Goal: Task Accomplishment & Management: Manage account settings

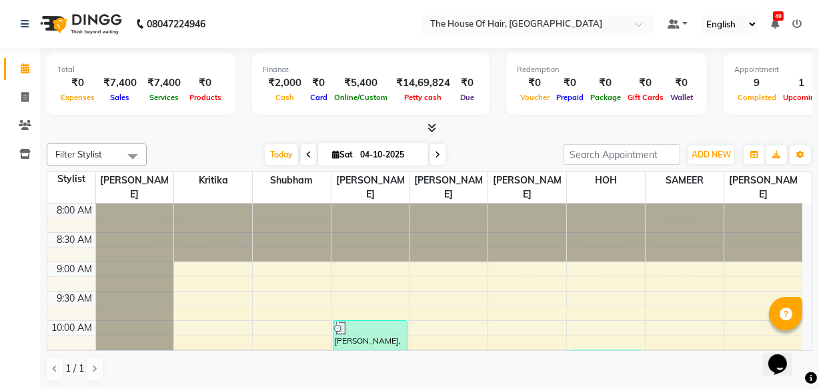
scroll to position [382, 0]
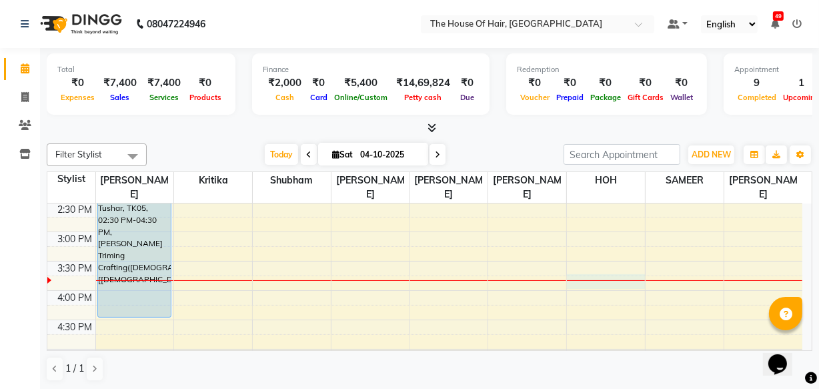
click at [573, 282] on div "8:00 AM 8:30 AM 9:00 AM 9:30 AM 10:00 AM 10:30 AM 11:00 AM 11:30 AM 12:00 PM 12…" at bounding box center [424, 231] width 755 height 821
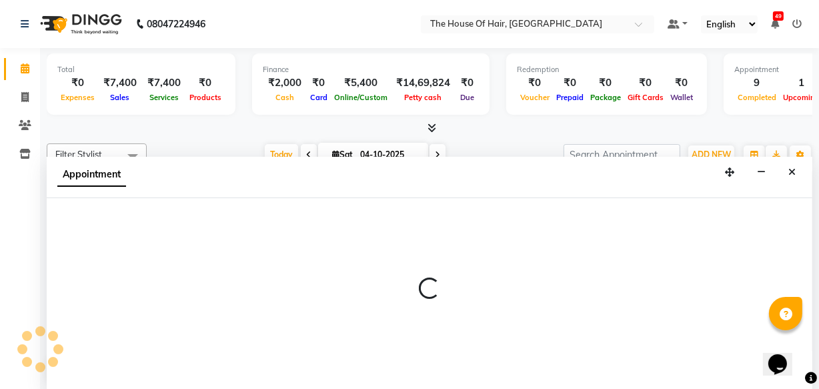
scroll to position [0, 0]
select select "80392"
select select "945"
select select "tentative"
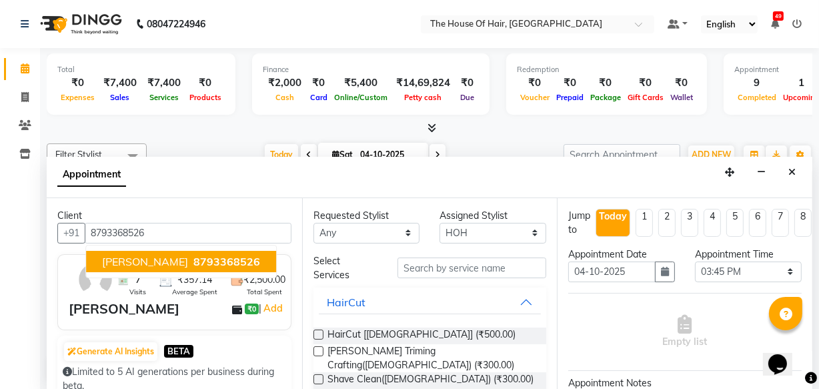
click at [237, 261] on span "8793368526" at bounding box center [226, 261] width 67 height 13
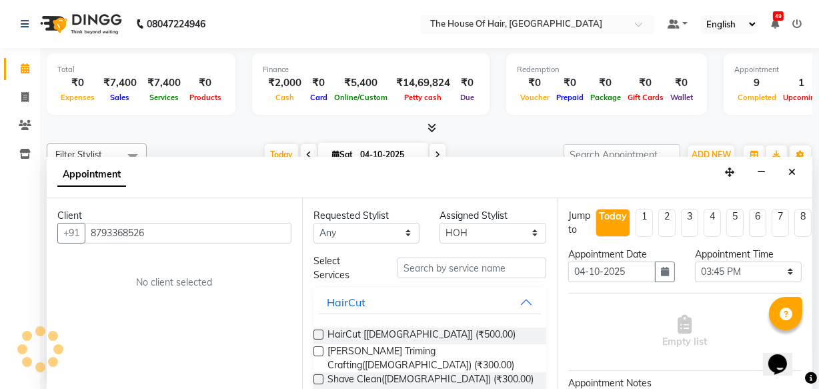
type input "8793368526"
click at [322, 335] on label at bounding box center [319, 335] width 10 height 10
click at [322, 335] on input "checkbox" at bounding box center [318, 336] width 9 height 9
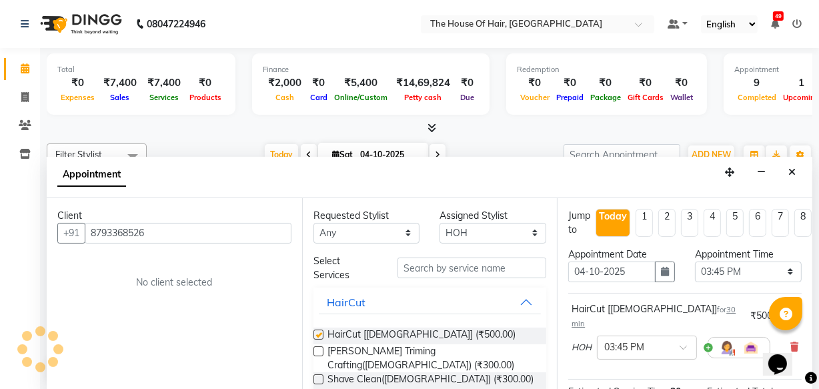
checkbox input "false"
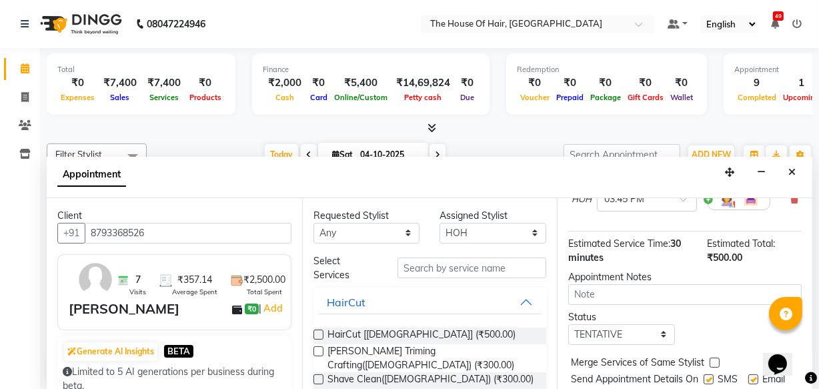
scroll to position [193, 0]
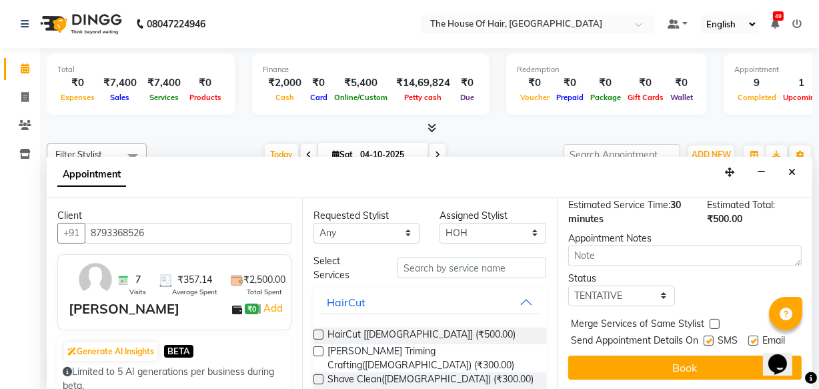
click at [714, 319] on label at bounding box center [715, 324] width 10 height 10
click at [714, 321] on input "checkbox" at bounding box center [714, 325] width 9 height 9
checkbox input "true"
click at [660, 286] on select "Select TENTATIVE CONFIRM CHECK-IN UPCOMING" at bounding box center [621, 296] width 107 height 21
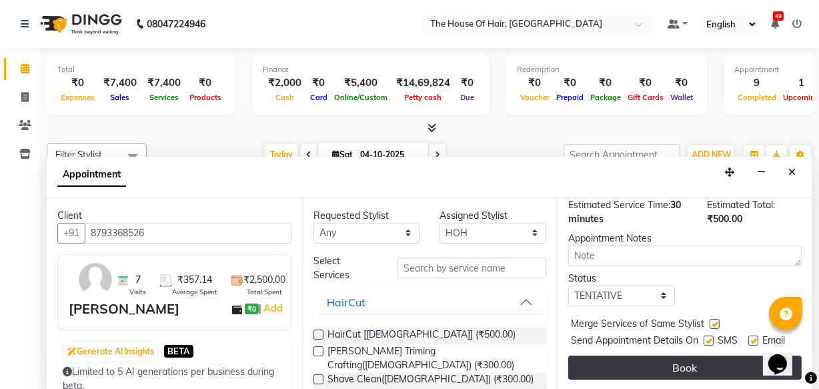
click at [651, 369] on button "Book" at bounding box center [684, 368] width 233 height 24
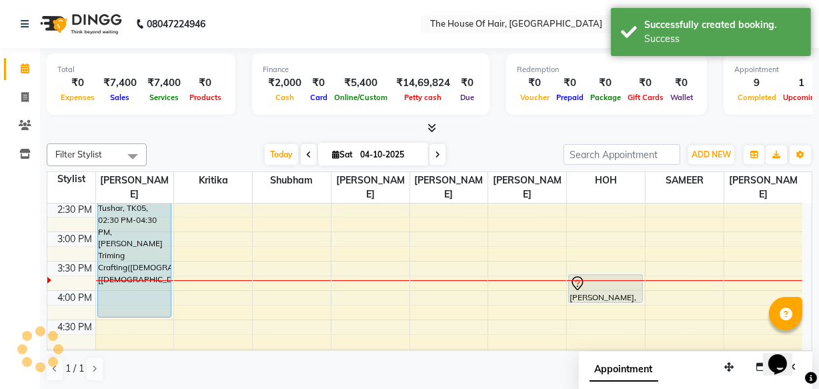
scroll to position [0, 0]
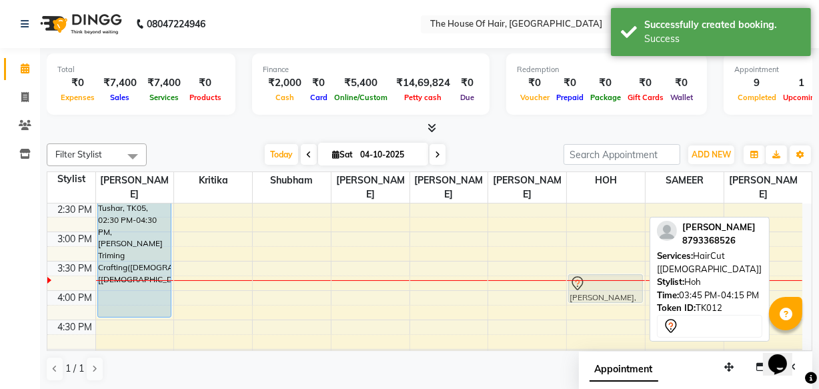
click at [615, 291] on div "[PERSON_NAME] ., TK06, 10:30 AM-11:30 AM, HairCut [[DEMOGRAPHIC_DATA]],[PERSON_…" at bounding box center [606, 231] width 78 height 821
click at [615, 291] on div "[PERSON_NAME], TK12, 03:45 PM-04:15 PM, HairCut [[DEMOGRAPHIC_DATA]]" at bounding box center [605, 288] width 73 height 27
select select "7"
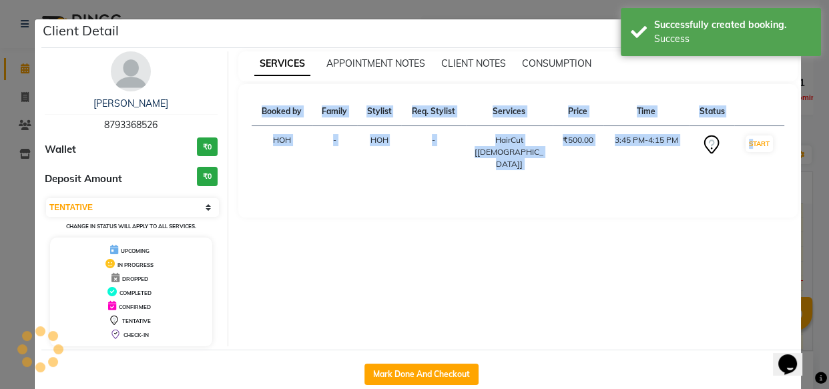
click at [615, 291] on div "SERVICES APPOINTMENT NOTES CLIENT NOTES CONSUMPTION Booked by Family Stylist Re…" at bounding box center [518, 198] width 580 height 295
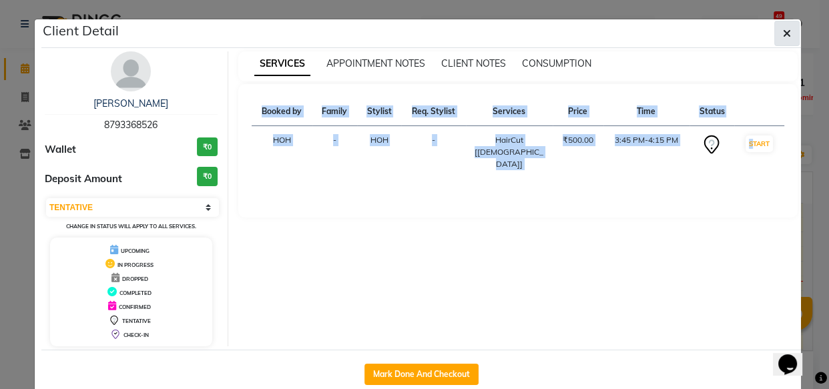
click at [783, 29] on icon "button" at bounding box center [787, 33] width 8 height 11
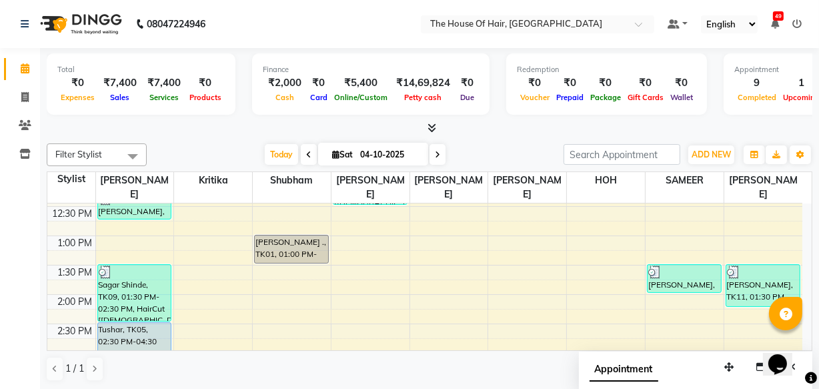
scroll to position [262, 0]
click at [433, 146] on span at bounding box center [438, 154] width 16 height 21
type input "05-10-2025"
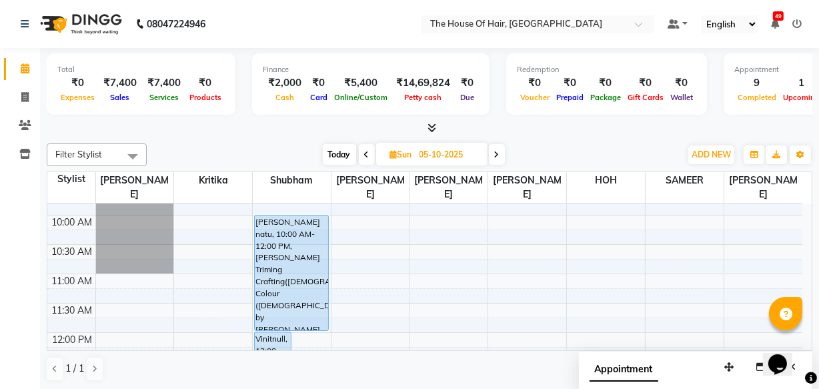
scroll to position [107, 0]
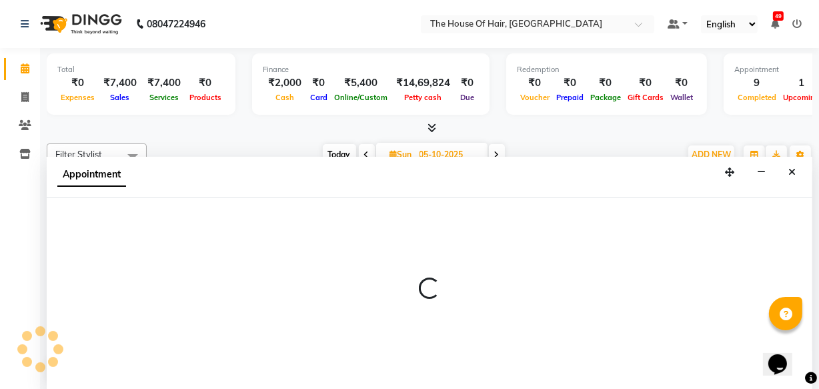
select select "42824"
select select "660"
select select "tentative"
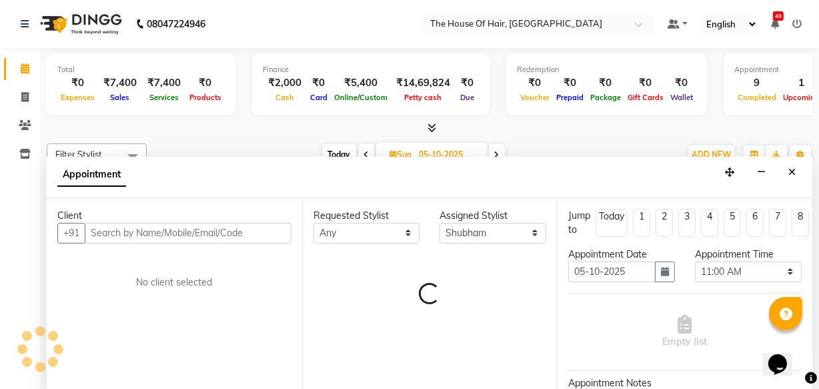
scroll to position [0, 0]
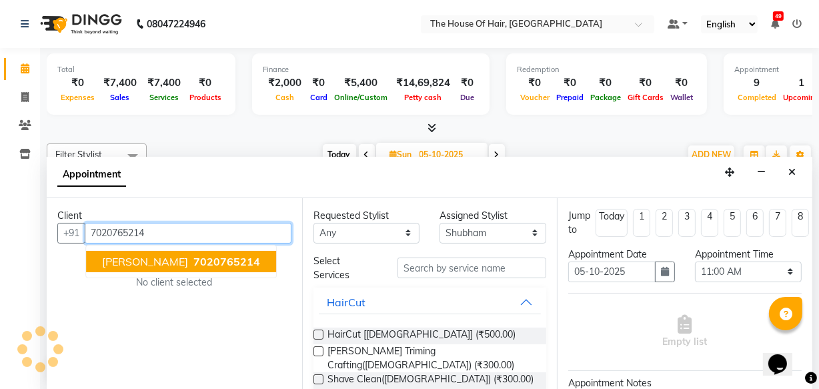
click at [221, 255] on span "7020765214" at bounding box center [226, 261] width 67 height 13
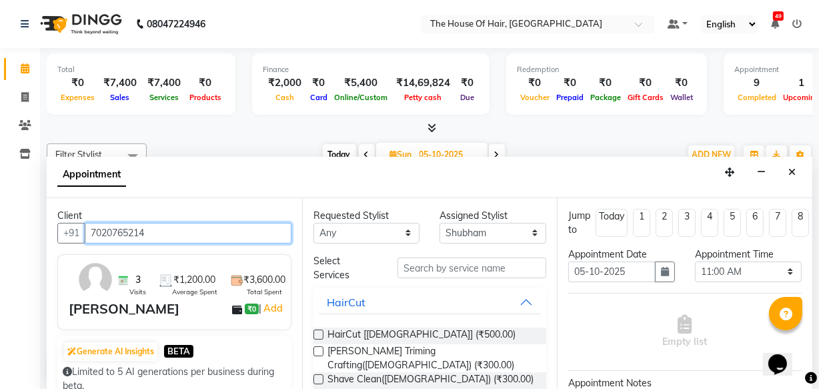
type input "7020765214"
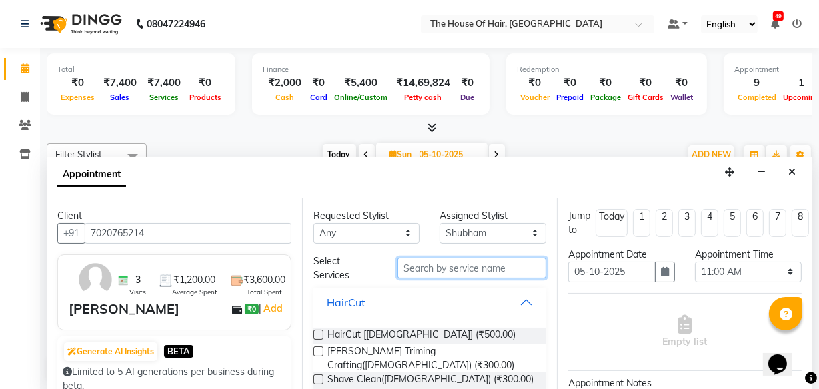
click at [422, 264] on input "text" at bounding box center [472, 268] width 149 height 21
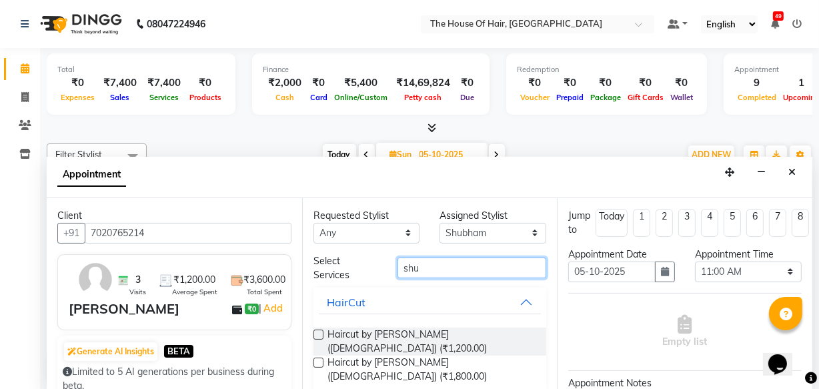
type input "shu"
click at [316, 332] on label at bounding box center [319, 335] width 10 height 10
click at [316, 332] on input "checkbox" at bounding box center [318, 336] width 9 height 9
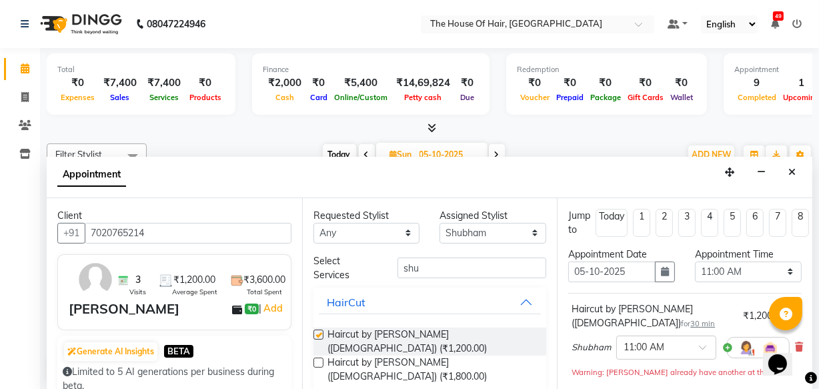
checkbox input "false"
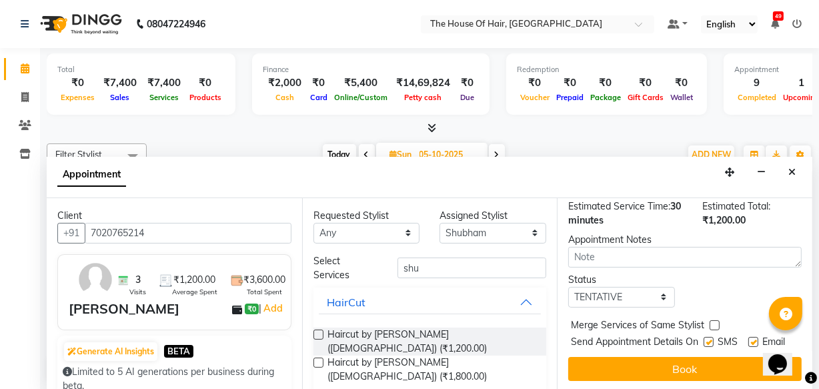
scroll to position [207, 0]
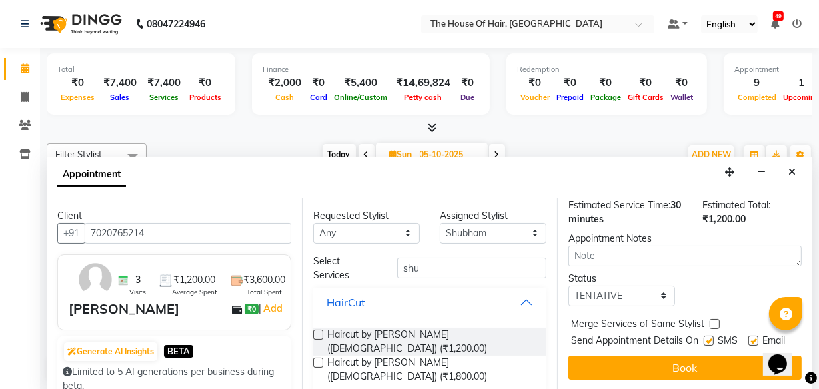
click at [712, 319] on label at bounding box center [715, 324] width 10 height 10
click at [712, 321] on input "checkbox" at bounding box center [714, 325] width 9 height 9
checkbox input "true"
click at [661, 286] on select "Select TENTATIVE CONFIRM UPCOMING" at bounding box center [621, 296] width 107 height 21
select select "upcoming"
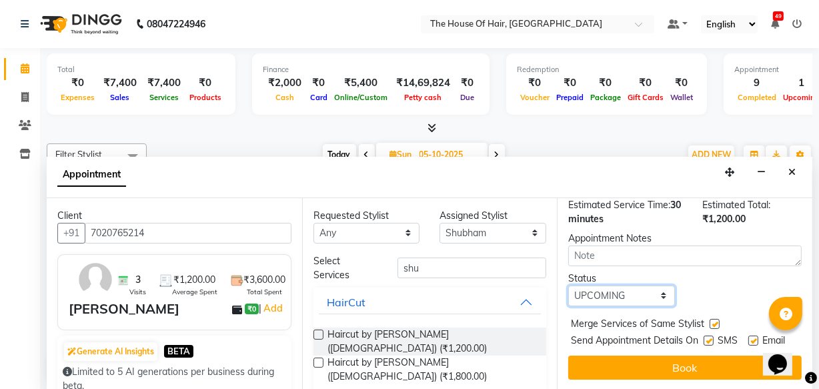
click at [568, 286] on select "Select TENTATIVE CONFIRM UPCOMING" at bounding box center [621, 296] width 107 height 21
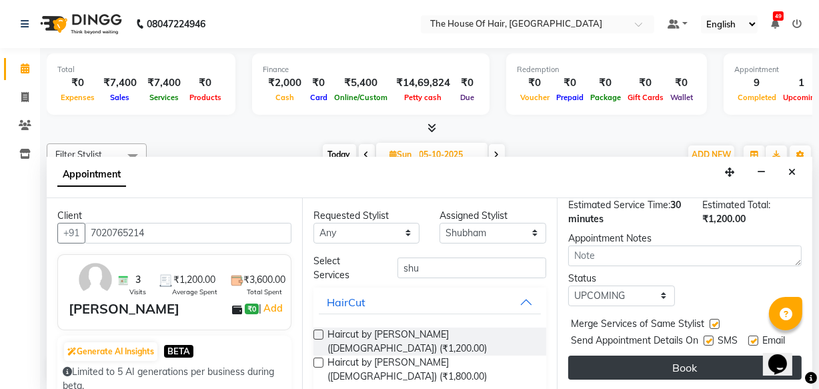
click at [679, 356] on button "Book" at bounding box center [684, 368] width 233 height 24
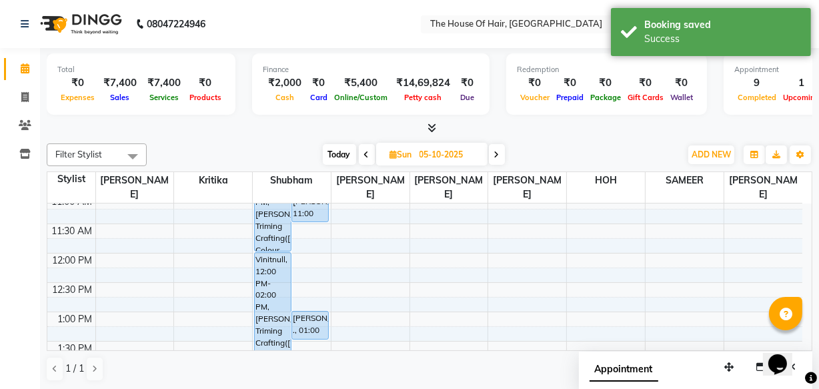
scroll to position [181, 0]
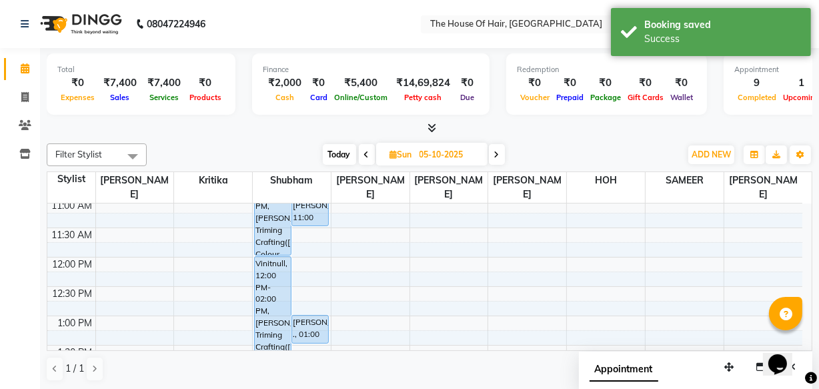
click at [340, 151] on span "Today" at bounding box center [339, 154] width 33 height 21
type input "04-10-2025"
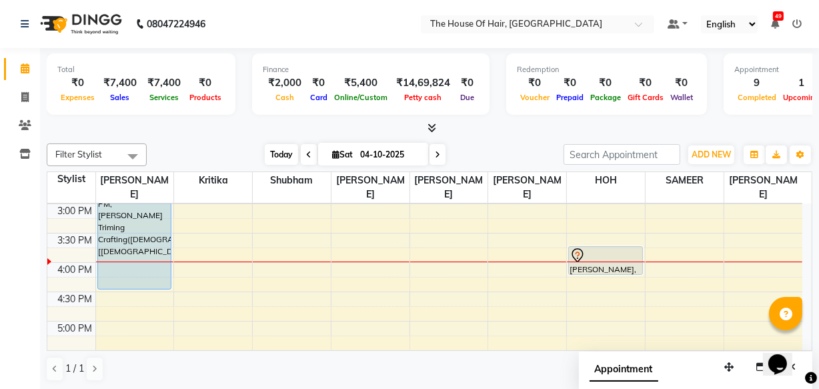
click at [340, 151] on span "Sat" at bounding box center [342, 154] width 27 height 10
select select "10"
select select "2025"
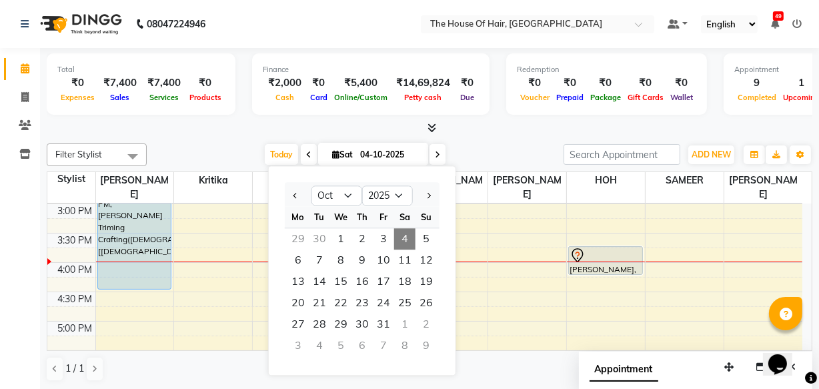
click at [340, 152] on span "Sat" at bounding box center [342, 154] width 27 height 10
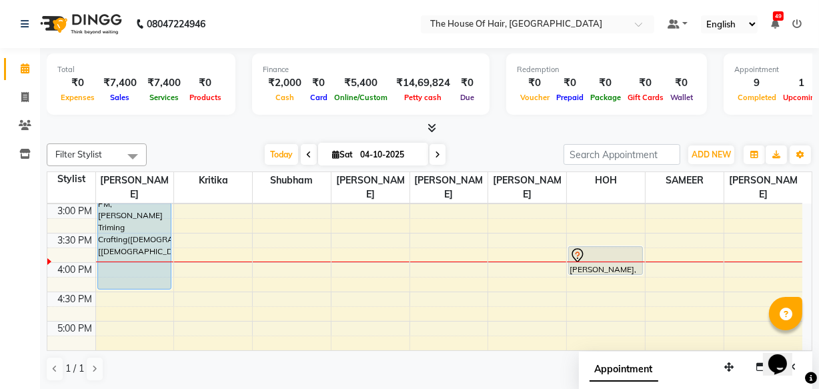
click at [340, 152] on span "Sat" at bounding box center [342, 154] width 27 height 10
select select "10"
select select "2025"
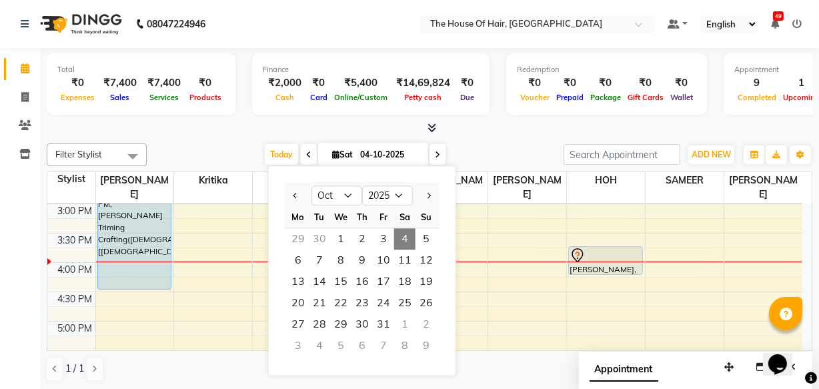
click at [340, 152] on span "Sat" at bounding box center [342, 154] width 27 height 10
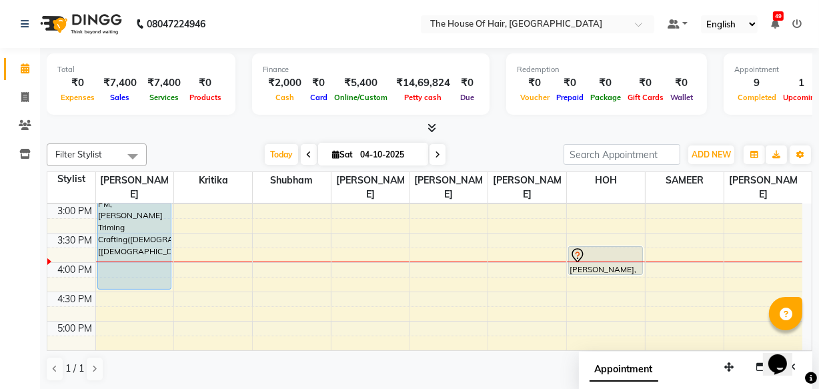
click at [340, 152] on span "Sat" at bounding box center [342, 154] width 27 height 10
select select "10"
select select "2025"
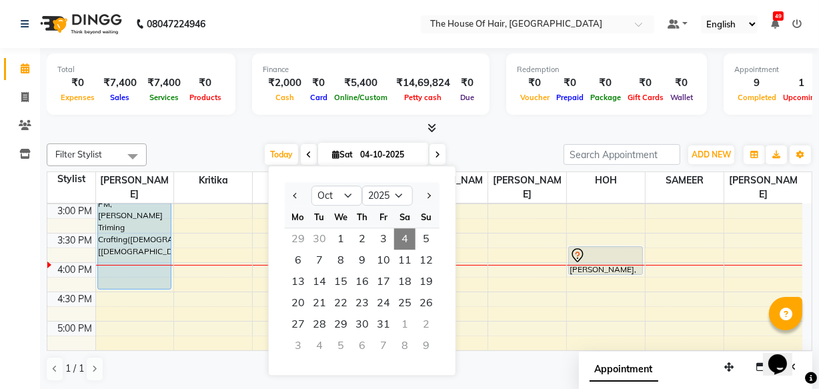
click at [484, 143] on div "Filter Stylist Select All [PERSON_NAME] [PERSON_NAME] [PERSON_NAME] [PERSON_NAM…" at bounding box center [430, 154] width 766 height 23
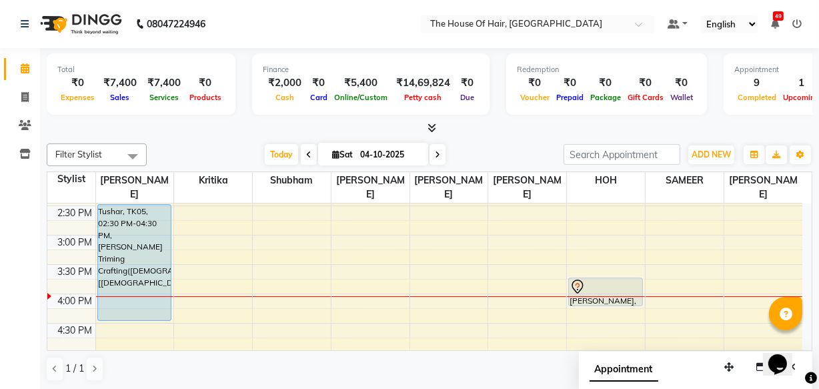
scroll to position [383, 0]
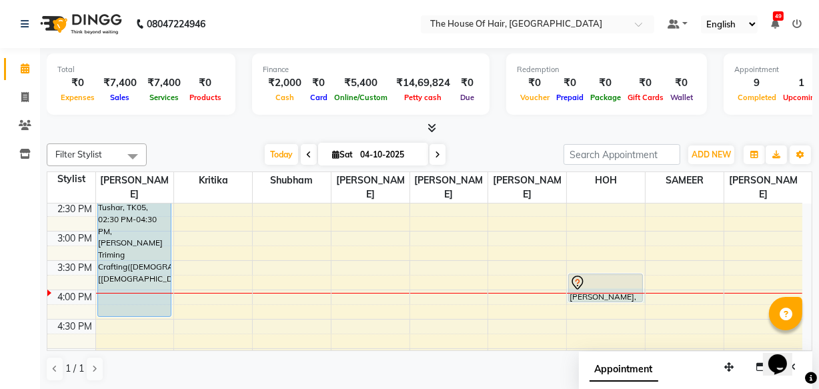
click at [644, 295] on div "8:00 AM 8:30 AM 9:00 AM 9:30 AM 10:00 AM 10:30 AM 11:00 AM 11:30 AM 12:00 PM 12…" at bounding box center [424, 231] width 755 height 821
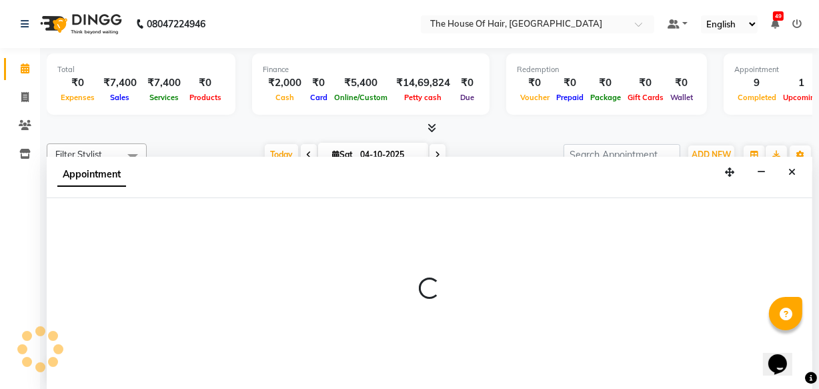
select select "80392"
select select "tentative"
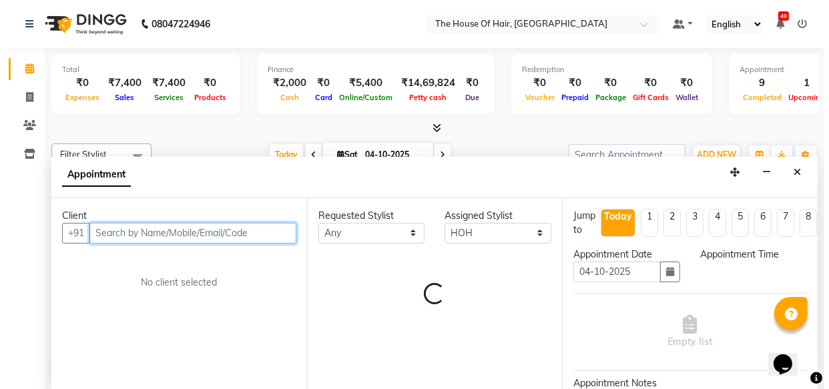
scroll to position [0, 0]
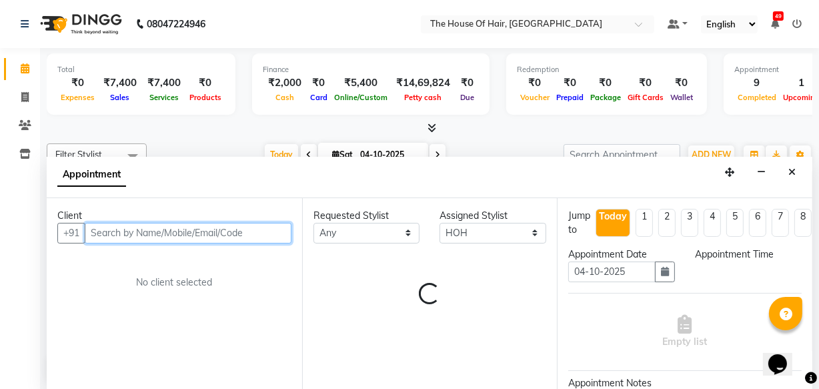
select select "960"
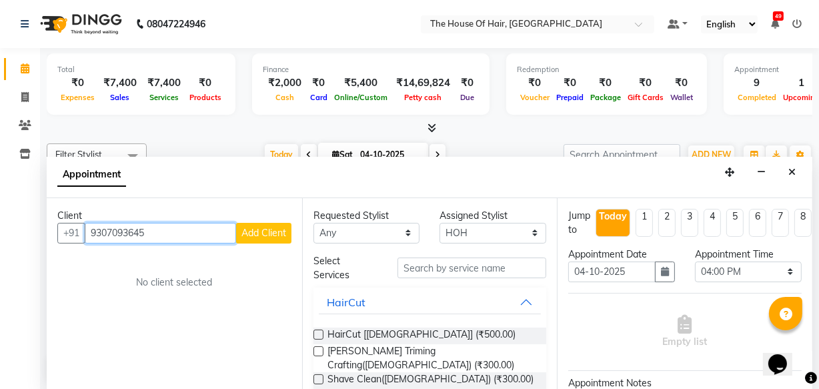
type input "9307093645"
click at [262, 227] on span "Add Client" at bounding box center [263, 233] width 45 height 12
select select "22"
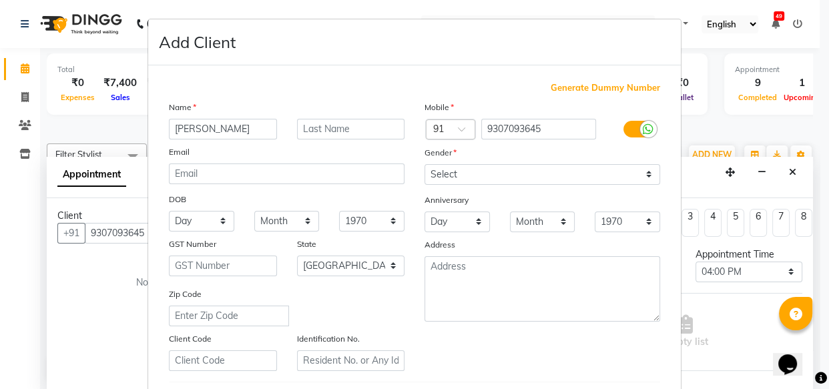
type input "[PERSON_NAME]"
click at [328, 133] on input "text" at bounding box center [351, 129] width 108 height 21
type input "."
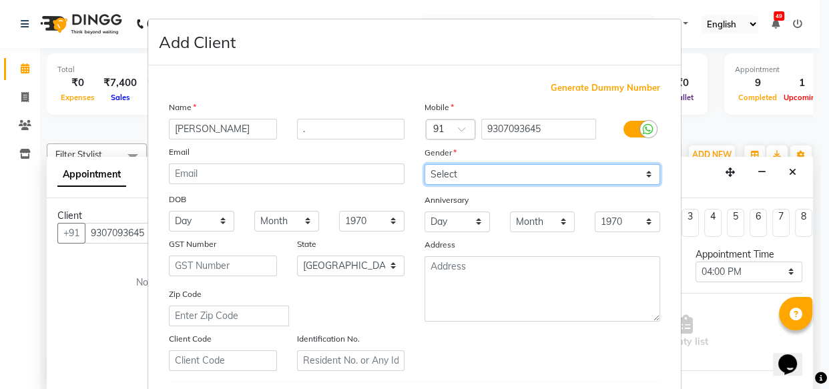
click at [446, 173] on select "Select [DEMOGRAPHIC_DATA] [DEMOGRAPHIC_DATA] Other Prefer Not To Say" at bounding box center [541, 174] width 235 height 21
select select "[DEMOGRAPHIC_DATA]"
click at [424, 164] on select "Select [DEMOGRAPHIC_DATA] [DEMOGRAPHIC_DATA] Other Prefer Not To Say" at bounding box center [541, 174] width 235 height 21
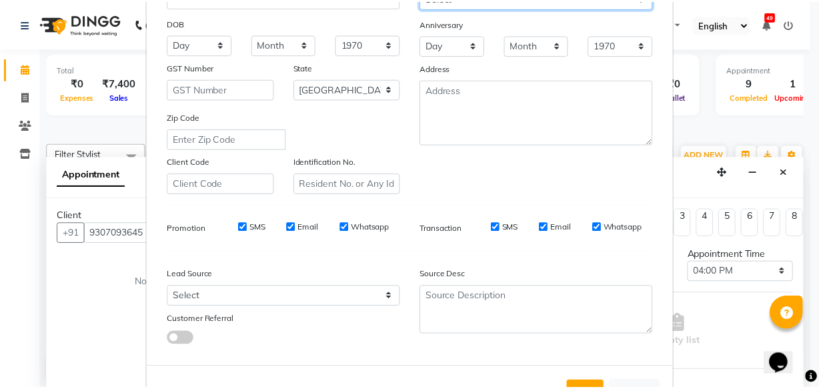
scroll to position [231, 0]
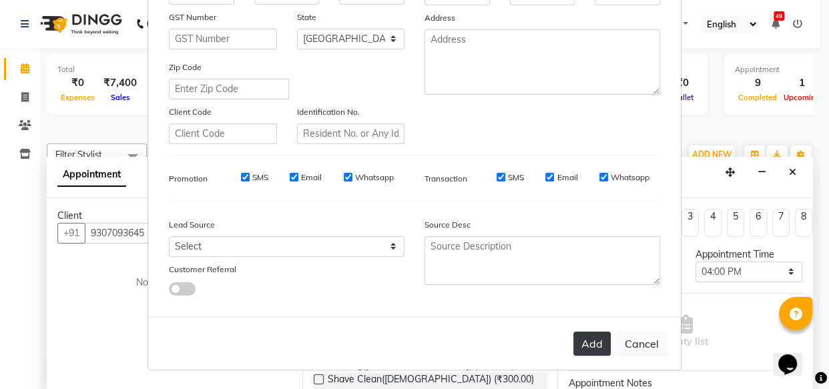
click at [588, 338] on button "Add" at bounding box center [591, 344] width 37 height 24
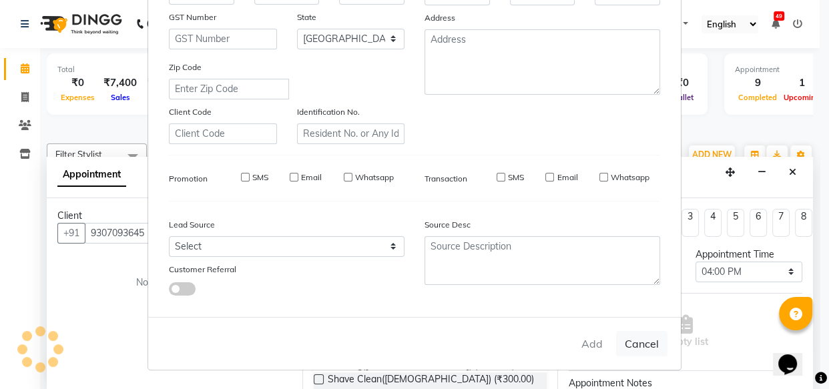
select select
select select "null"
select select
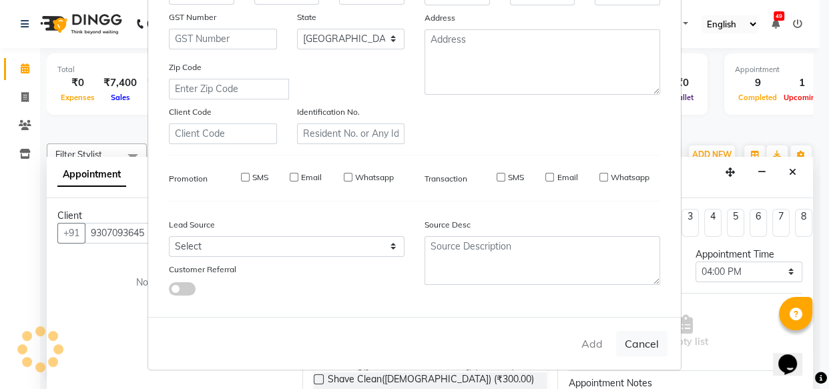
select select
checkbox input "false"
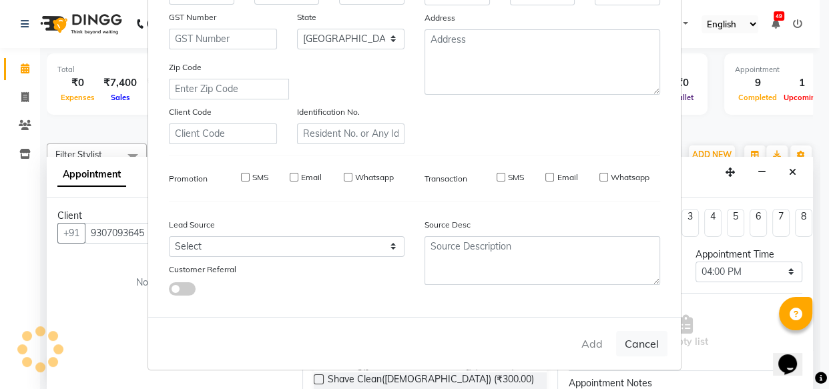
checkbox input "false"
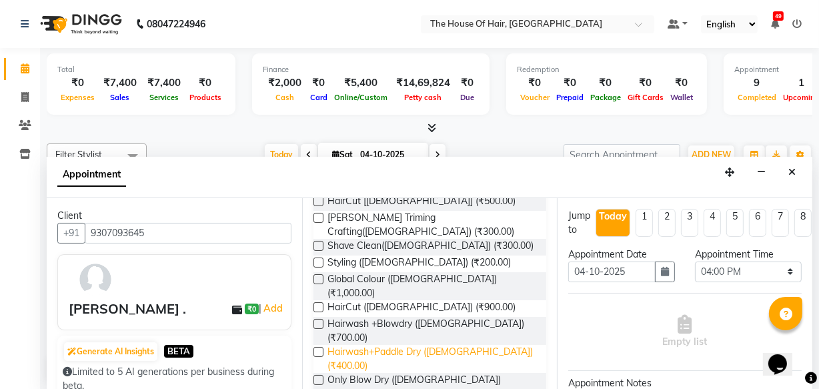
scroll to position [129, 0]
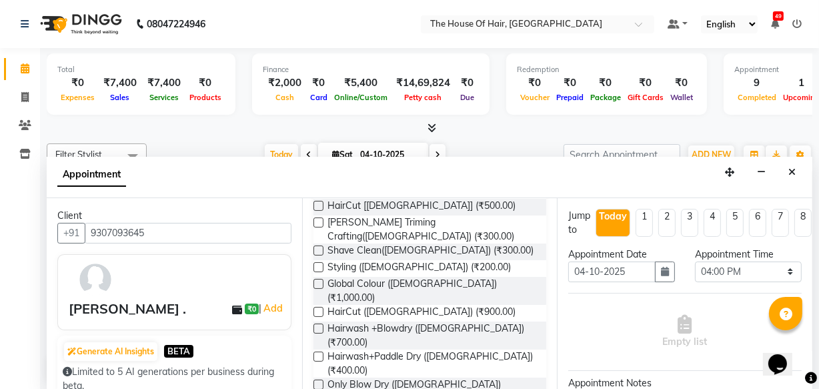
click at [319, 307] on label at bounding box center [319, 312] width 10 height 10
click at [319, 309] on input "checkbox" at bounding box center [318, 313] width 9 height 9
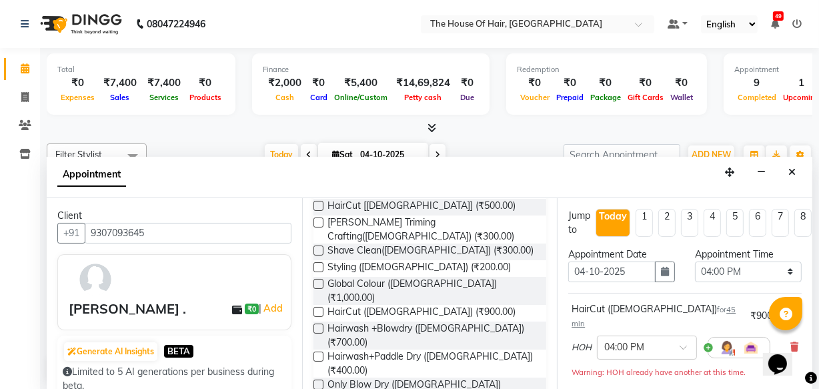
click at [319, 307] on label at bounding box center [319, 312] width 10 height 10
click at [319, 309] on input "checkbox" at bounding box center [318, 313] width 9 height 9
click at [319, 307] on label at bounding box center [319, 312] width 10 height 10
click at [319, 309] on input "checkbox" at bounding box center [318, 313] width 9 height 9
checkbox input "false"
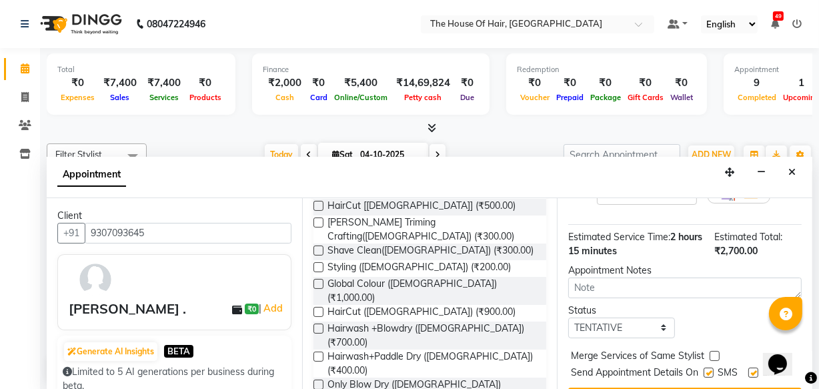
scroll to position [328, 0]
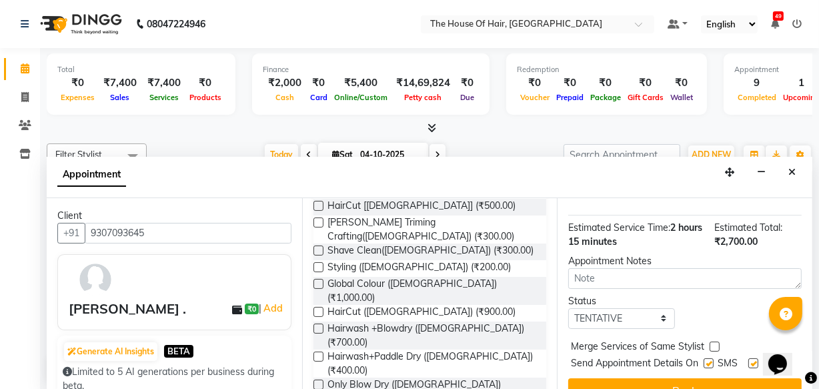
click at [712, 342] on label at bounding box center [715, 347] width 10 height 10
click at [712, 344] on input "checkbox" at bounding box center [714, 348] width 9 height 9
checkbox input "true"
click at [666, 308] on select "Select TENTATIVE CONFIRM CHECK-IN UPCOMING" at bounding box center [621, 318] width 107 height 21
select select "upcoming"
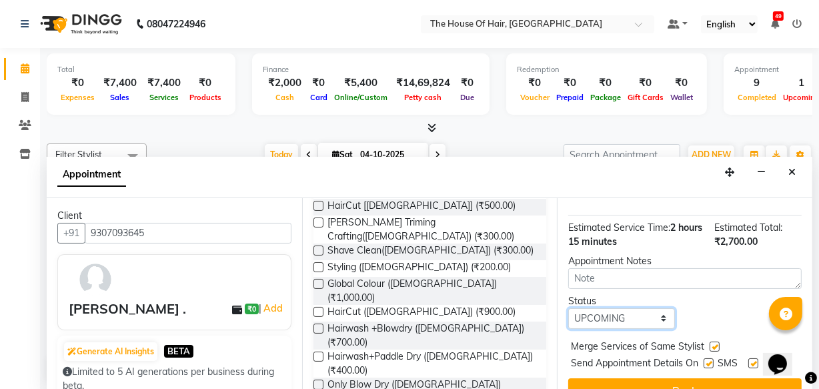
click at [568, 308] on select "Select TENTATIVE CONFIRM CHECK-IN UPCOMING" at bounding box center [621, 318] width 107 height 21
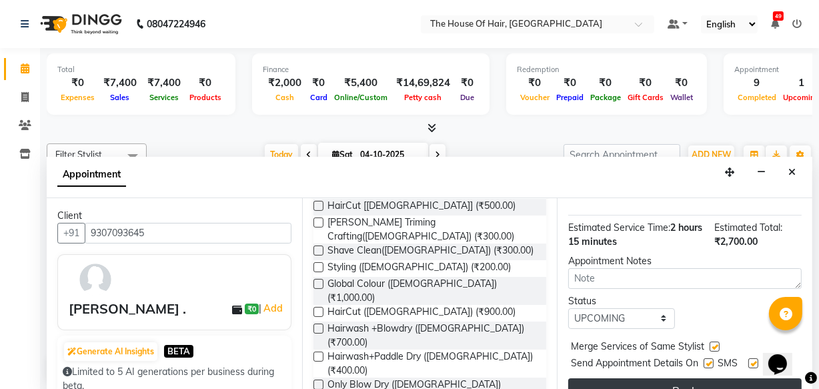
click at [686, 378] on button "Book" at bounding box center [684, 390] width 233 height 24
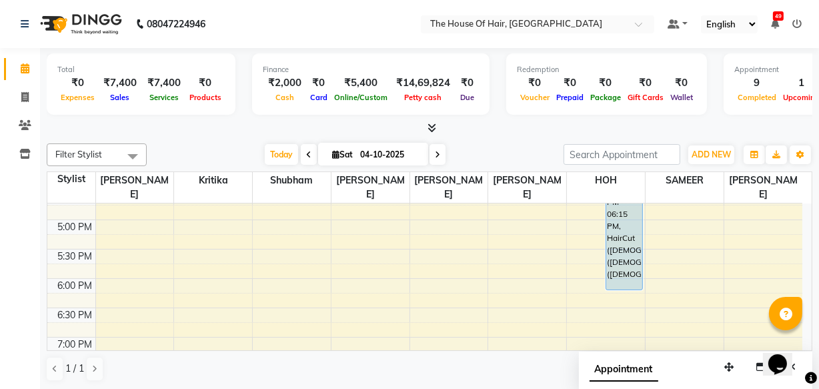
scroll to position [512, 0]
click at [572, 307] on div "8:00 AM 8:30 AM 9:00 AM 9:30 AM 10:00 AM 10:30 AM 11:00 AM 11:30 AM 12:00 PM 12…" at bounding box center [424, 101] width 755 height 821
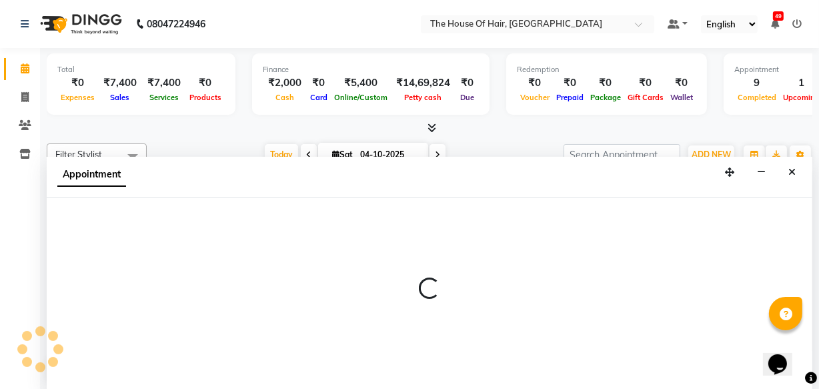
scroll to position [0, 0]
select select "80392"
select select "1110"
select select "tentative"
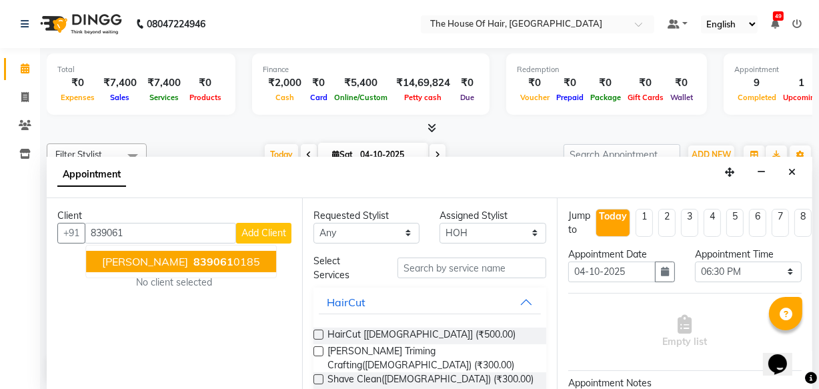
click at [229, 260] on ngb-highlight "839061 0185" at bounding box center [225, 261] width 69 height 13
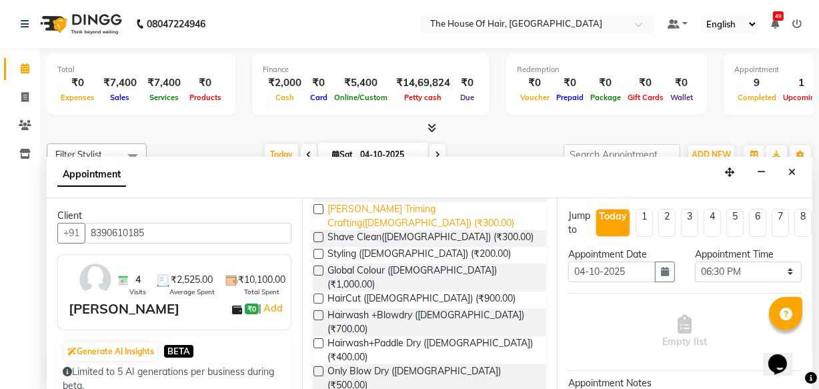
scroll to position [143, 0]
type input "8390610185"
click at [318, 293] on label at bounding box center [319, 298] width 10 height 10
click at [318, 295] on input "checkbox" at bounding box center [318, 299] width 9 height 9
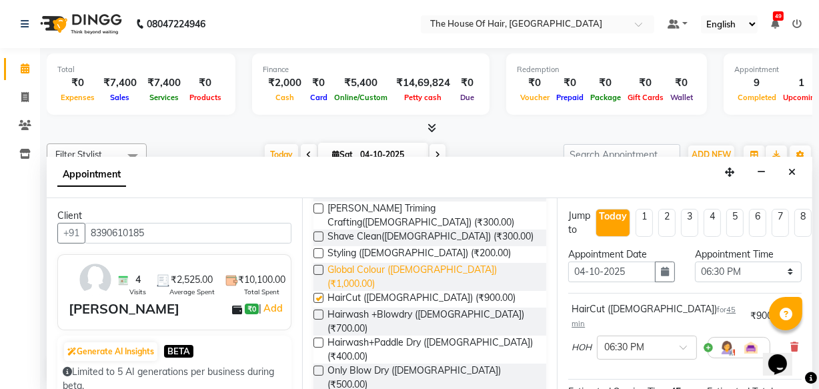
checkbox input "false"
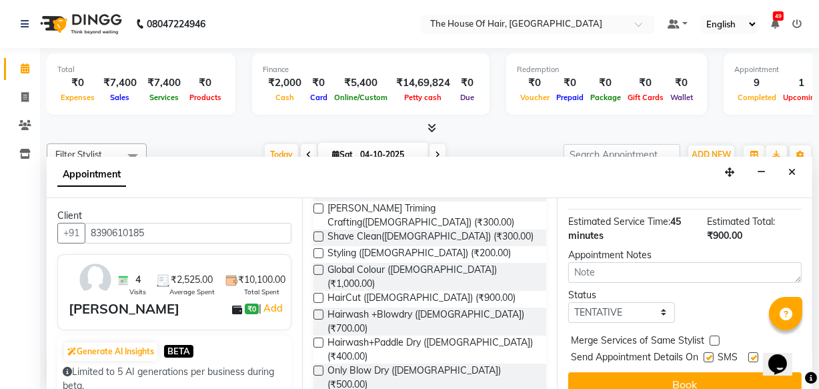
scroll to position [193, 0]
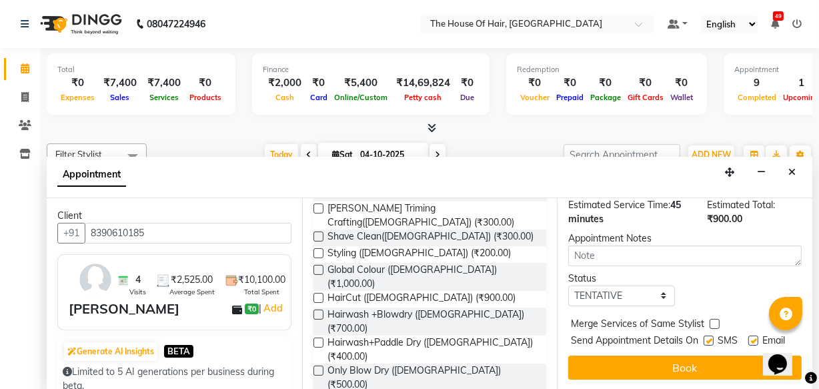
click at [712, 319] on label at bounding box center [715, 324] width 10 height 10
click at [712, 321] on input "checkbox" at bounding box center [714, 325] width 9 height 9
checkbox input "true"
click at [653, 286] on select "Select TENTATIVE CONFIRM CHECK-IN UPCOMING" at bounding box center [621, 296] width 107 height 21
select select "upcoming"
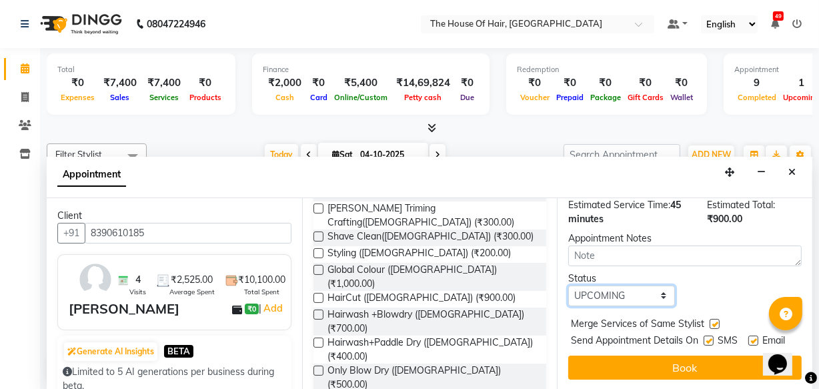
click at [568, 286] on select "Select TENTATIVE CONFIRM CHECK-IN UPCOMING" at bounding box center [621, 296] width 107 height 21
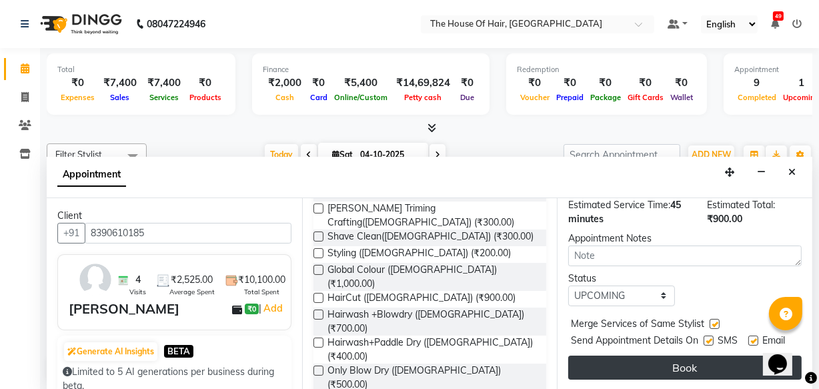
click at [661, 360] on button "Book" at bounding box center [684, 368] width 233 height 24
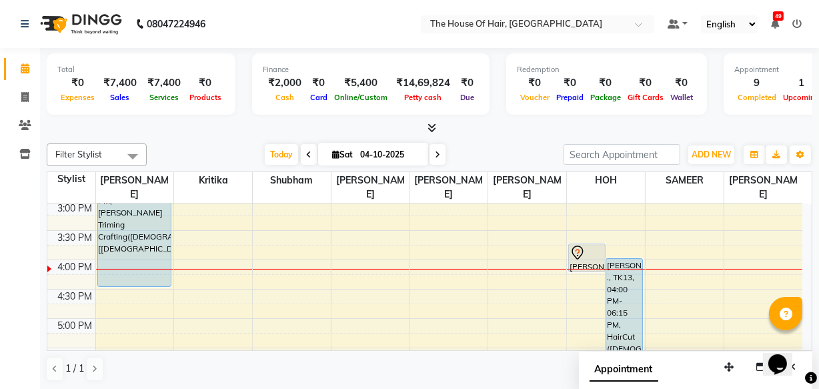
scroll to position [414, 0]
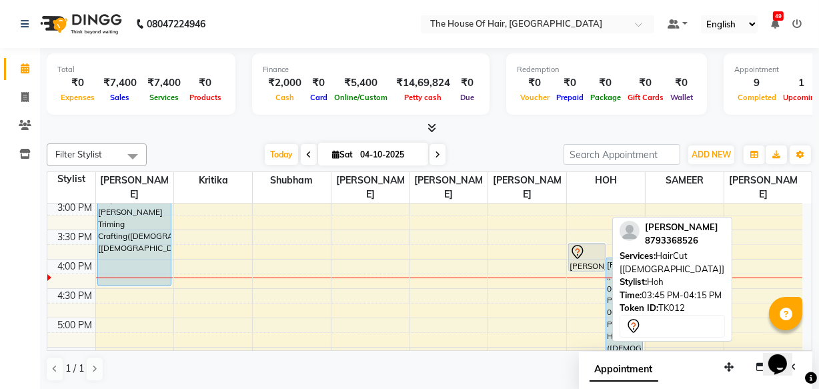
click at [584, 249] on icon at bounding box center [578, 252] width 16 height 16
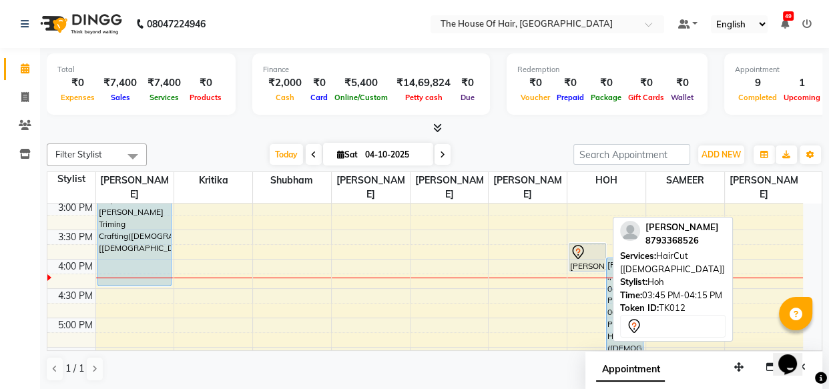
select select "7"
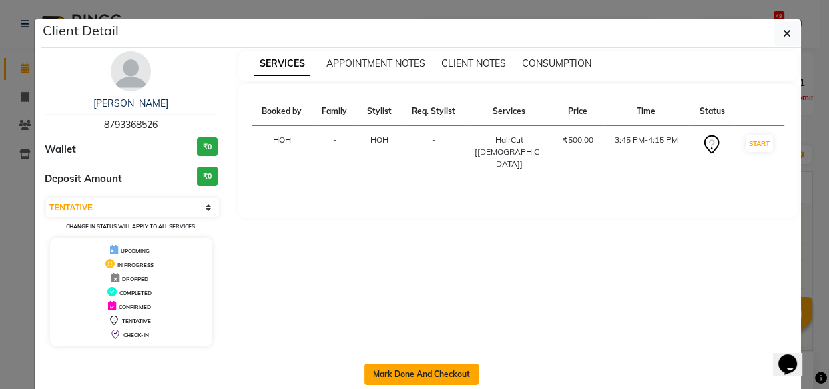
click at [418, 367] on button "Mark Done And Checkout" at bounding box center [421, 374] width 114 height 21
select select "service"
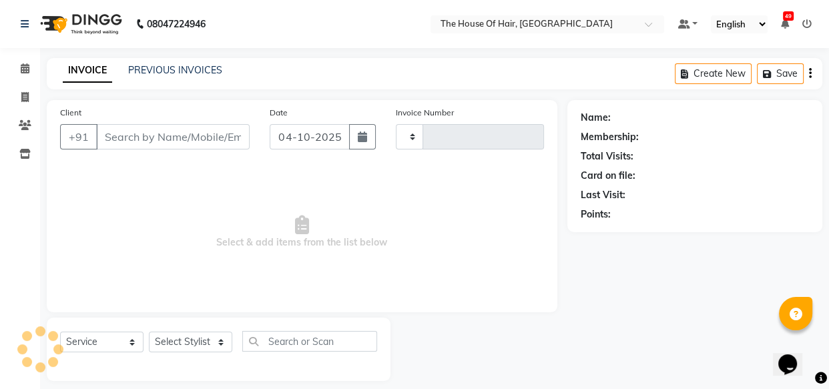
type input "2201"
select select "5992"
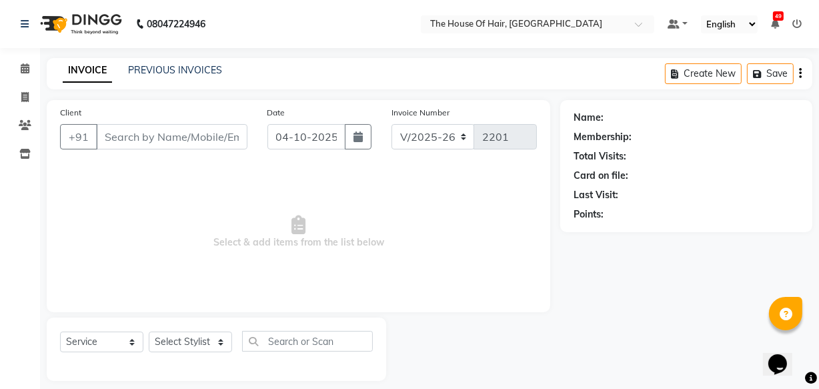
type input "8793368526"
select select "80392"
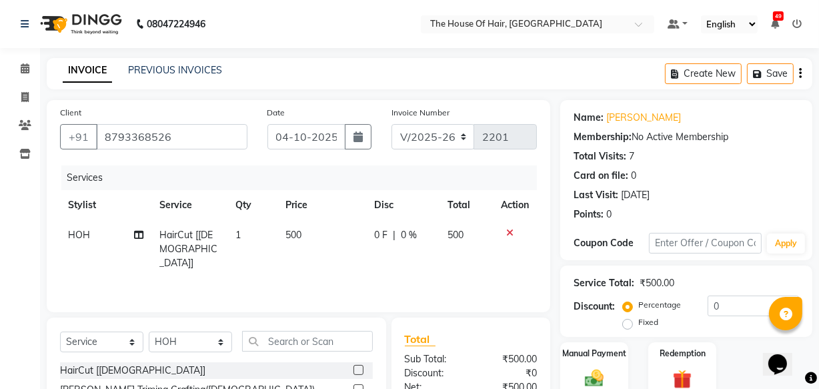
click at [90, 231] on td "HOH" at bounding box center [105, 249] width 91 height 58
select select "80392"
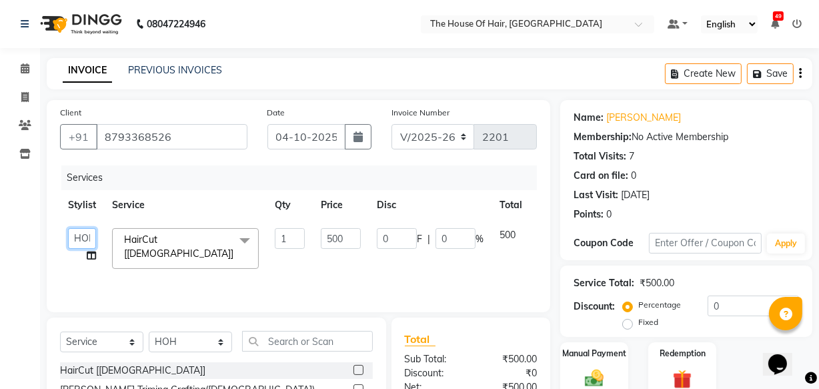
click at [89, 240] on select "[PERSON_NAME] [PERSON_NAME] [PERSON_NAME] [PERSON_NAME] [PERSON_NAME] [PERSON_N…" at bounding box center [82, 238] width 28 height 21
select select "90281"
click at [595, 363] on div "Manual Payment" at bounding box center [594, 370] width 71 height 59
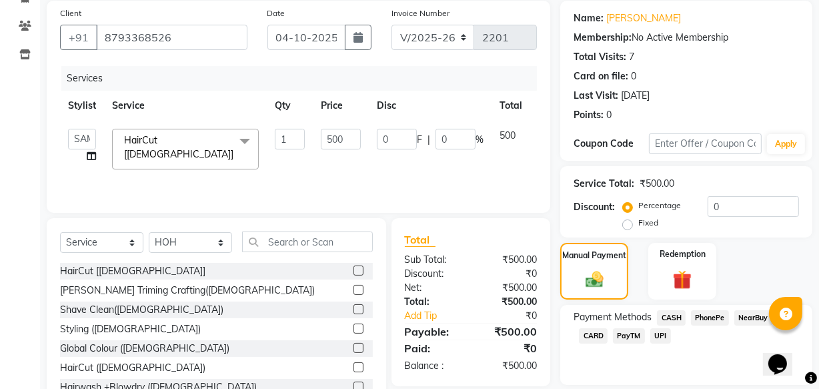
click at [654, 332] on span "UPI" at bounding box center [660, 335] width 21 height 15
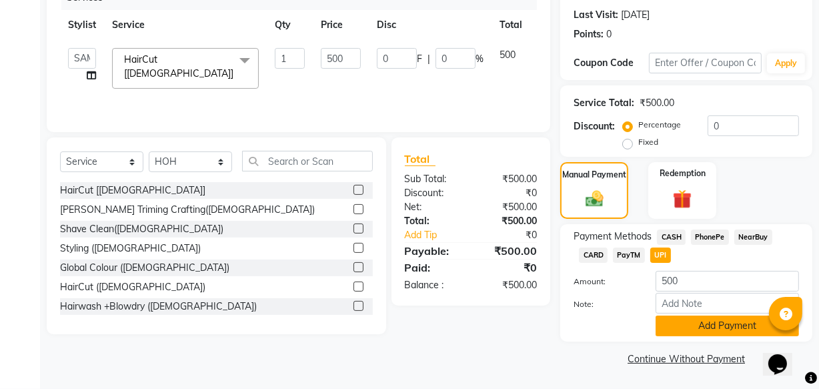
click at [718, 325] on button "Add Payment" at bounding box center [727, 326] width 143 height 21
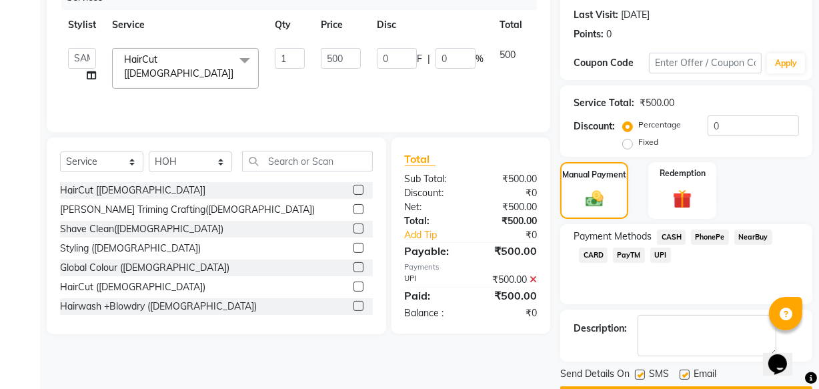
scroll to position [217, 0]
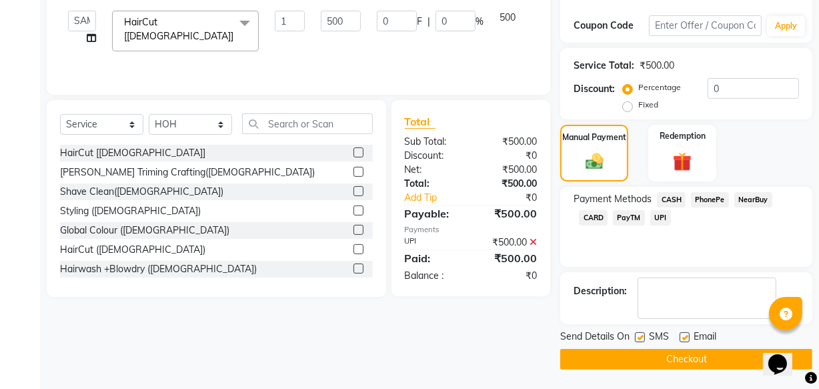
click at [690, 360] on button "Checkout" at bounding box center [686, 359] width 252 height 21
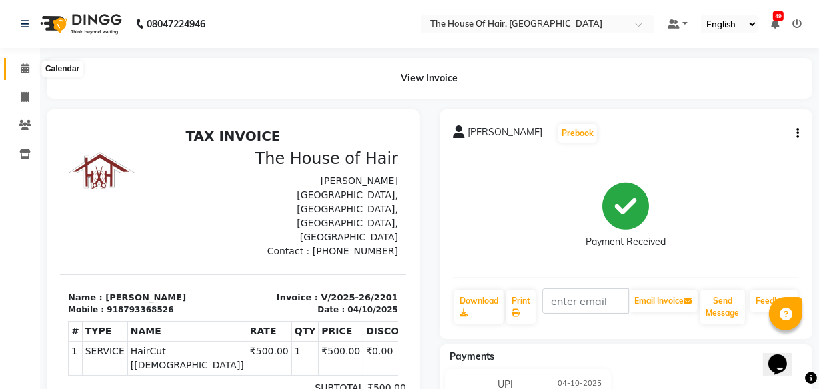
click at [21, 67] on icon at bounding box center [25, 68] width 9 height 10
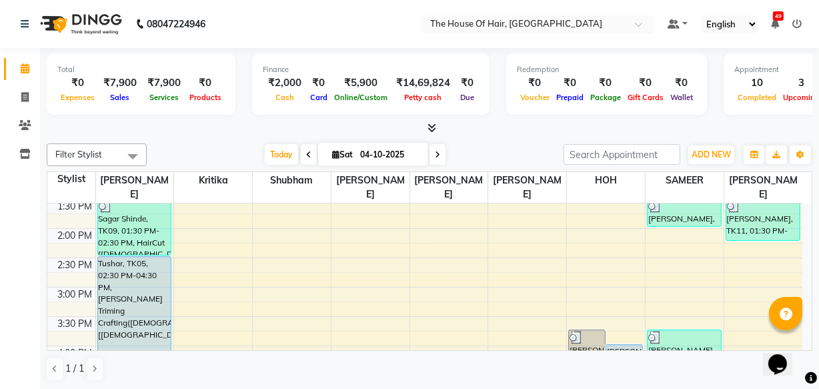
scroll to position [347, 0]
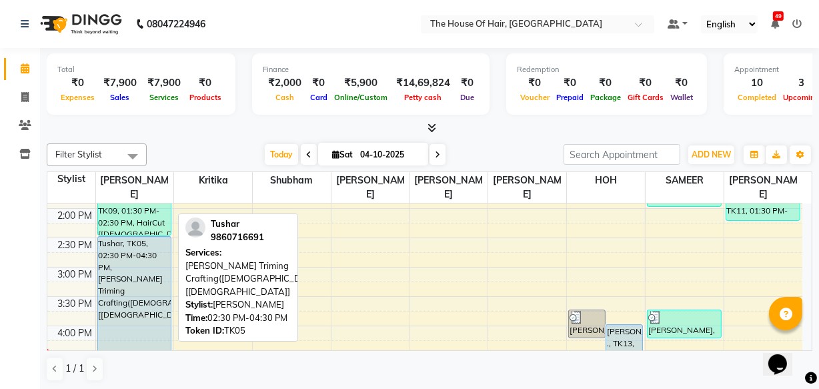
click at [113, 262] on div "Tushar, TK05, 02:30 PM-04:30 PM, [PERSON_NAME] Triming Crafting([DEMOGRAPHIC_DA…" at bounding box center [134, 294] width 73 height 115
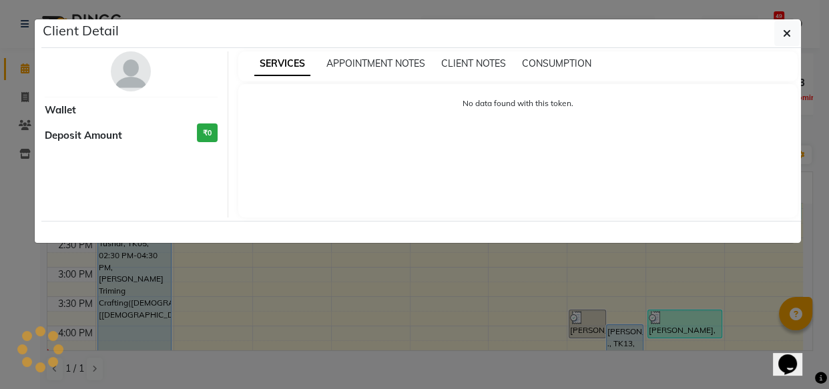
select select "5"
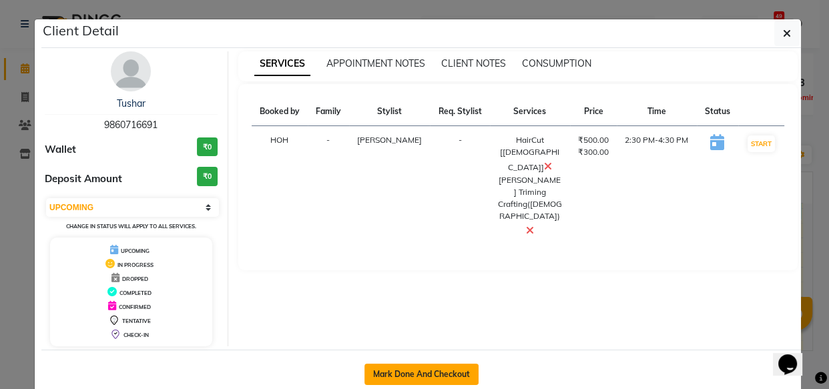
click at [422, 370] on button "Mark Done And Checkout" at bounding box center [421, 374] width 114 height 21
select select "service"
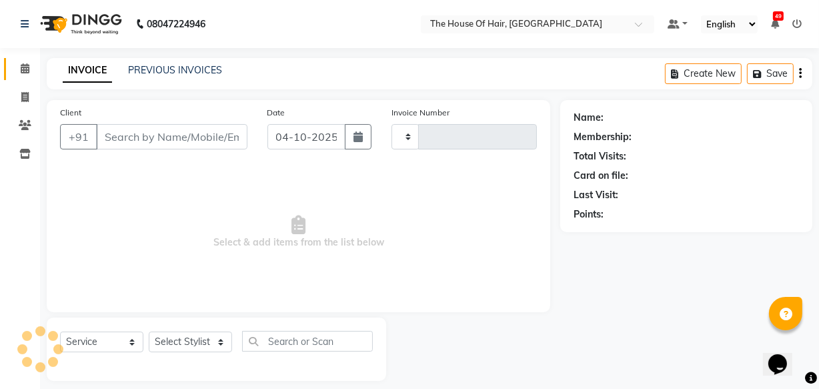
type input "2202"
select select "5992"
type input "9860716691"
select select "42812"
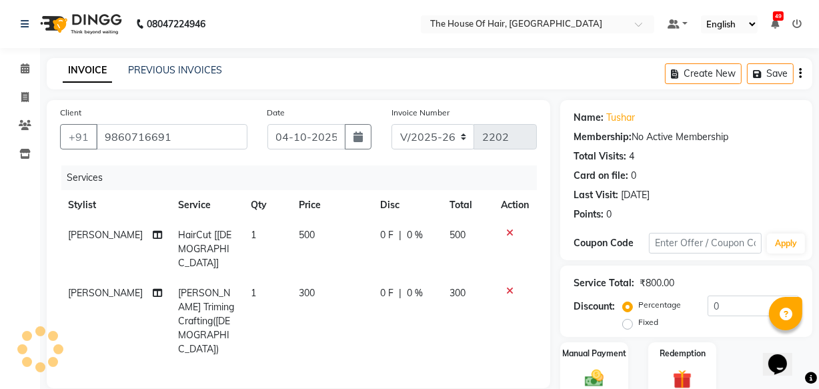
click at [299, 237] on span "500" at bounding box center [307, 235] width 16 height 12
select select "42812"
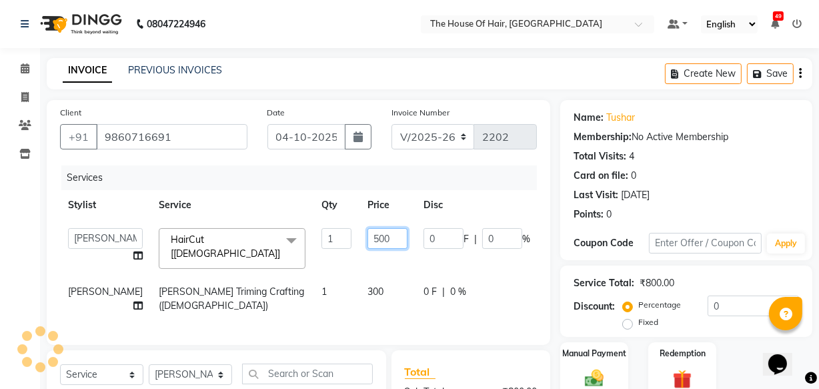
click at [368, 239] on input "500" at bounding box center [388, 238] width 40 height 21
type input "600"
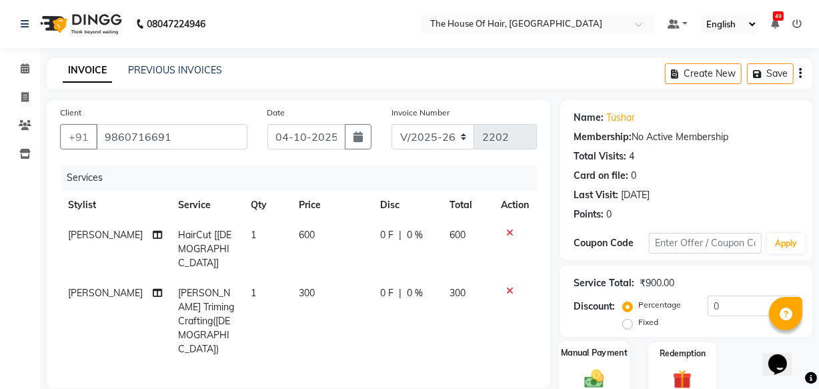
click at [614, 372] on div "Manual Payment" at bounding box center [594, 370] width 71 height 59
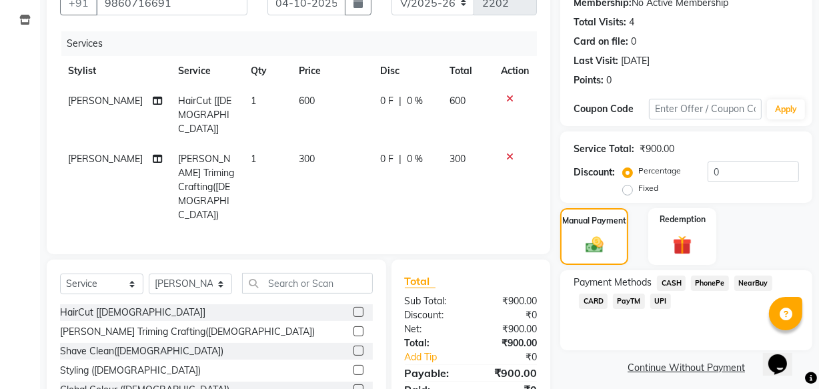
click at [674, 278] on span "CASH" at bounding box center [671, 283] width 29 height 15
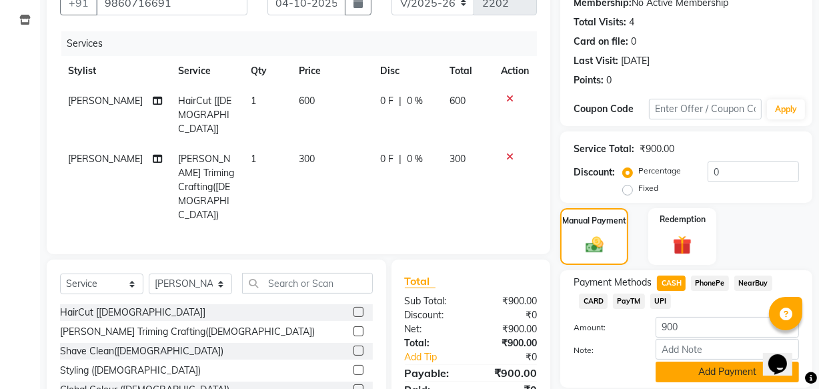
click at [718, 367] on button "Add Payment" at bounding box center [727, 372] width 143 height 21
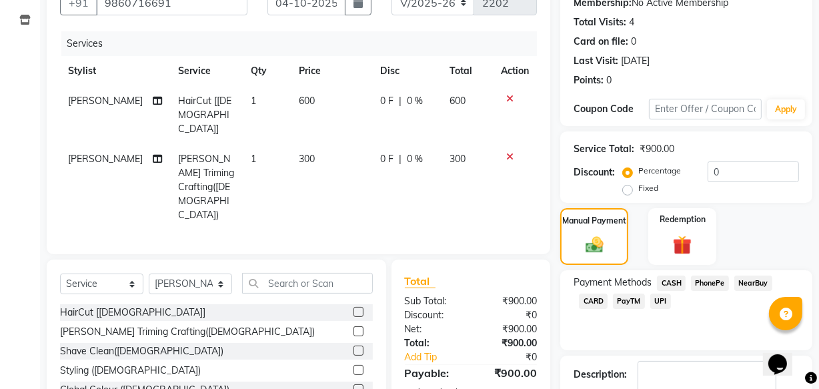
scroll to position [195, 0]
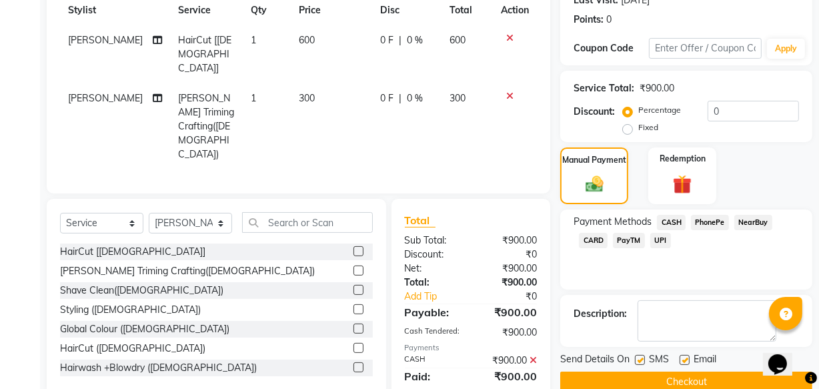
click at [684, 373] on button "Checkout" at bounding box center [686, 382] width 252 height 21
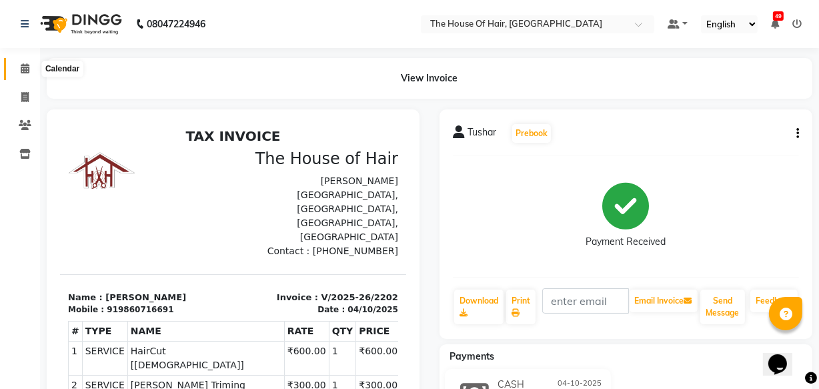
click at [27, 72] on icon at bounding box center [25, 68] width 9 height 10
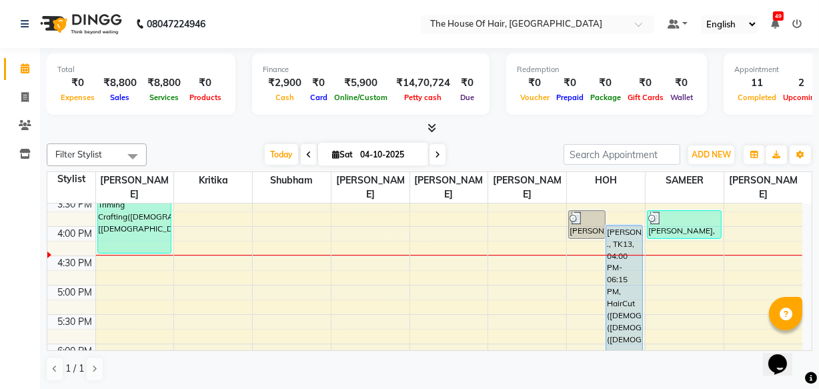
scroll to position [447, 0]
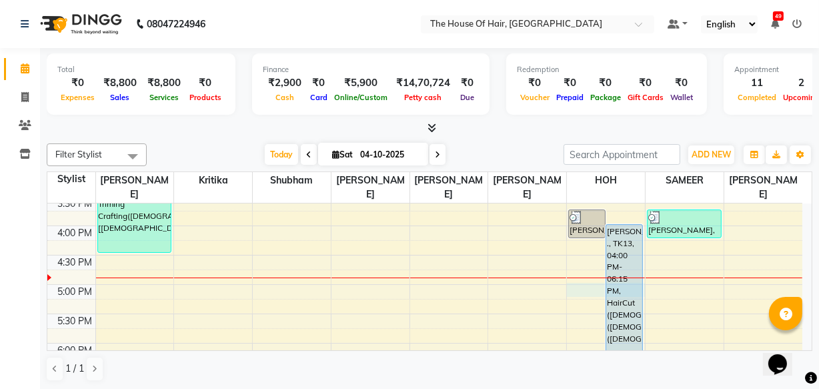
click at [570, 282] on div "8:00 AM 8:30 AM 9:00 AM 9:30 AM 10:00 AM 10:30 AM 11:00 AM 11:30 AM 12:00 PM 12…" at bounding box center [424, 166] width 755 height 821
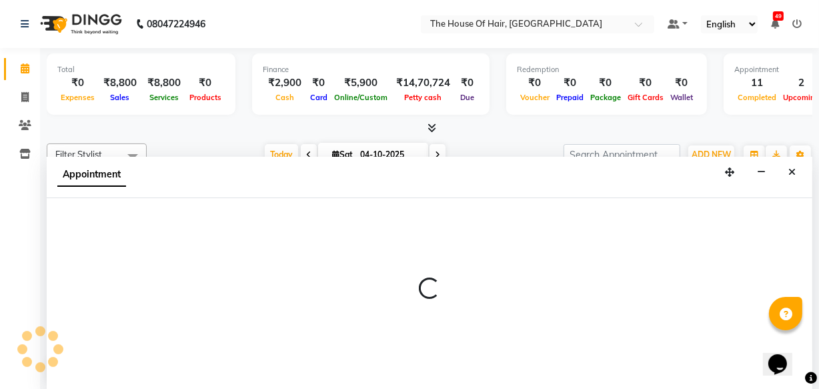
select select "80392"
select select "tentative"
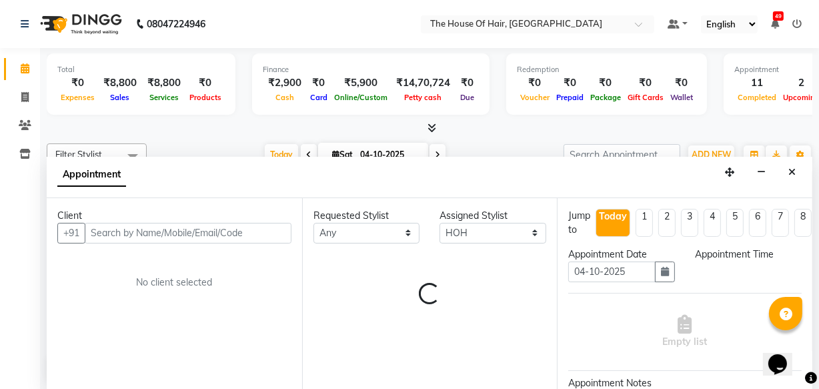
scroll to position [0, 0]
select select "1020"
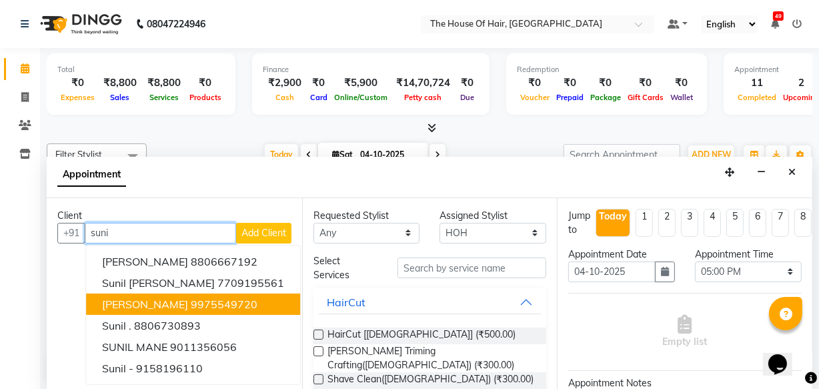
click at [198, 304] on button "[PERSON_NAME] 9975549720" at bounding box center [193, 304] width 214 height 21
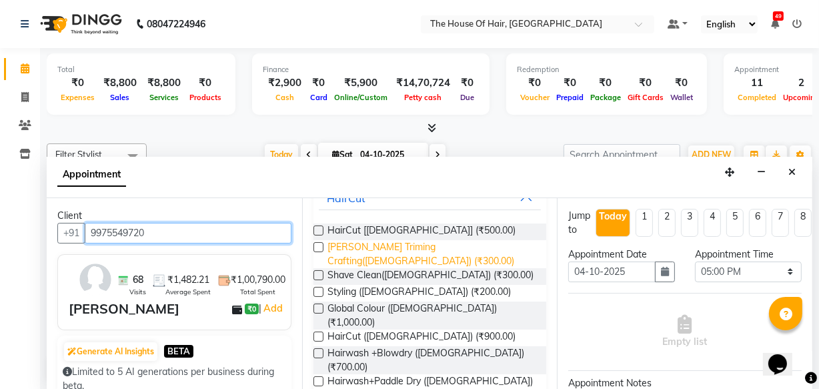
scroll to position [105, 0]
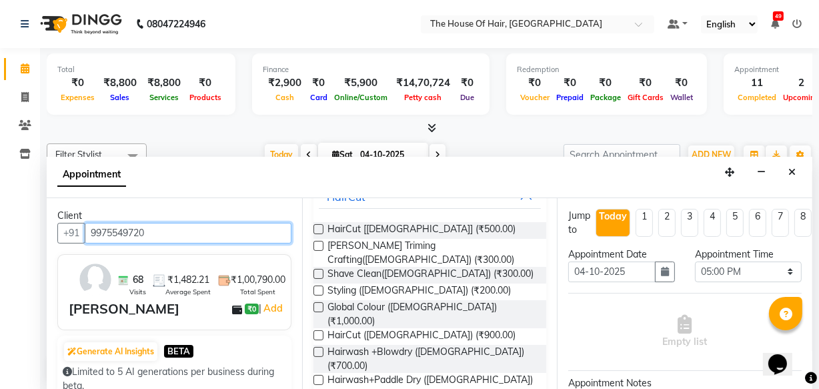
type input "9975549720"
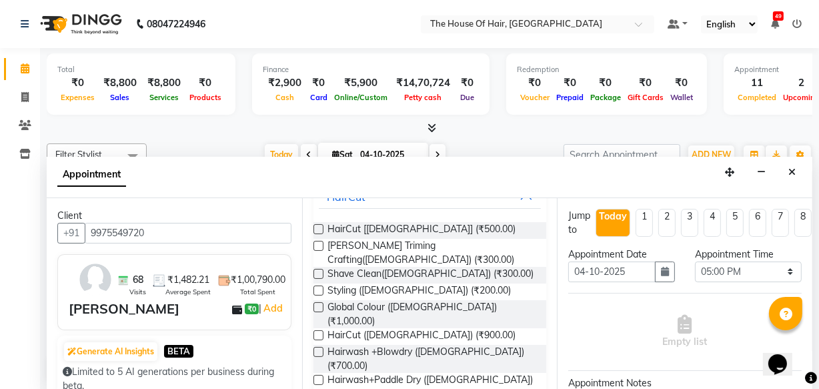
click at [314, 375] on label at bounding box center [319, 380] width 10 height 10
click at [314, 377] on input "checkbox" at bounding box center [318, 381] width 9 height 9
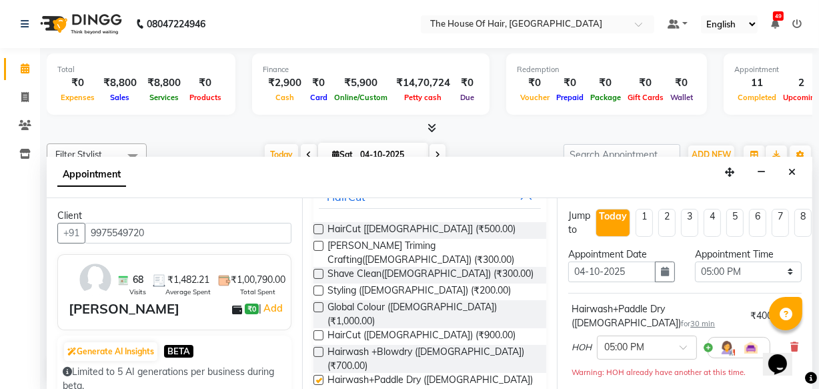
checkbox input "false"
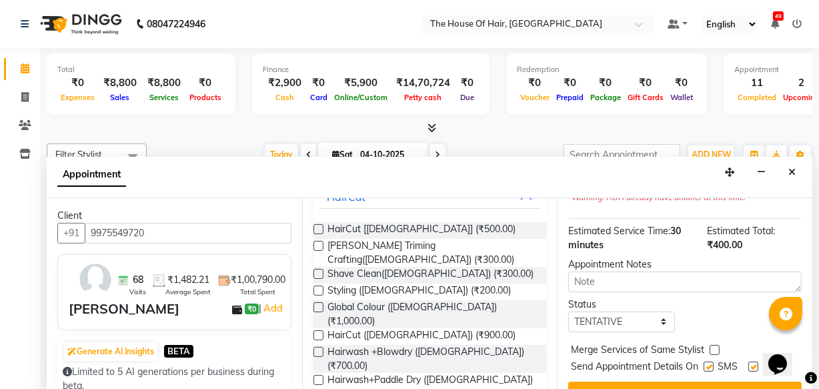
scroll to position [220, 0]
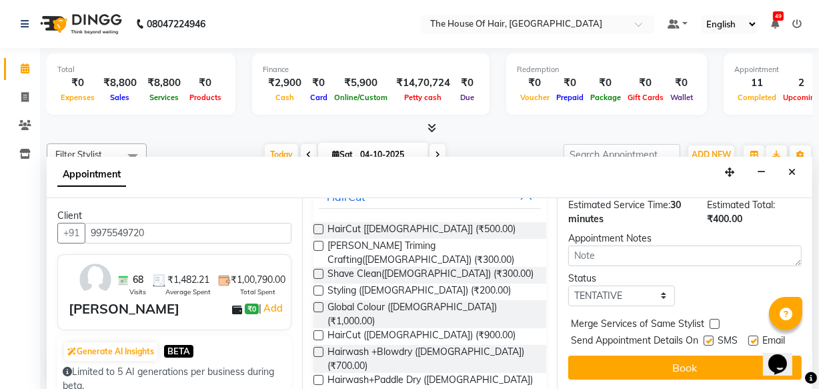
click at [711, 319] on label at bounding box center [715, 324] width 10 height 10
click at [711, 321] on input "checkbox" at bounding box center [714, 325] width 9 height 9
checkbox input "true"
click at [656, 286] on select "Select TENTATIVE CONFIRM CHECK-IN UPCOMING" at bounding box center [621, 296] width 107 height 21
select select "upcoming"
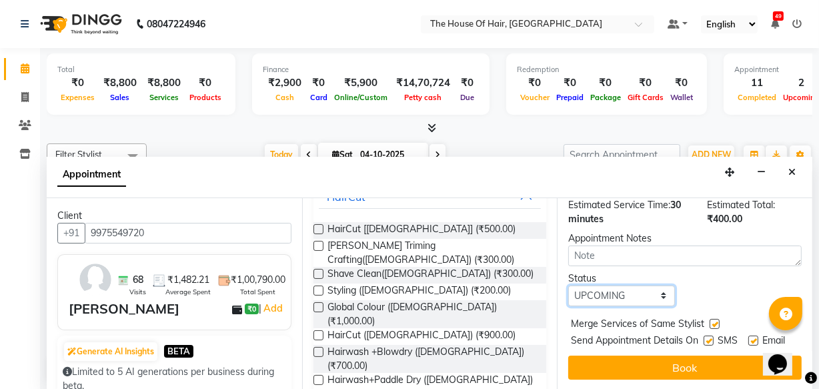
click at [568, 286] on select "Select TENTATIVE CONFIRM CHECK-IN UPCOMING" at bounding box center [621, 296] width 107 height 21
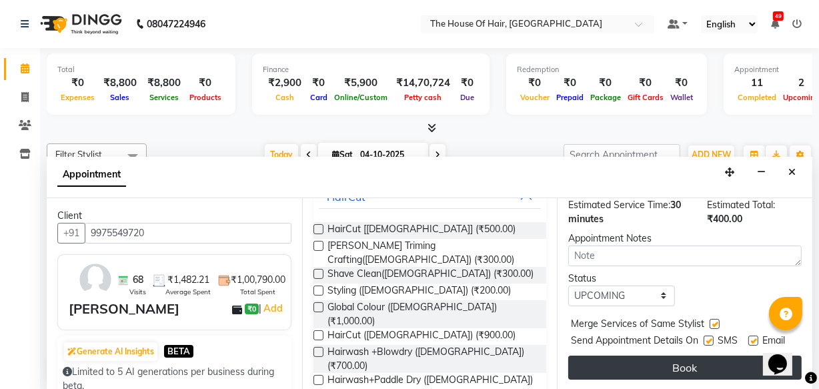
click at [693, 356] on button "Book" at bounding box center [684, 368] width 233 height 24
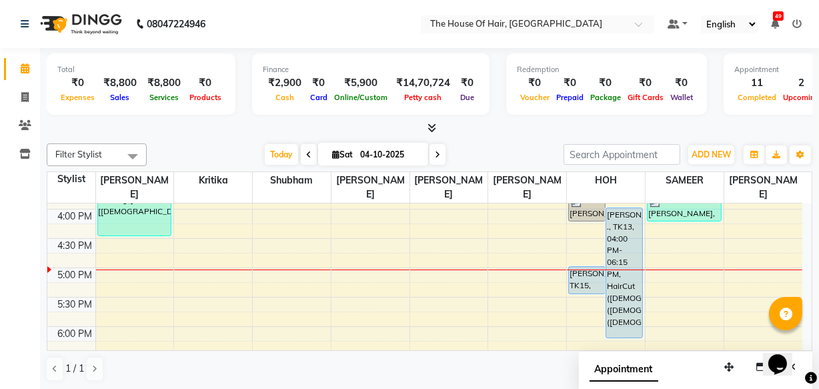
scroll to position [464, 0]
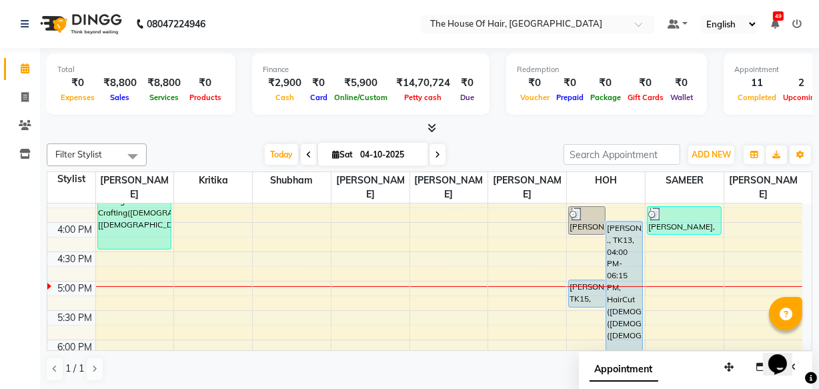
click at [678, 255] on div "8:00 AM 8:30 AM 9:00 AM 9:30 AM 10:00 AM 10:30 AM 11:00 AM 11:30 AM 12:00 PM 12…" at bounding box center [424, 163] width 755 height 821
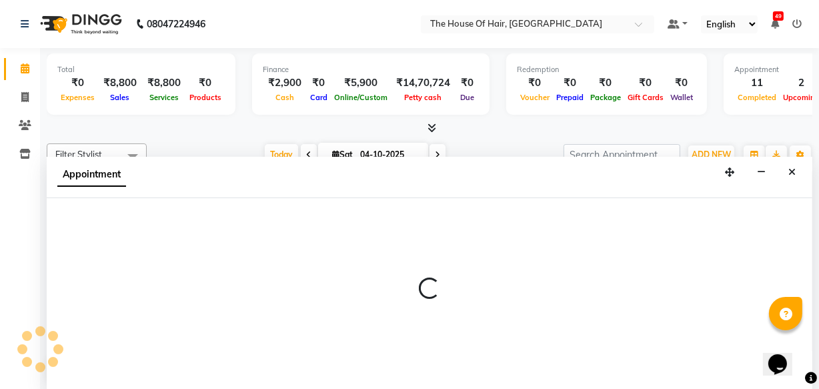
scroll to position [446, 0]
select select "90281"
select select "tentative"
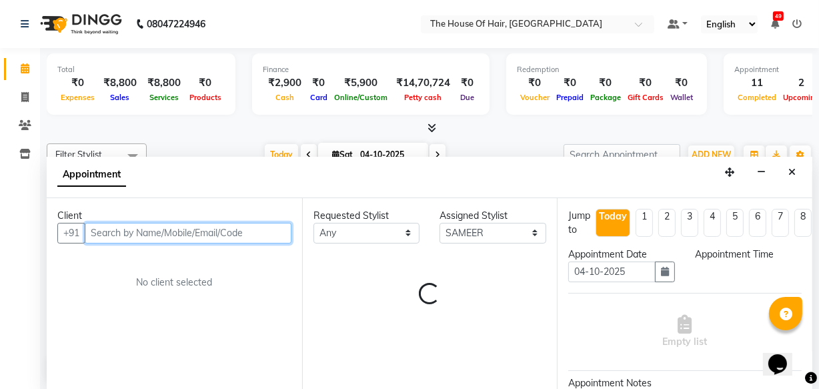
scroll to position [0, 0]
select select "990"
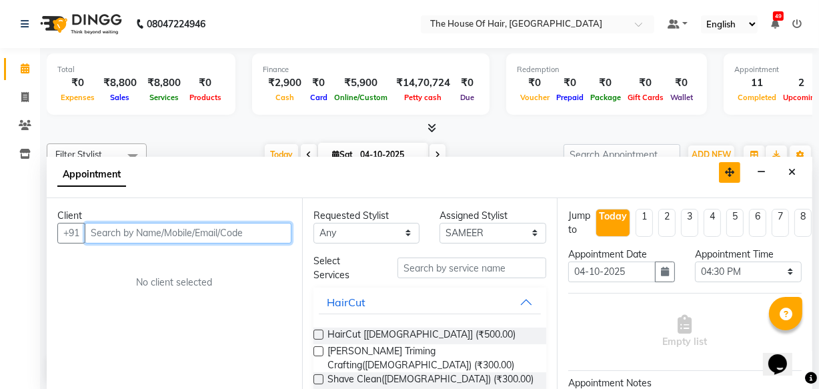
scroll to position [420, 0]
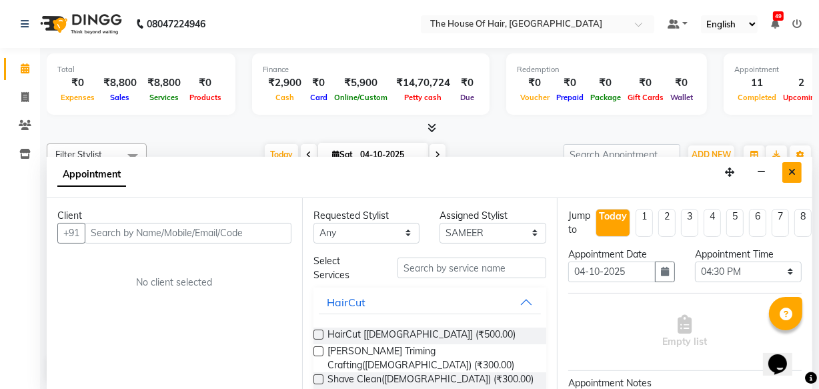
click at [794, 172] on icon "Close" at bounding box center [792, 171] width 7 height 9
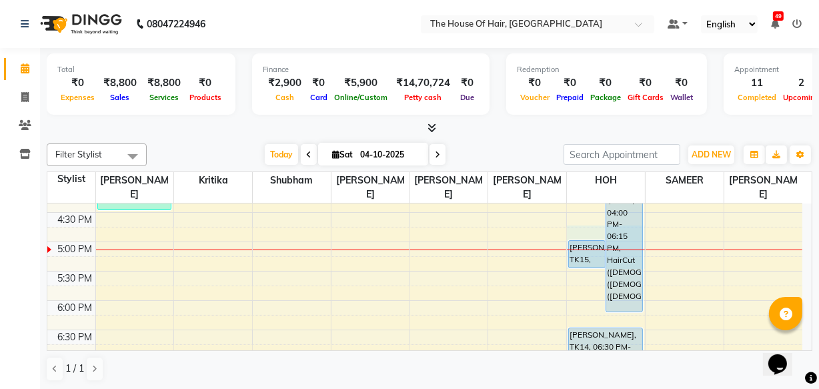
scroll to position [488, 0]
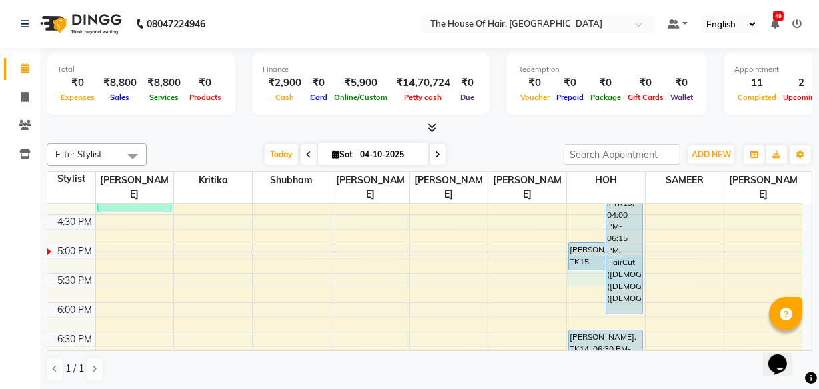
drag, startPoint x: 567, startPoint y: 251, endPoint x: 533, endPoint y: 282, distance: 45.8
click at [533, 282] on tbody "8:00 AM 8:30 AM 9:00 AM 9:30 AM 10:00 AM 10:30 AM 11:00 AM 11:30 AM 12:00 PM 12…" at bounding box center [424, 126] width 755 height 821
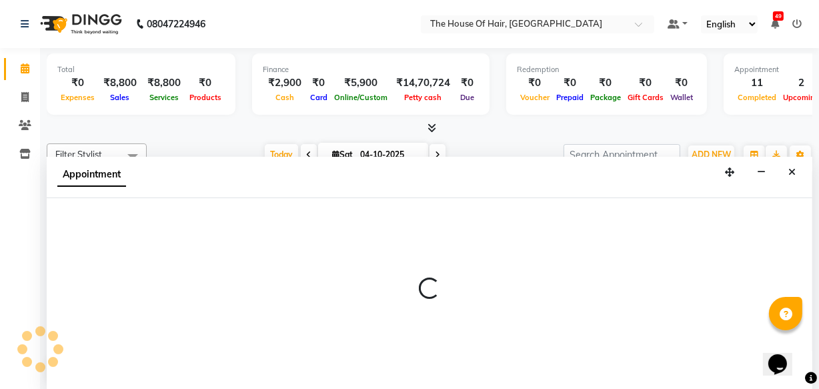
select select "80392"
select select "1035"
select select "tentative"
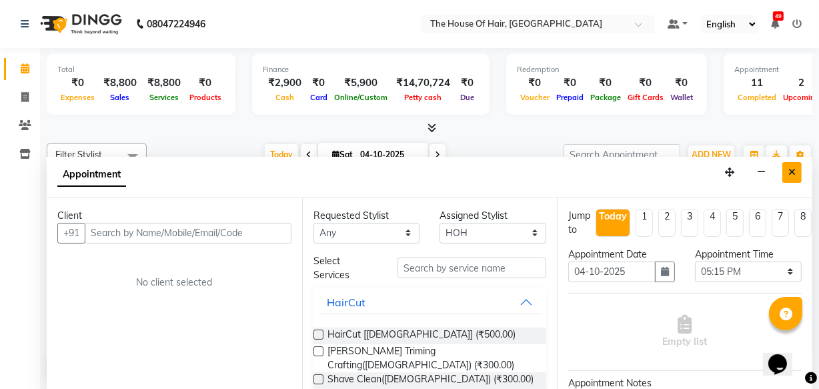
click at [794, 176] on button "Close" at bounding box center [792, 172] width 19 height 21
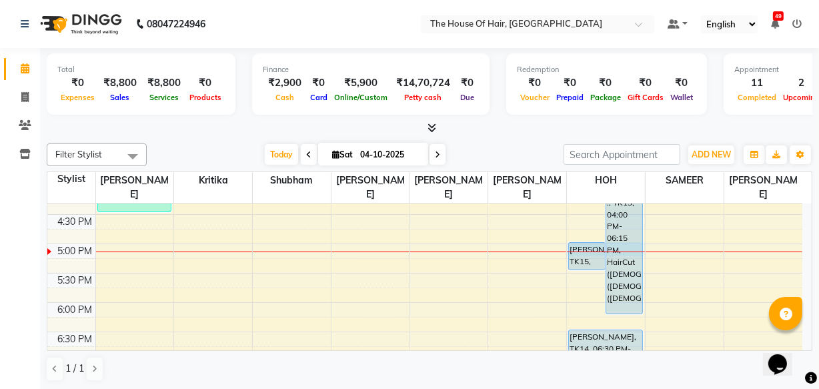
drag, startPoint x: 592, startPoint y: 250, endPoint x: 530, endPoint y: 246, distance: 62.1
click at [530, 246] on div "8:00 AM 8:30 AM 9:00 AM 9:30 AM 10:00 AM 10:30 AM 11:00 AM 11:30 AM 12:00 PM 12…" at bounding box center [424, 126] width 755 height 821
select select "80392"
select select "1020"
select select "tentative"
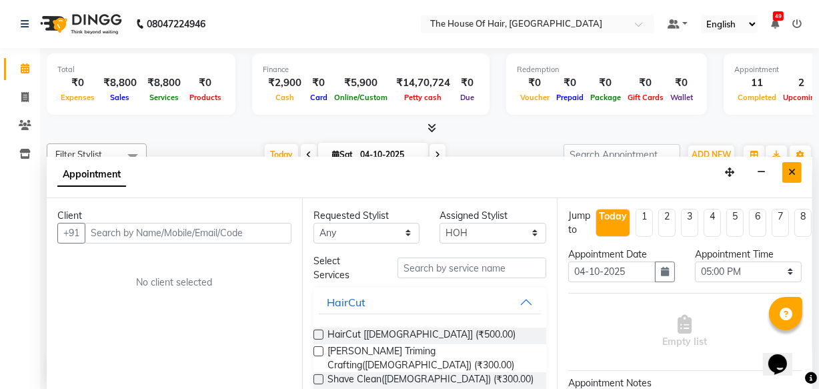
click at [799, 170] on button "Close" at bounding box center [792, 172] width 19 height 21
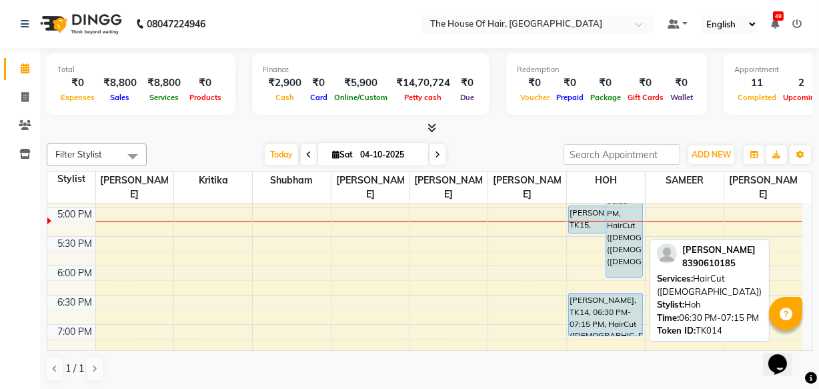
scroll to position [526, 0]
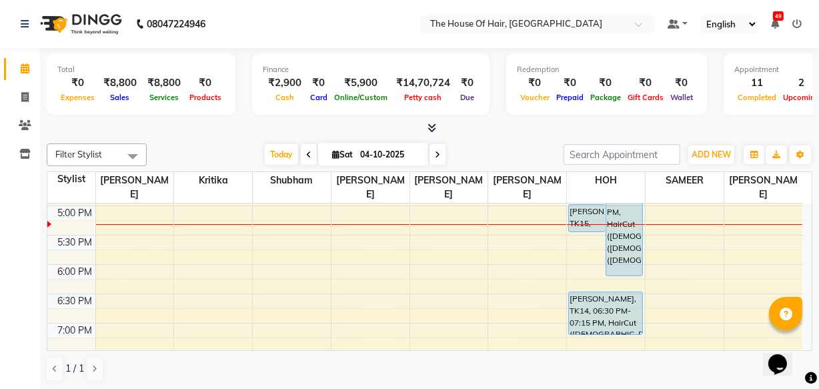
click at [374, 151] on input "04-10-2025" at bounding box center [389, 155] width 67 height 20
select select "10"
select select "2025"
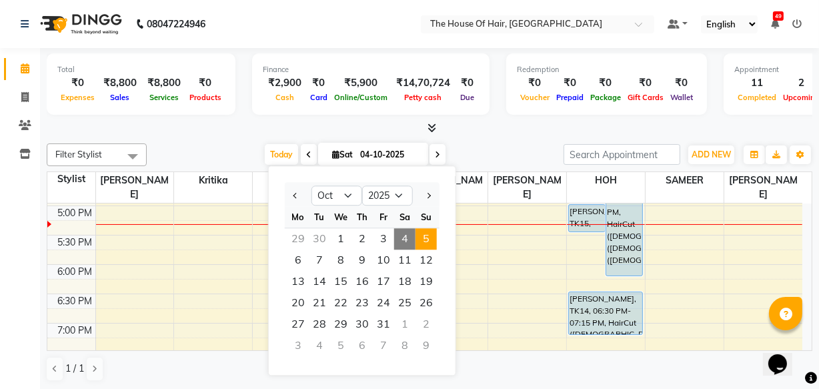
click at [428, 233] on span "5" at bounding box center [426, 238] width 21 height 21
type input "05-10-2025"
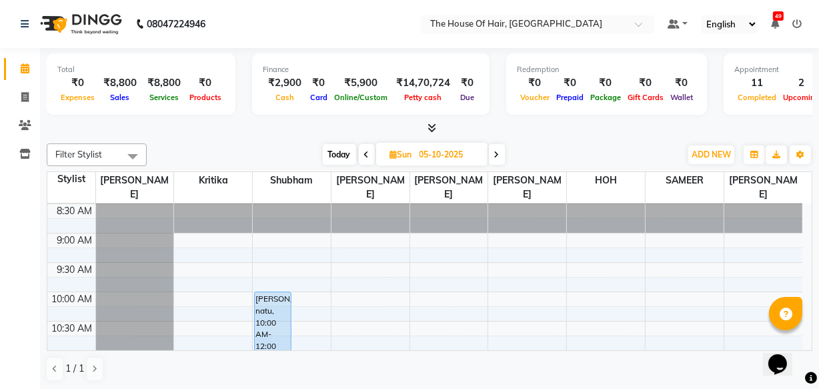
scroll to position [28, 0]
click at [431, 153] on input "05-10-2025" at bounding box center [449, 155] width 67 height 20
select select "10"
select select "2025"
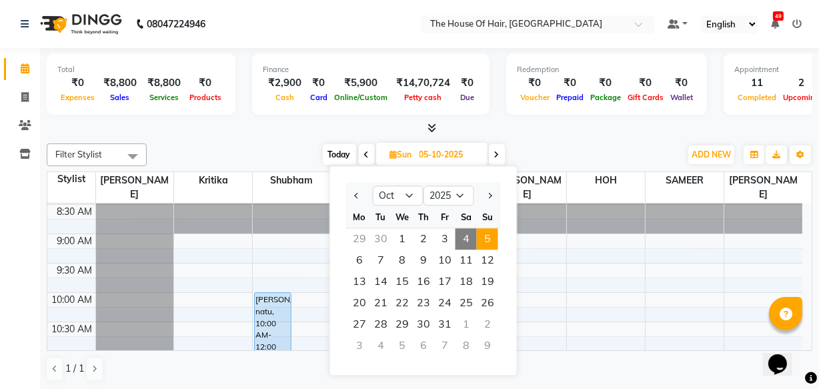
click at [464, 238] on span "4" at bounding box center [466, 238] width 21 height 21
type input "04-10-2025"
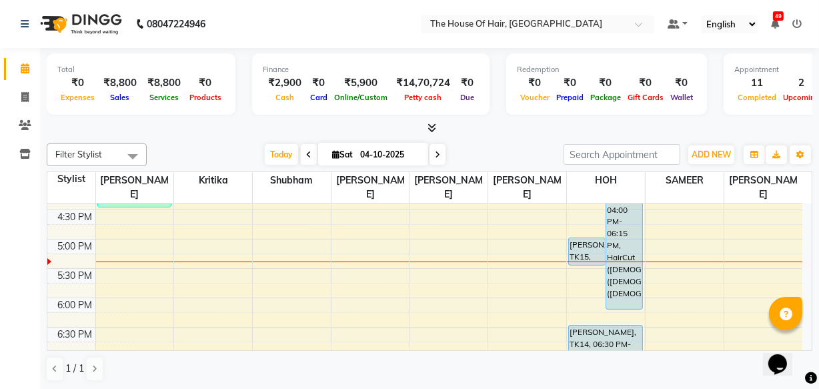
scroll to position [478, 0]
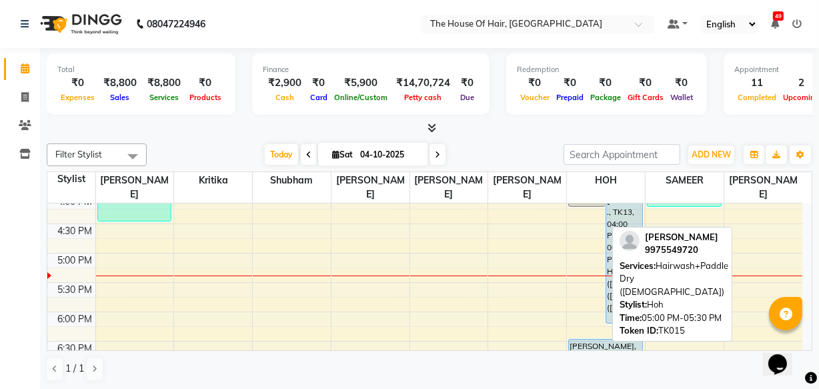
drag, startPoint x: 588, startPoint y: 264, endPoint x: 692, endPoint y: 268, distance: 104.8
click at [692, 268] on div "Filter Stylist Select All [PERSON_NAME] [PERSON_NAME] [PERSON_NAME] [PERSON_NAM…" at bounding box center [430, 262] width 766 height 249
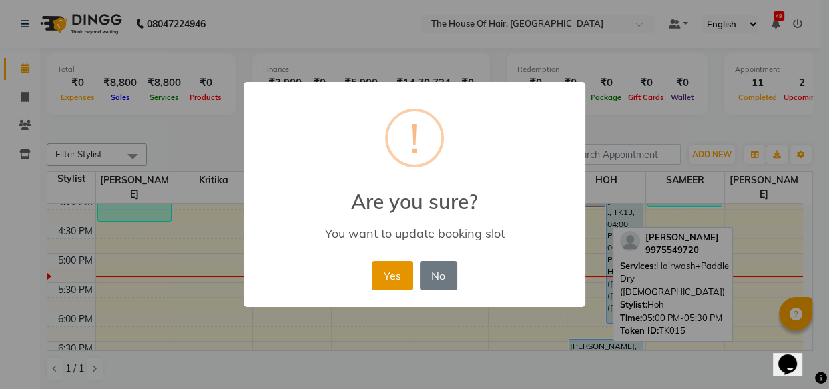
click at [408, 272] on button "Yes" at bounding box center [392, 275] width 41 height 29
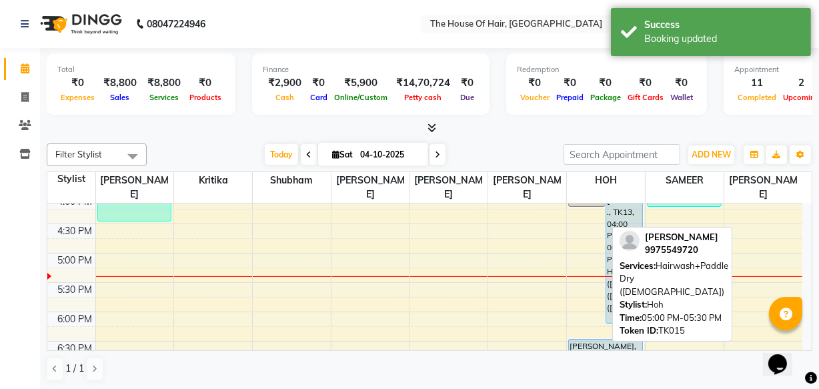
click at [244, 13] on nav "08047224946 Select Location × The House Of Hair, Paud Road Default Panel My Pan…" at bounding box center [409, 24] width 819 height 48
click at [0, 302] on div "Calendar Invoice Clients Inventory Completed InProgress Upcoming Dropped Tentat…" at bounding box center [90, 204] width 180 height 332
click at [387, 21] on nav "08047224946 Select Location × The House Of Hair, Paud Road Default Panel My Pan…" at bounding box center [409, 24] width 819 height 48
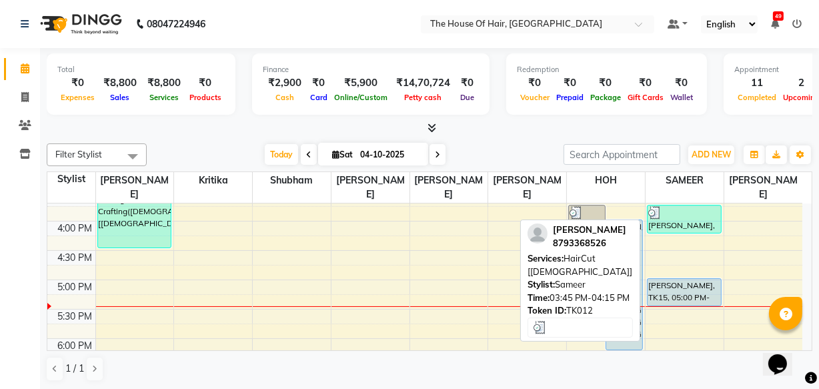
scroll to position [446, 0]
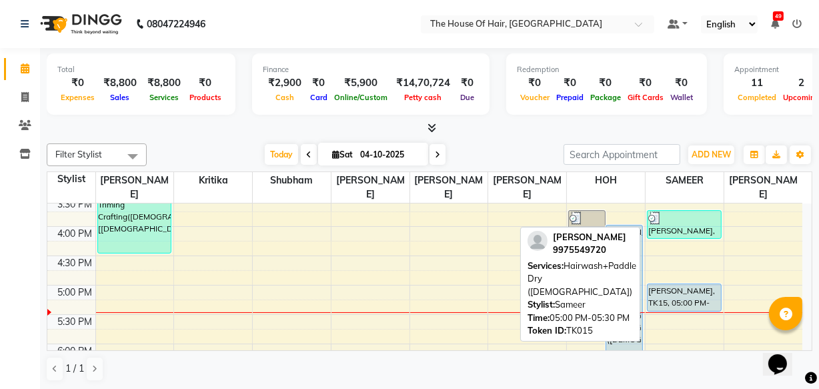
click at [675, 298] on div "[PERSON_NAME], TK15, 05:00 PM-05:30 PM, Hairwash+Paddle Dry ([DEMOGRAPHIC_DATA])" at bounding box center [684, 297] width 73 height 27
click at [694, 292] on div "[PERSON_NAME], TK15, 05:00 PM-05:30 PM, Hairwash+Paddle Dry ([DEMOGRAPHIC_DATA])" at bounding box center [684, 297] width 73 height 27
select select "5"
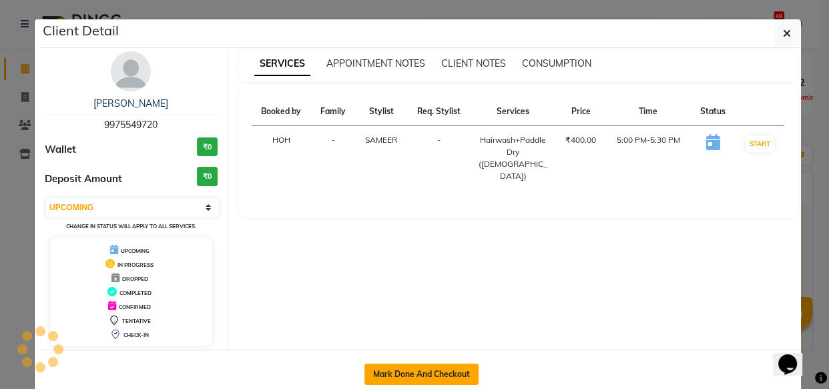
click at [408, 370] on button "Mark Done And Checkout" at bounding box center [421, 374] width 114 height 21
select select "service"
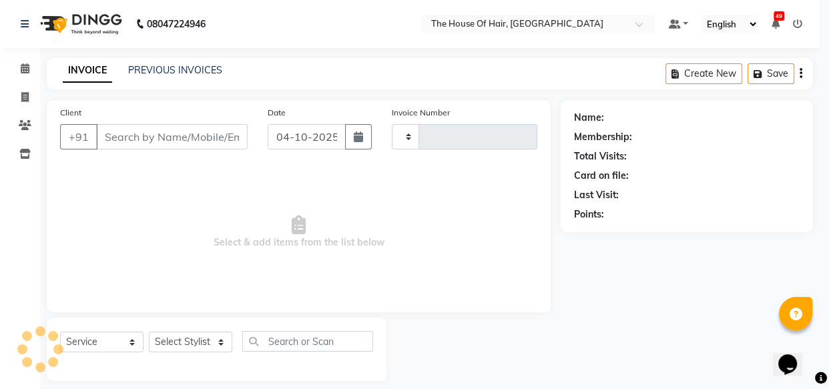
type input "2203"
select select "5992"
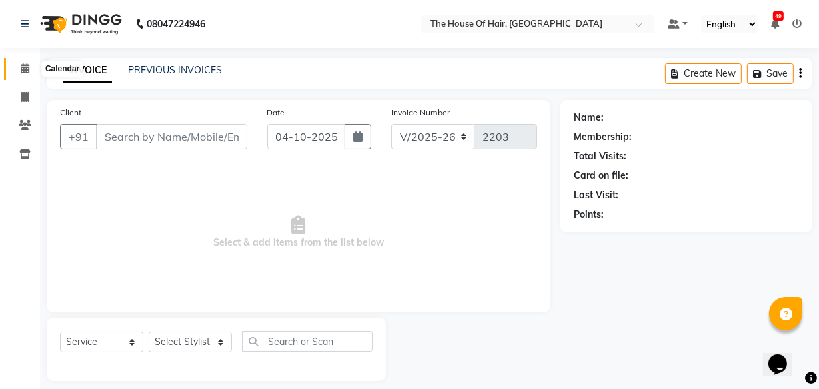
click at [27, 68] on icon at bounding box center [25, 68] width 9 height 10
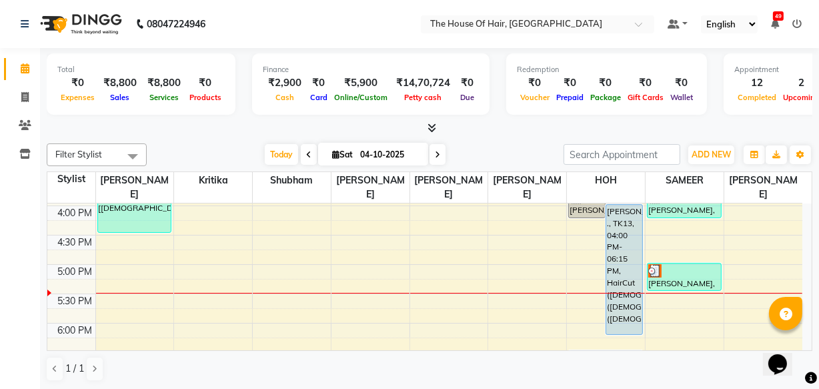
scroll to position [469, 0]
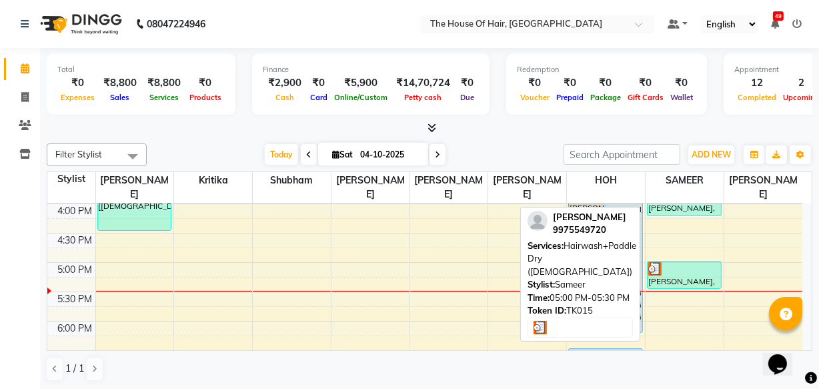
click at [666, 282] on div "[PERSON_NAME], TK15, 05:00 PM-05:30 PM, Hairwash+Paddle Dry ([DEMOGRAPHIC_DATA])" at bounding box center [684, 275] width 73 height 27
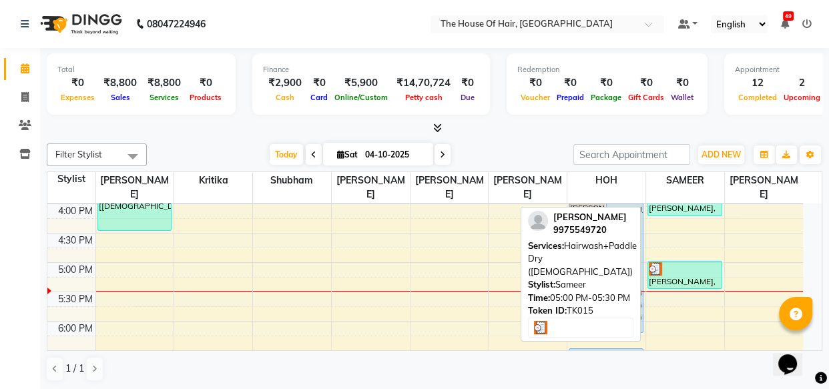
select select "3"
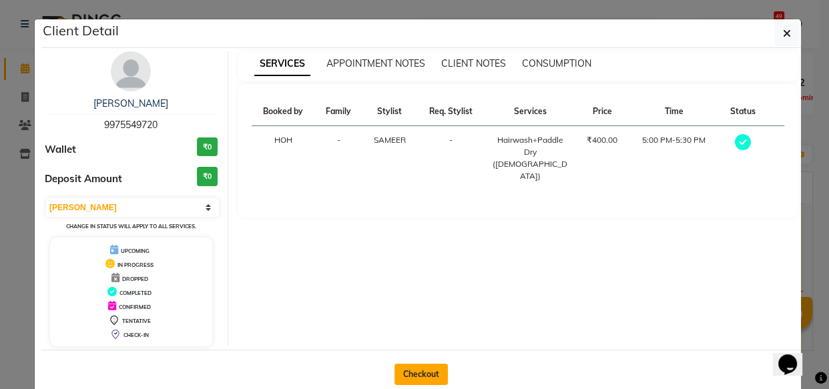
click at [430, 374] on button "Checkout" at bounding box center [420, 374] width 53 height 21
select select "5992"
select select "service"
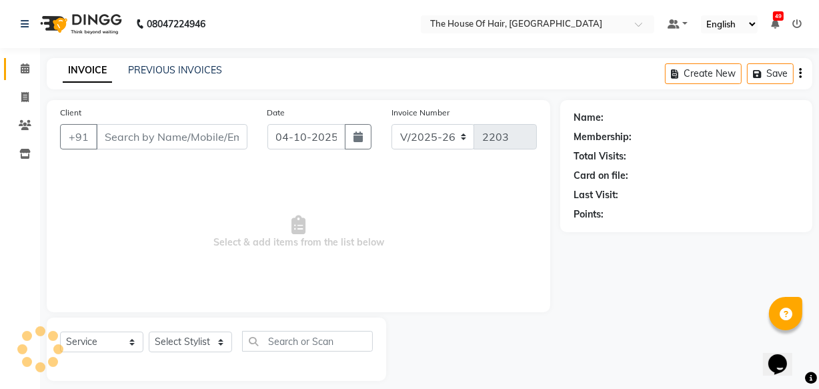
type input "9975549720"
select select "90281"
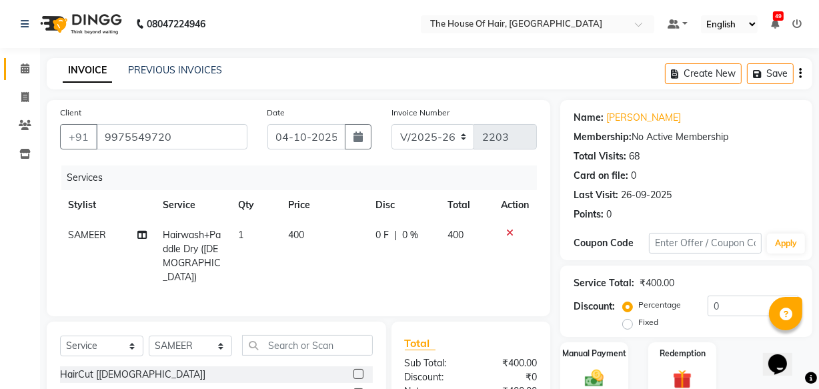
scroll to position [106, 0]
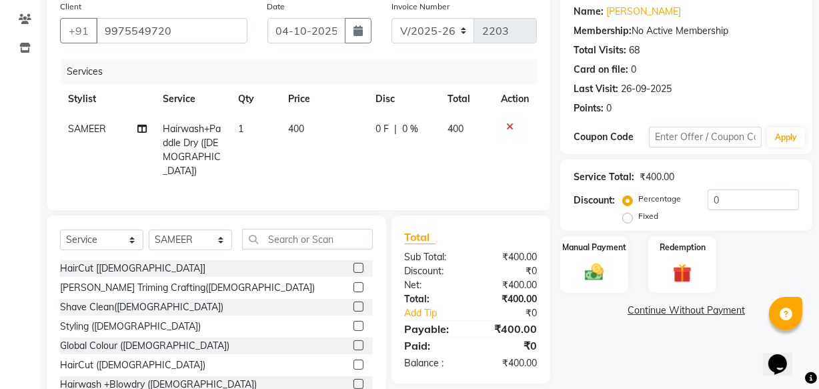
click at [306, 129] on td "400" at bounding box center [323, 150] width 87 height 72
select select "90281"
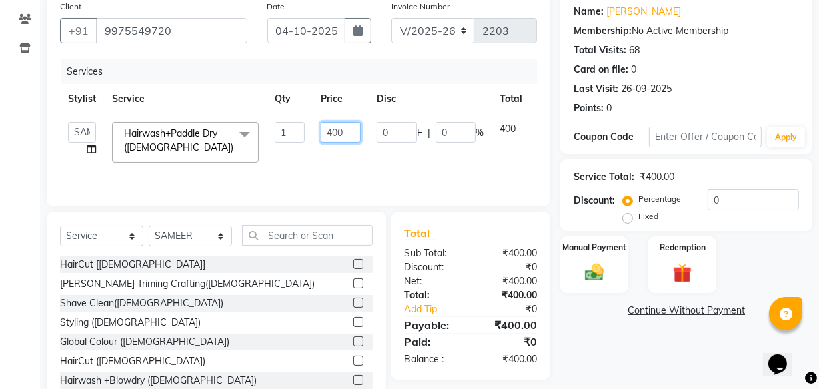
click at [346, 131] on input "400" at bounding box center [341, 132] width 40 height 21
click at [620, 254] on div "Manual Payment" at bounding box center [594, 264] width 71 height 59
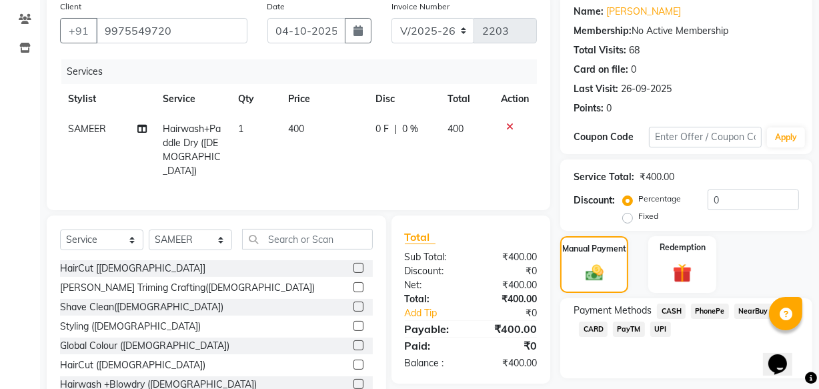
scroll to position [146, 0]
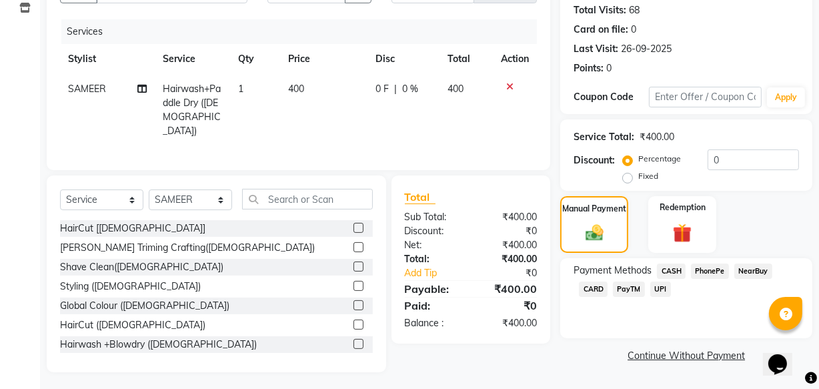
click at [660, 291] on span "UPI" at bounding box center [660, 289] width 21 height 15
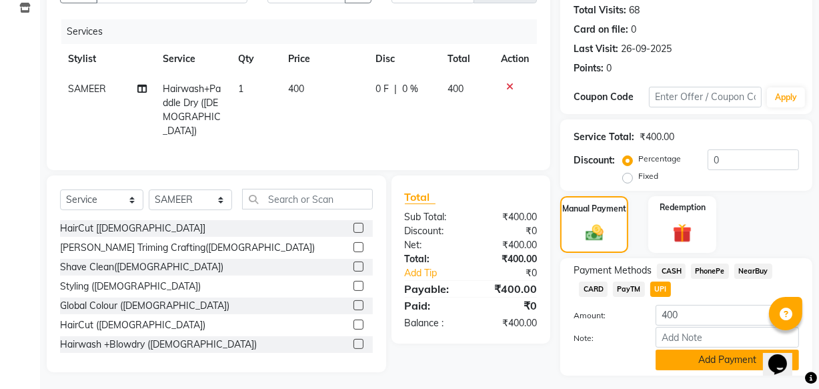
scroll to position [180, 0]
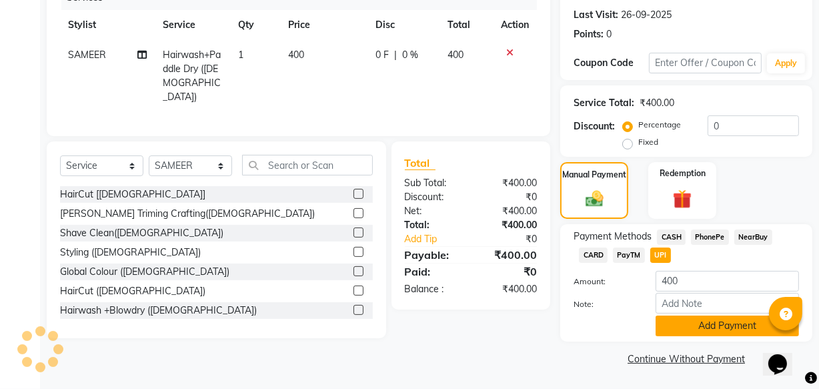
click at [697, 327] on button "Add Payment" at bounding box center [727, 326] width 143 height 21
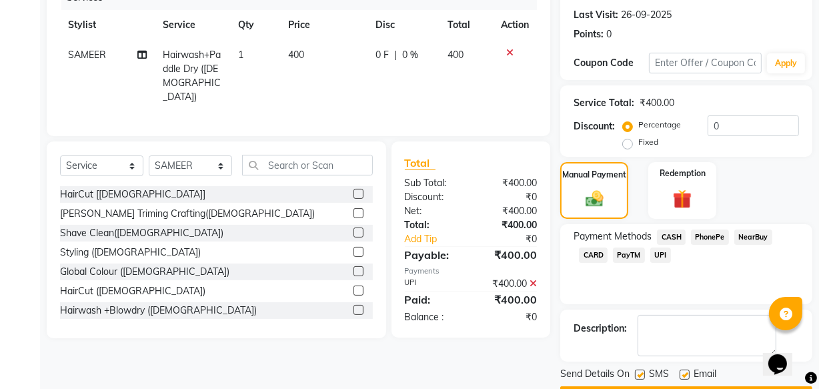
scroll to position [217, 0]
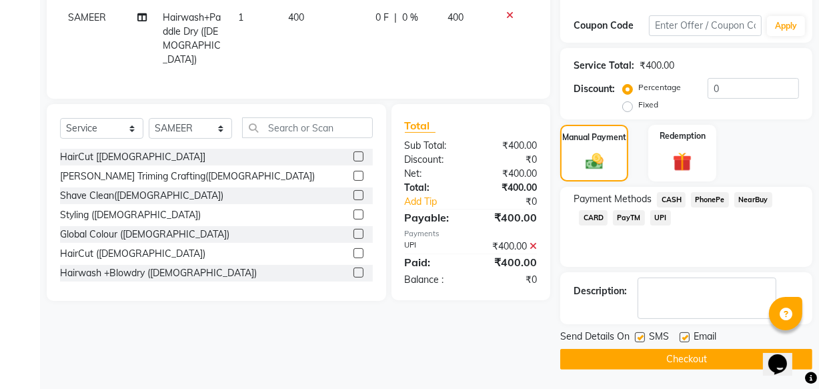
click at [642, 352] on button "Checkout" at bounding box center [686, 359] width 252 height 21
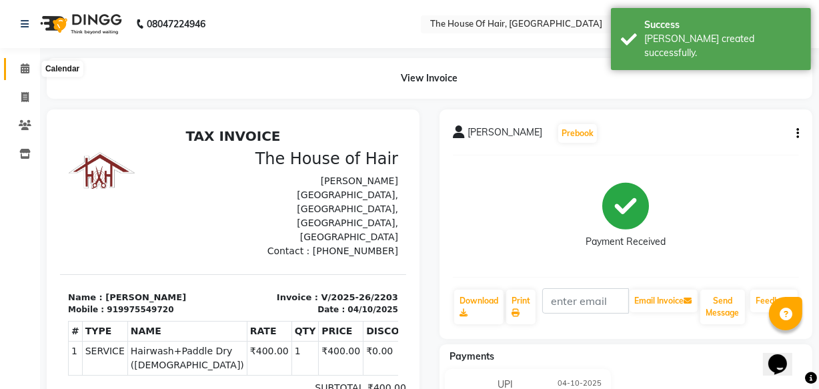
click at [23, 67] on icon at bounding box center [25, 68] width 9 height 10
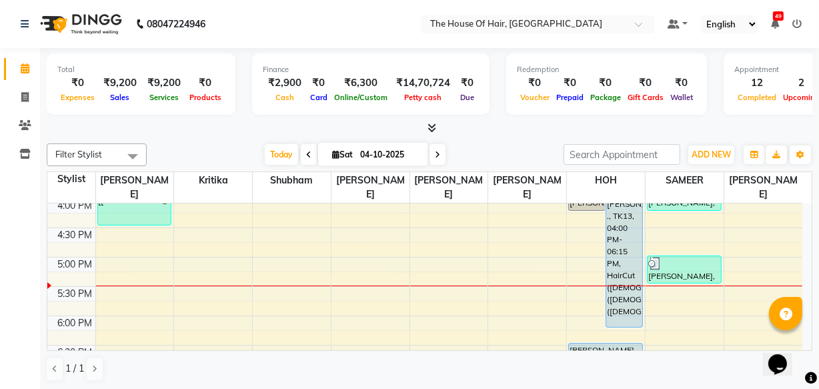
scroll to position [474, 0]
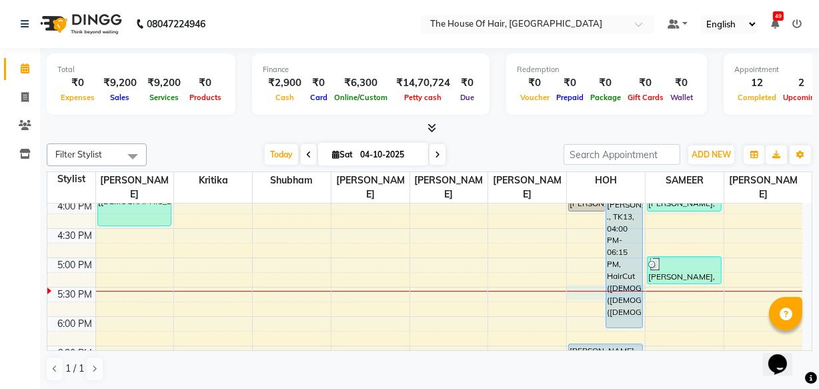
click at [573, 293] on div "8:00 AM 8:30 AM 9:00 AM 9:30 AM 10:00 AM 10:30 AM 11:00 AM 11:30 AM 12:00 PM 12…" at bounding box center [424, 140] width 755 height 821
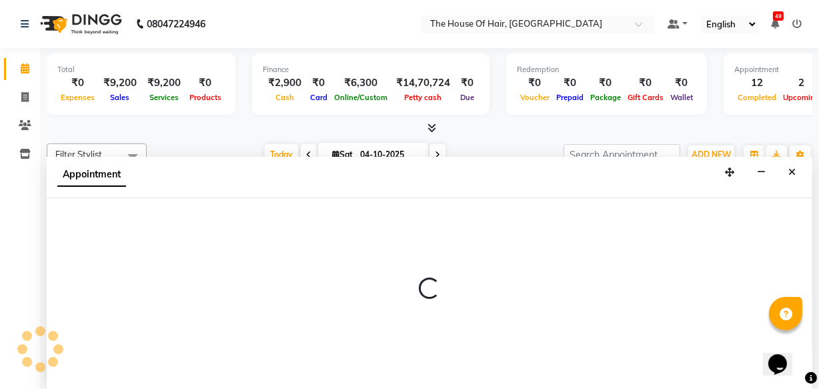
select select "80392"
select select "tentative"
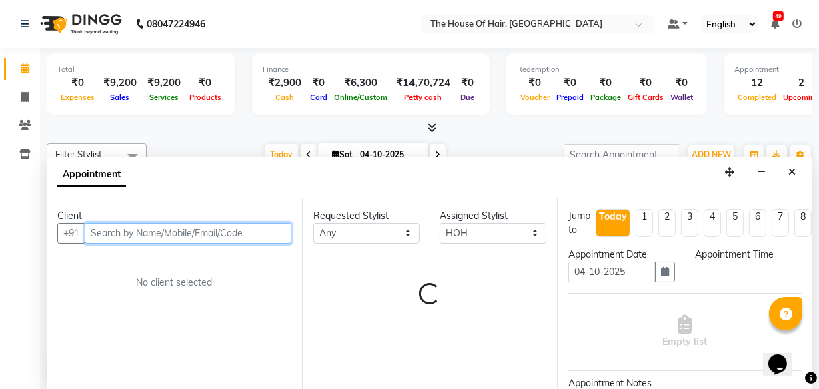
select select "1050"
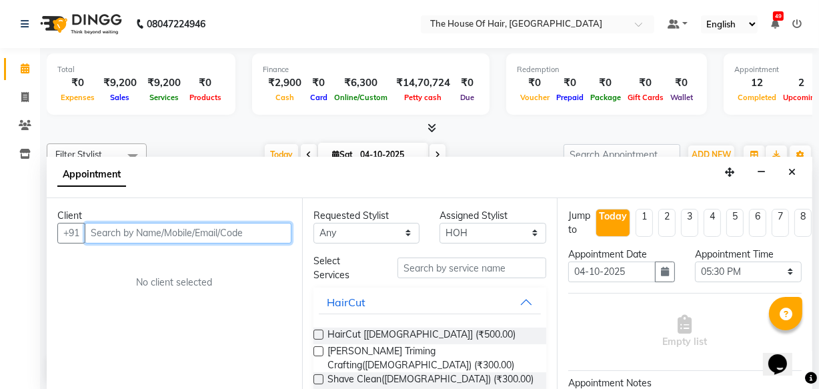
scroll to position [0, 0]
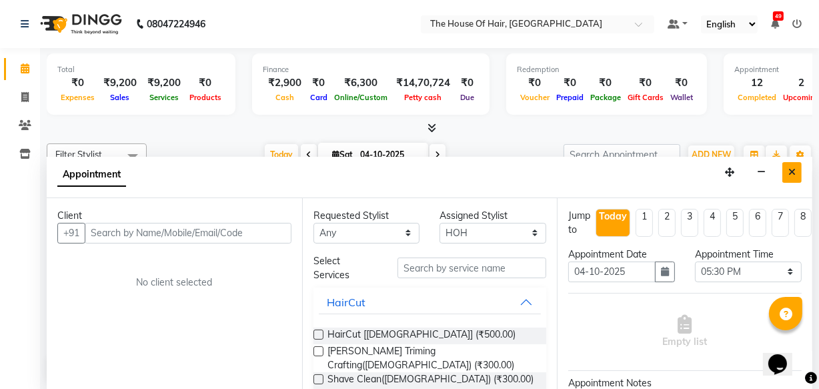
click at [791, 169] on icon "Close" at bounding box center [792, 171] width 7 height 9
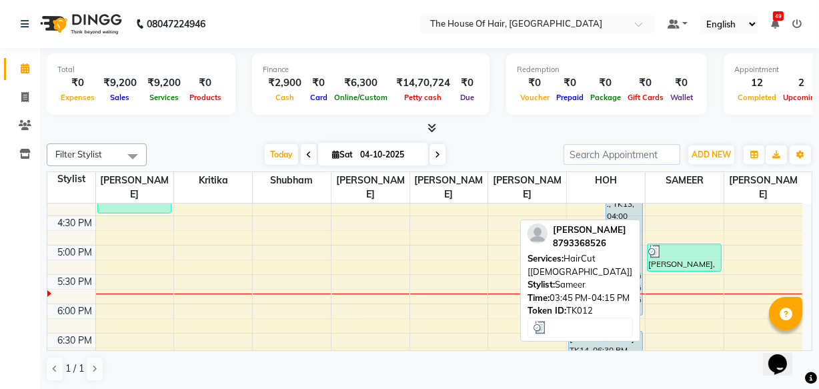
scroll to position [502, 0]
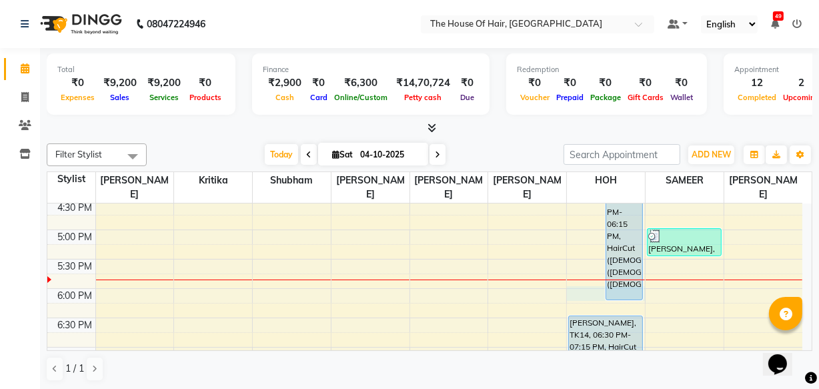
click at [569, 293] on div "8:00 AM 8:30 AM 9:00 AM 9:30 AM 10:00 AM 10:30 AM 11:00 AM 11:30 AM 12:00 PM 12…" at bounding box center [424, 112] width 755 height 821
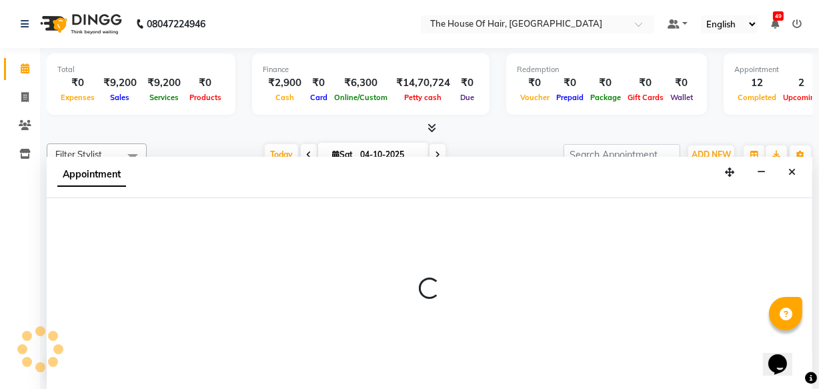
select select "80392"
select select "1080"
select select "tentative"
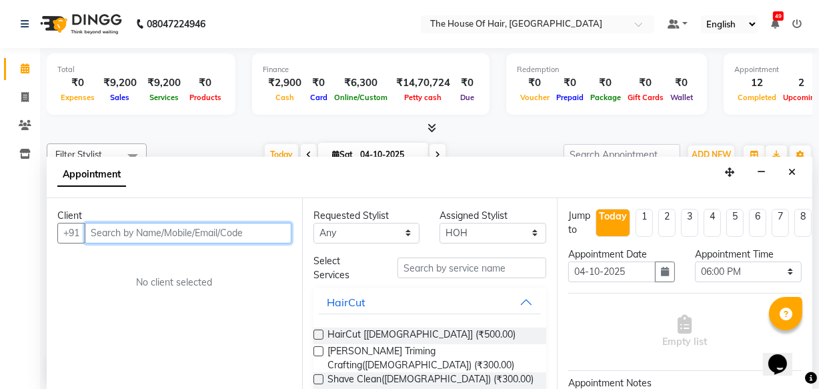
click at [94, 229] on input "text" at bounding box center [188, 233] width 207 height 21
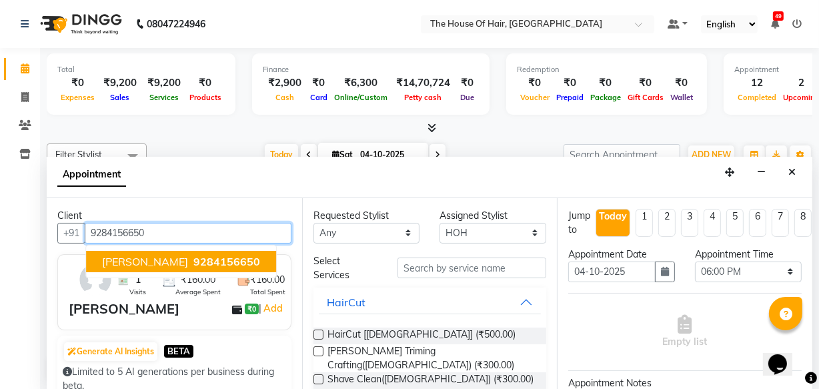
click at [135, 261] on span "[PERSON_NAME]" at bounding box center [145, 261] width 86 height 13
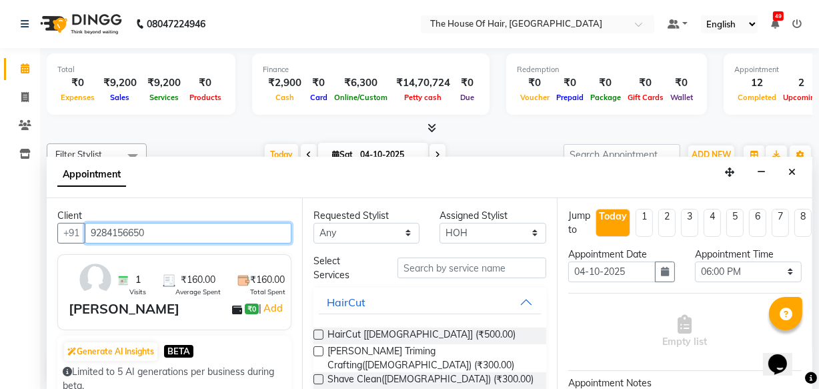
type input "9284156650"
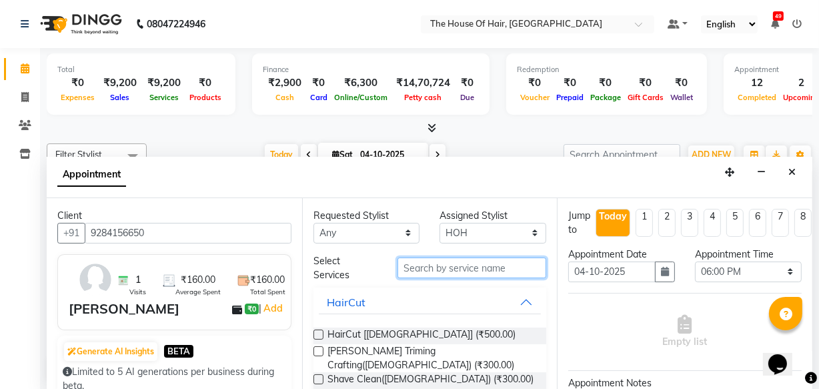
click at [430, 267] on input "text" at bounding box center [472, 268] width 149 height 21
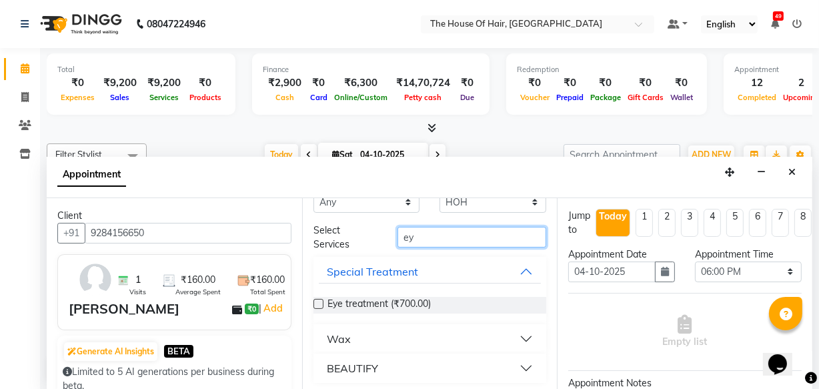
scroll to position [33, 0]
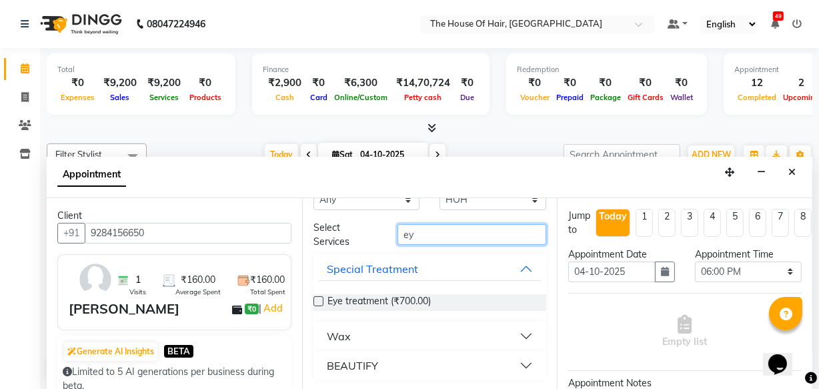
type input "ey"
click at [376, 367] on div "BEAUTIFY" at bounding box center [352, 366] width 51 height 16
click at [367, 364] on div "BEAUTIFY" at bounding box center [352, 366] width 51 height 16
click at [373, 361] on div "BEAUTIFY" at bounding box center [352, 366] width 51 height 16
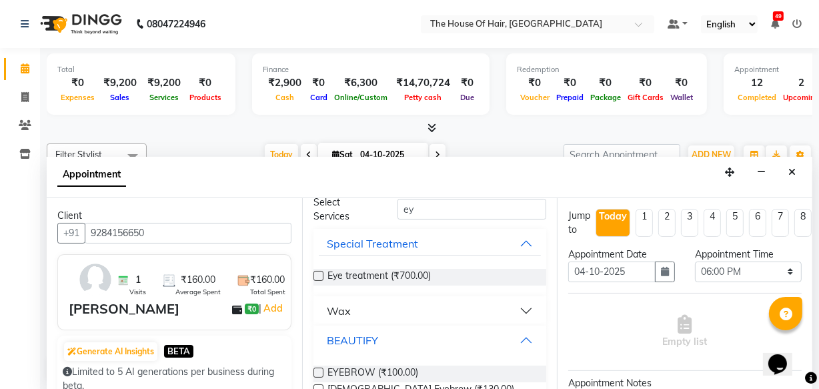
scroll to position [88, 0]
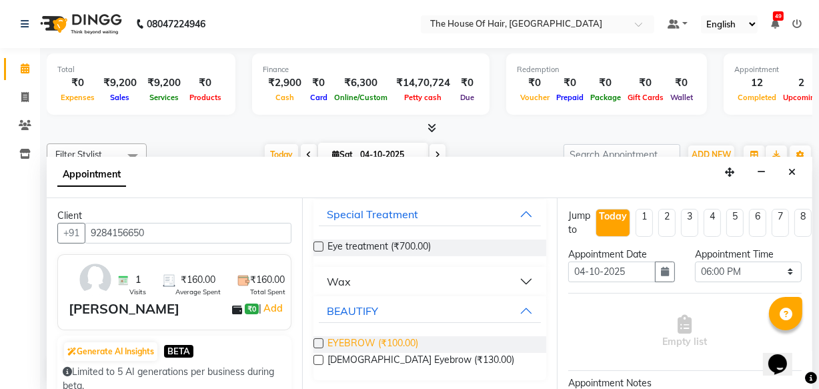
click at [349, 343] on span "EYEBROW (₹100.00)" at bounding box center [373, 344] width 91 height 17
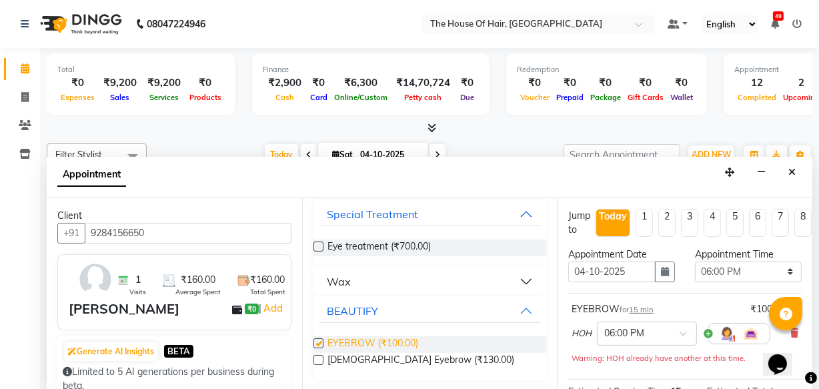
checkbox input "false"
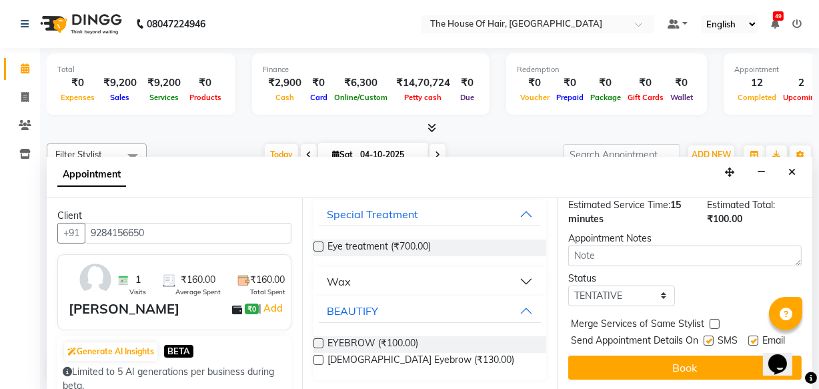
scroll to position [207, 0]
click at [712, 319] on label at bounding box center [715, 324] width 10 height 10
click at [712, 321] on input "checkbox" at bounding box center [714, 325] width 9 height 9
checkbox input "true"
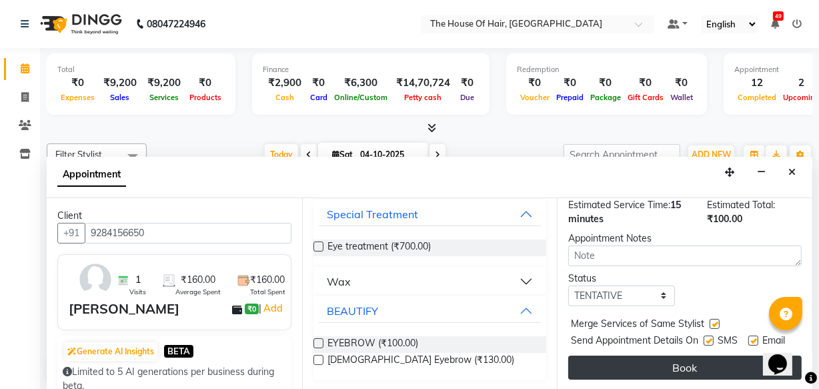
click at [663, 356] on button "Book" at bounding box center [684, 368] width 233 height 24
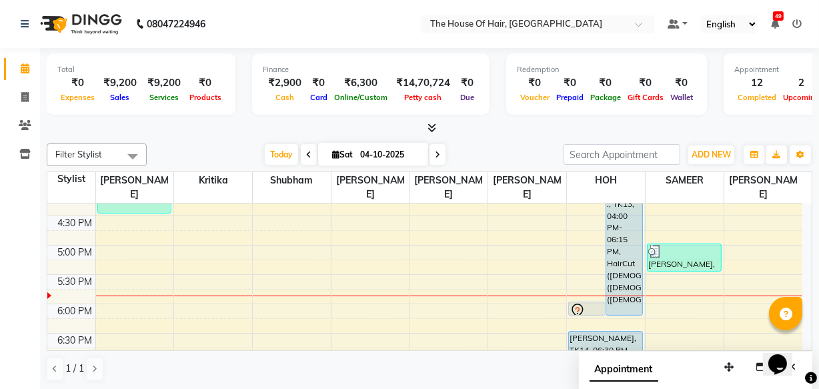
scroll to position [486, 0]
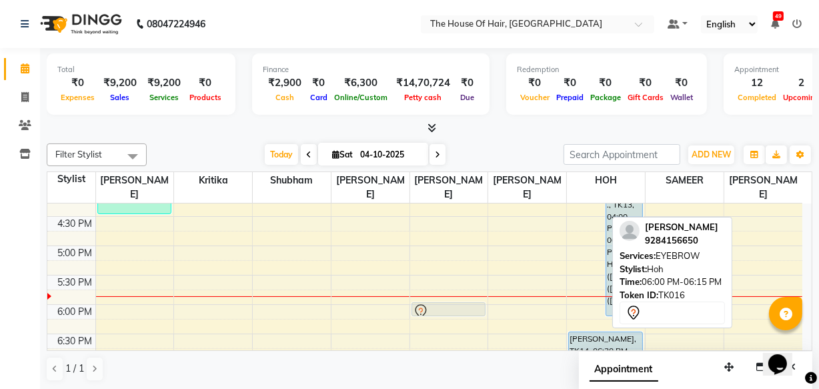
drag, startPoint x: 584, startPoint y: 306, endPoint x: 457, endPoint y: 300, distance: 126.9
click at [457, 300] on div "8:00 AM 8:30 AM 9:00 AM 9:30 AM 10:00 AM 10:30 AM 11:00 AM 11:30 AM 12:00 PM 12…" at bounding box center [424, 128] width 755 height 821
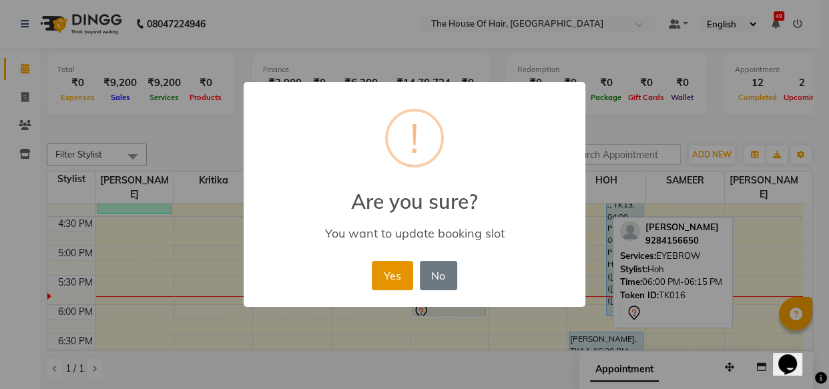
click at [375, 283] on button "Yes" at bounding box center [392, 275] width 41 height 29
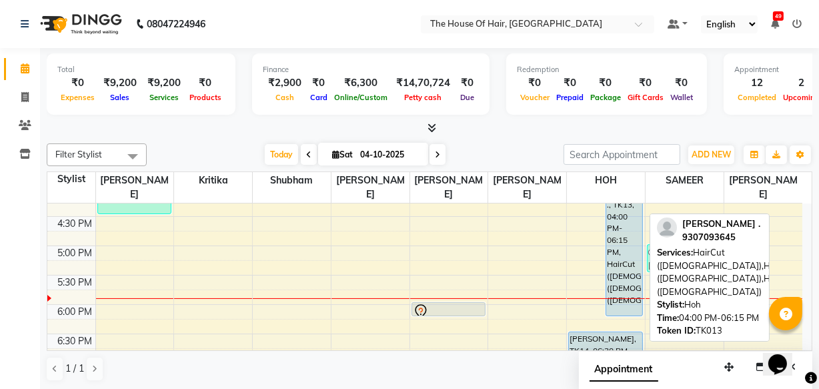
click at [628, 254] on div "[PERSON_NAME] ., TK13, 04:00 PM-06:15 PM, HairCut ([DEMOGRAPHIC_DATA]),HairCut …" at bounding box center [624, 250] width 36 height 129
click at [624, 270] on div "[PERSON_NAME] ., TK13, 04:00 PM-06:15 PM, HairCut ([DEMOGRAPHIC_DATA]),HairCut …" at bounding box center [624, 250] width 36 height 129
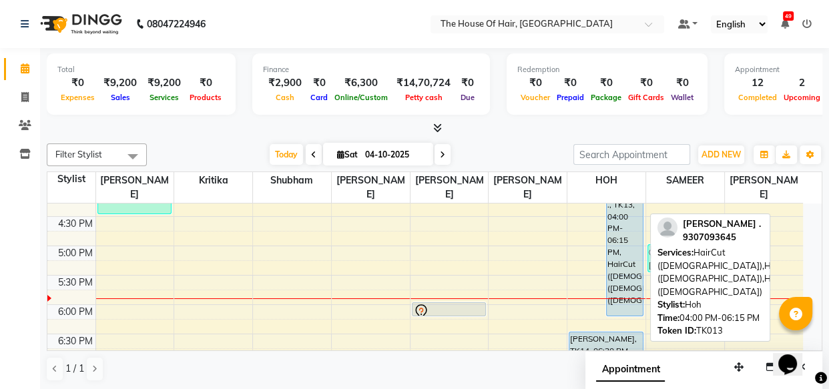
select select "5"
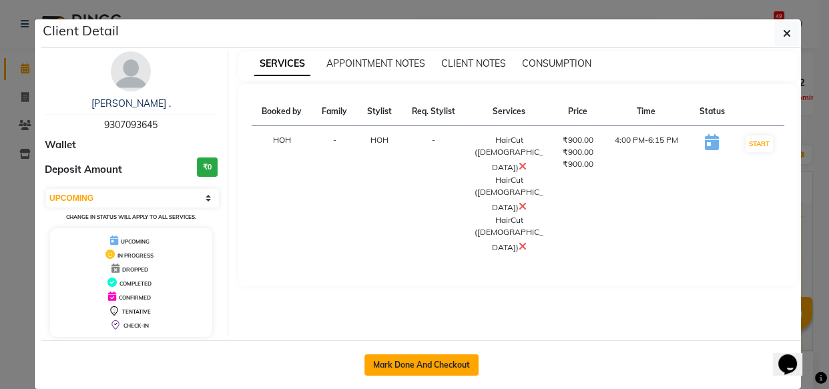
click at [404, 369] on button "Mark Done And Checkout" at bounding box center [421, 364] width 114 height 21
select select "service"
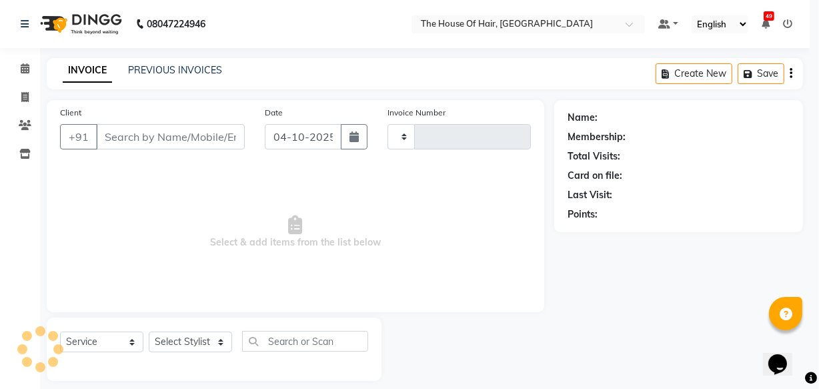
type input "2204"
select select "5992"
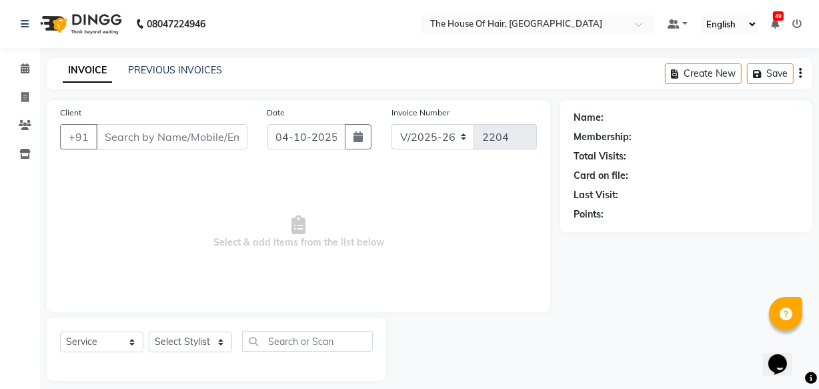
type input "9307093645"
select select "80392"
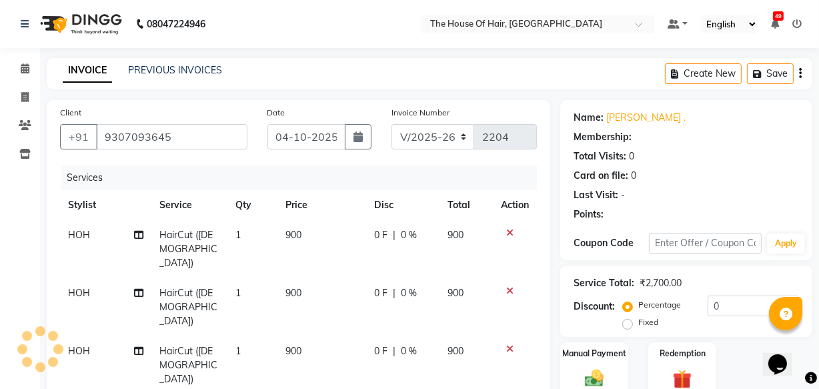
scroll to position [56, 0]
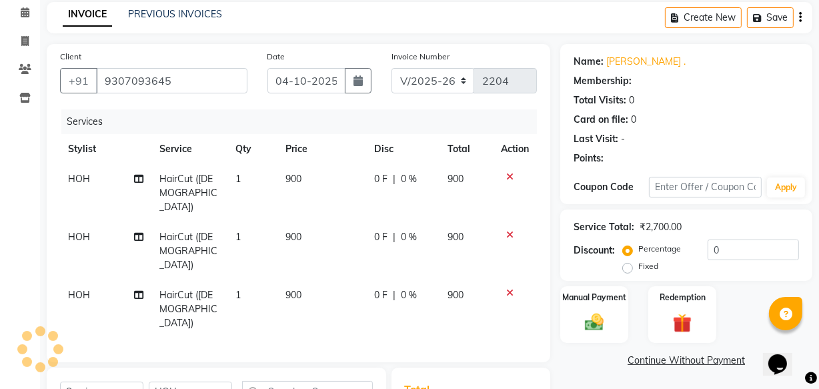
click at [77, 289] on span "HOH" at bounding box center [79, 295] width 22 height 12
select select "80392"
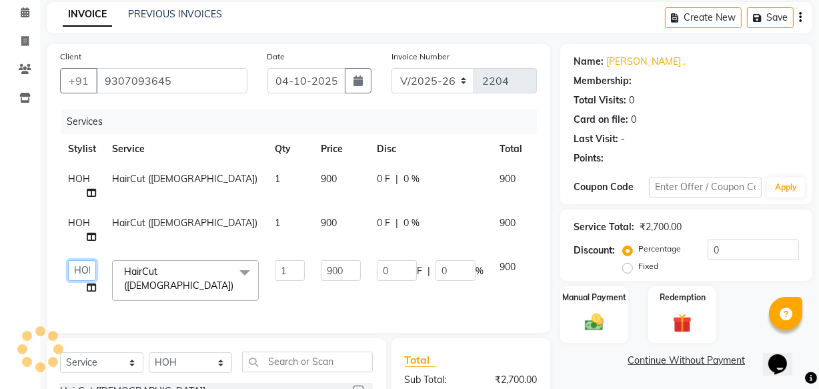
click at [80, 272] on select "[PERSON_NAME] [PERSON_NAME] [PERSON_NAME] [PERSON_NAME] [PERSON_NAME] [PERSON_N…" at bounding box center [82, 270] width 28 height 21
select select "90281"
click at [76, 227] on span "HOH" at bounding box center [79, 223] width 22 height 12
select select "80392"
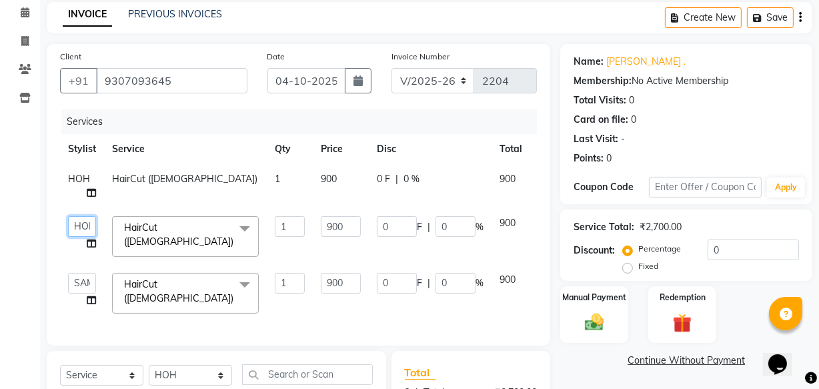
click at [79, 231] on select "[PERSON_NAME] [PERSON_NAME] [PERSON_NAME] [PERSON_NAME] [PERSON_NAME] [PERSON_N…" at bounding box center [82, 226] width 28 height 21
select select "91289"
click at [76, 181] on span "HOH" at bounding box center [79, 179] width 22 height 12
select select "80392"
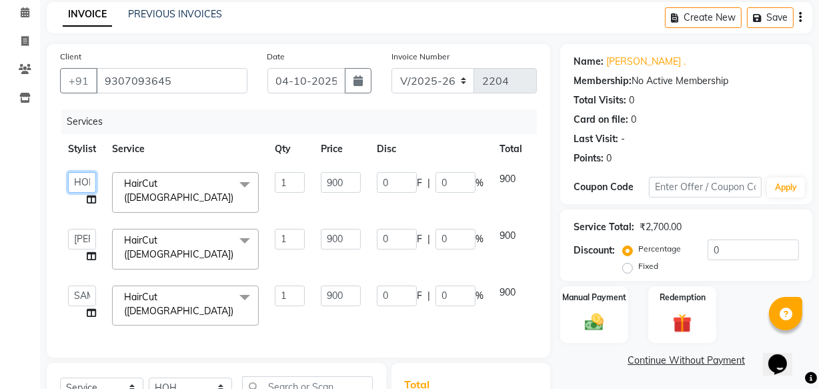
click at [78, 183] on select "[PERSON_NAME] [PERSON_NAME] [PERSON_NAME] [PERSON_NAME] [PERSON_NAME] [PERSON_N…" at bounding box center [82, 182] width 28 height 21
select select "91289"
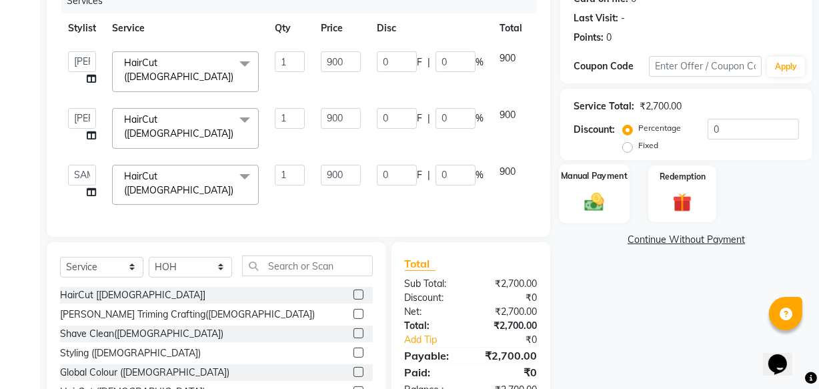
click at [593, 186] on div "Manual Payment" at bounding box center [594, 193] width 71 height 59
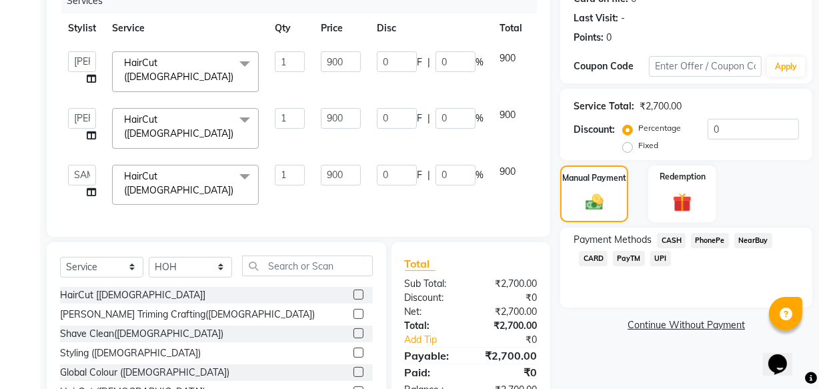
click at [666, 258] on span "UPI" at bounding box center [660, 258] width 21 height 15
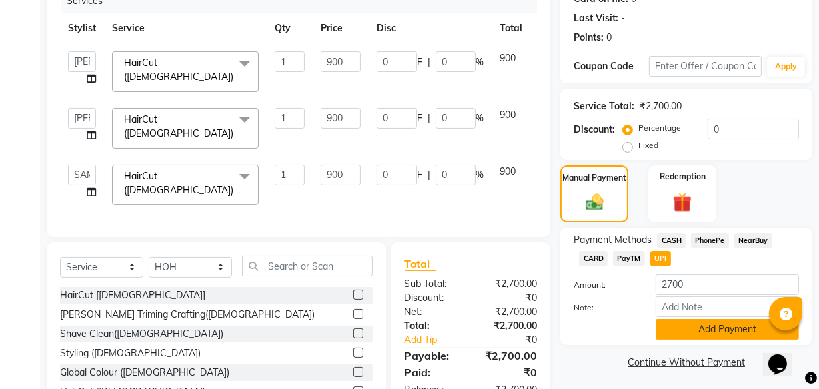
click at [670, 319] on button "Add Payment" at bounding box center [727, 329] width 143 height 21
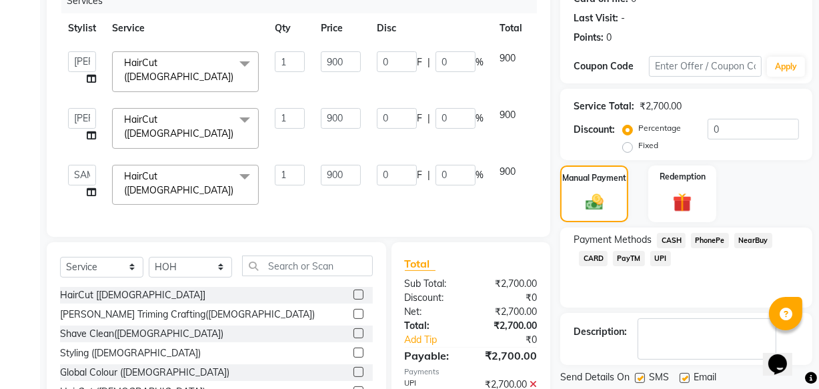
scroll to position [239, 0]
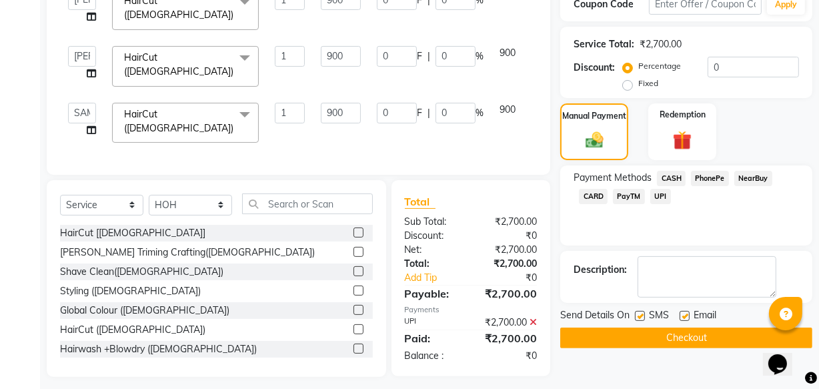
click at [614, 338] on button "Checkout" at bounding box center [686, 338] width 252 height 21
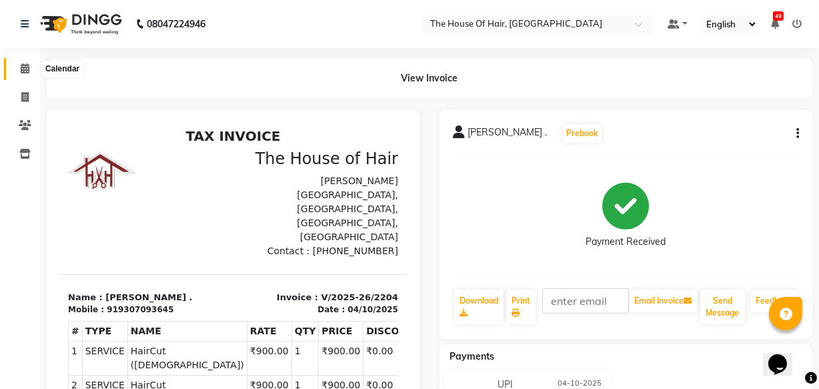
click at [23, 64] on icon at bounding box center [25, 68] width 9 height 10
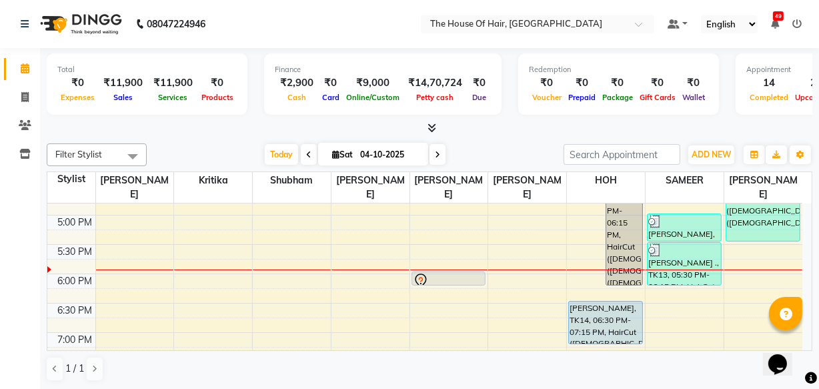
scroll to position [517, 0]
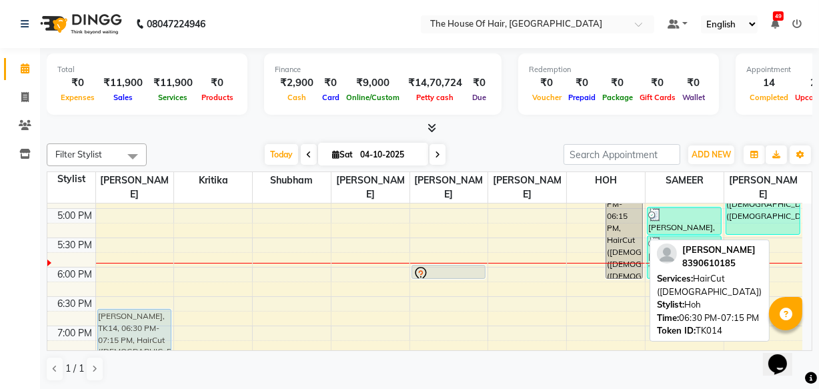
drag, startPoint x: 618, startPoint y: 320, endPoint x: 159, endPoint y: 322, distance: 459.7
click at [159, 322] on tr "[PERSON_NAME], TK04, 11:00 AM-12:00 PM, HairCut [[DEMOGRAPHIC_DATA]],[PERSON_NA…" at bounding box center [424, 90] width 755 height 821
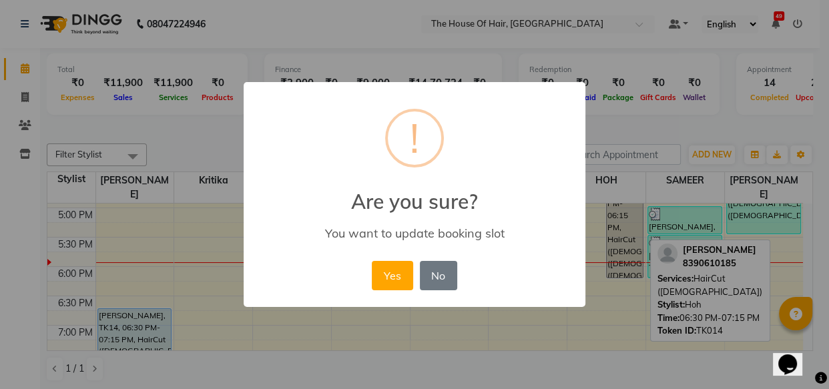
click at [17, 324] on div "× ! Are you sure? You want to update booking slot Yes No No" at bounding box center [414, 194] width 829 height 389
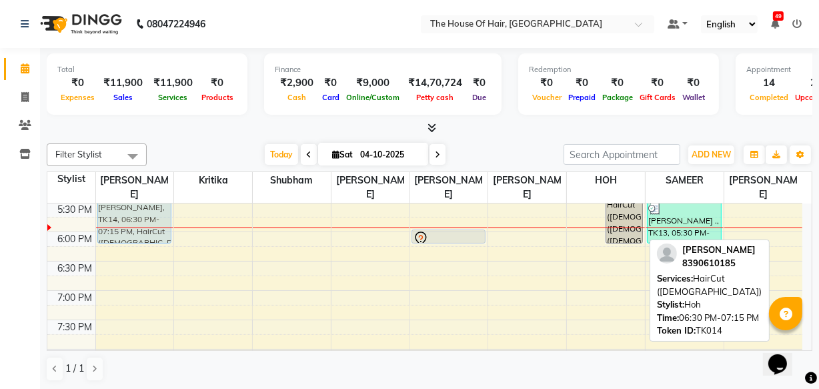
scroll to position [549, 0]
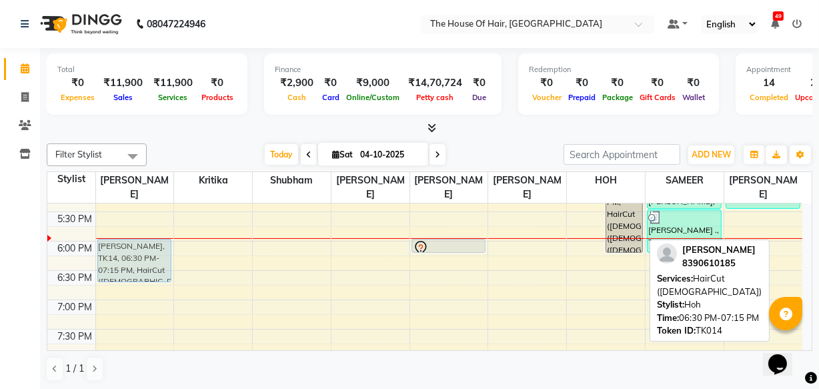
drag, startPoint x: 609, startPoint y: 310, endPoint x: 135, endPoint y: 260, distance: 476.4
click at [135, 260] on tr "[PERSON_NAME], TK04, 11:00 AM-12:00 PM, HairCut [[DEMOGRAPHIC_DATA]],[PERSON_NA…" at bounding box center [424, 64] width 755 height 821
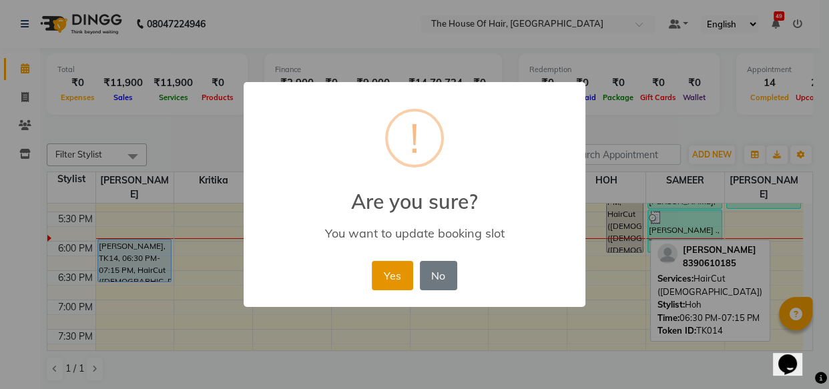
click at [400, 276] on button "Yes" at bounding box center [392, 275] width 41 height 29
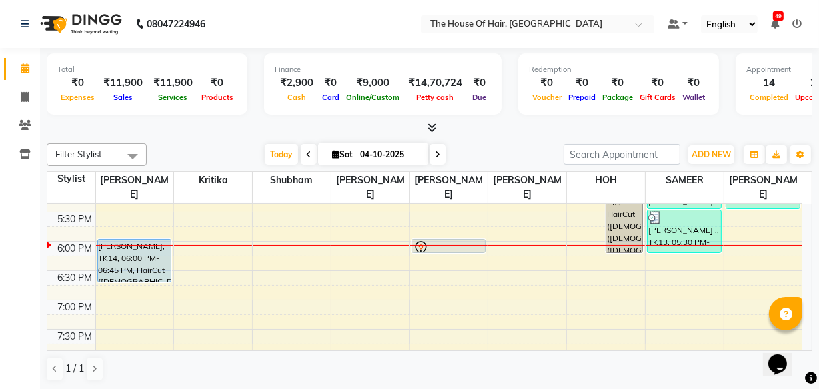
click at [572, 253] on div "8:00 AM 8:30 AM 9:00 AM 9:30 AM 10:00 AM 10:30 AM 11:00 AM 11:30 AM 12:00 PM 12…" at bounding box center [424, 64] width 755 height 821
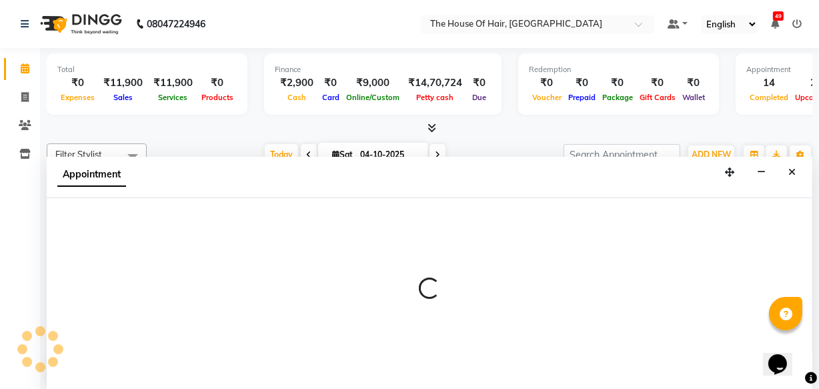
scroll to position [0, 0]
select select "80392"
select select "1095"
select select "tentative"
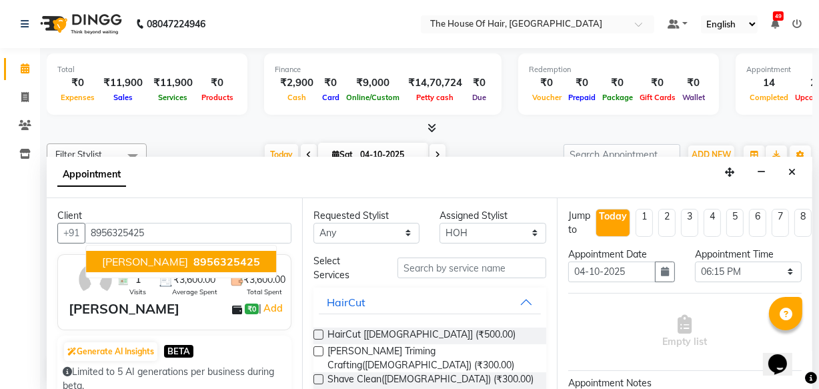
click at [193, 260] on span "8956325425" at bounding box center [226, 261] width 67 height 13
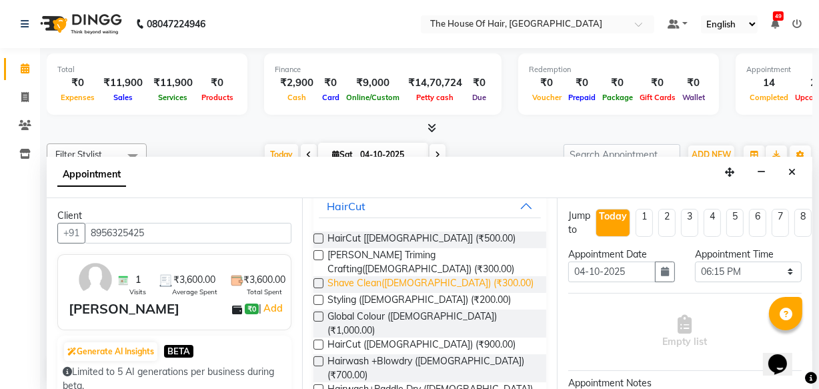
scroll to position [97, 0]
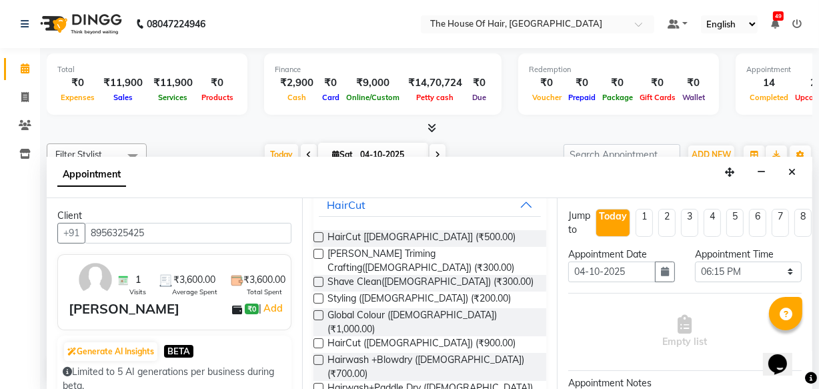
type input "8956325425"
click at [316, 338] on label at bounding box center [319, 343] width 10 height 10
click at [316, 340] on input "checkbox" at bounding box center [318, 344] width 9 height 9
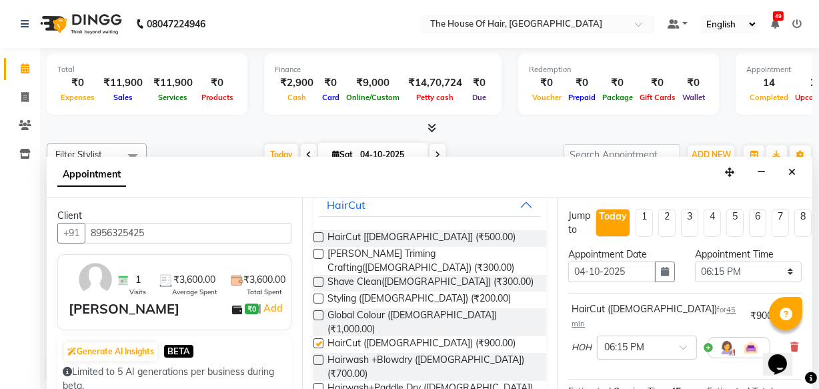
checkbox input "false"
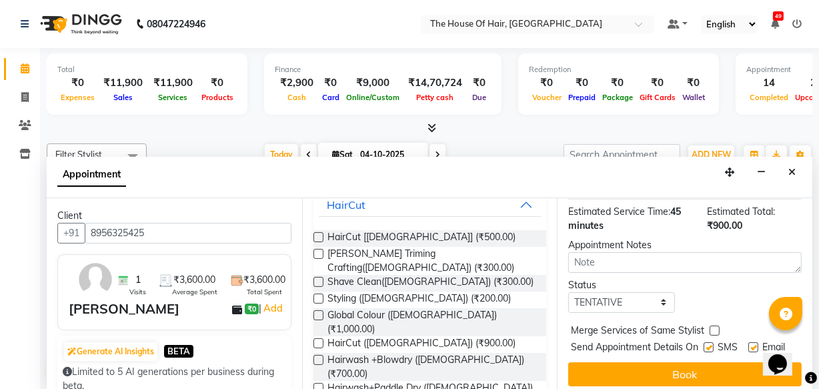
scroll to position [193, 0]
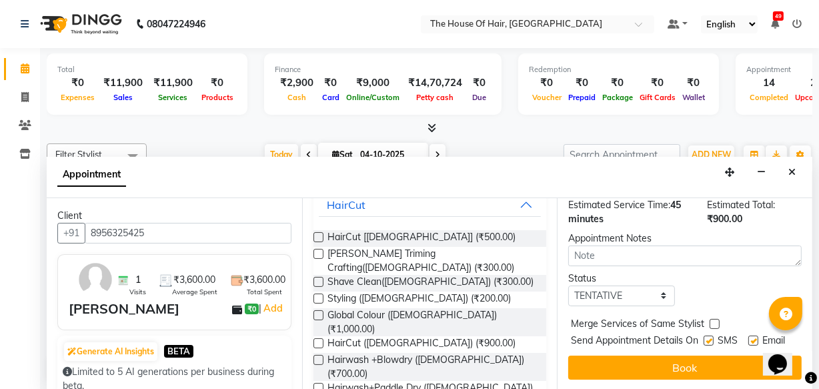
click at [714, 319] on label at bounding box center [715, 324] width 10 height 10
click at [714, 321] on input "checkbox" at bounding box center [714, 325] width 9 height 9
checkbox input "true"
click at [660, 286] on select "Select TENTATIVE CONFIRM CHECK-IN UPCOMING" at bounding box center [621, 296] width 107 height 21
select select "upcoming"
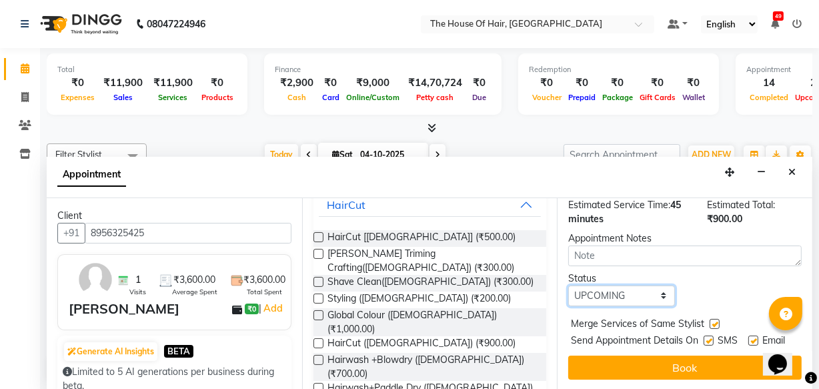
click at [568, 286] on select "Select TENTATIVE CONFIRM CHECK-IN UPCOMING" at bounding box center [621, 296] width 107 height 21
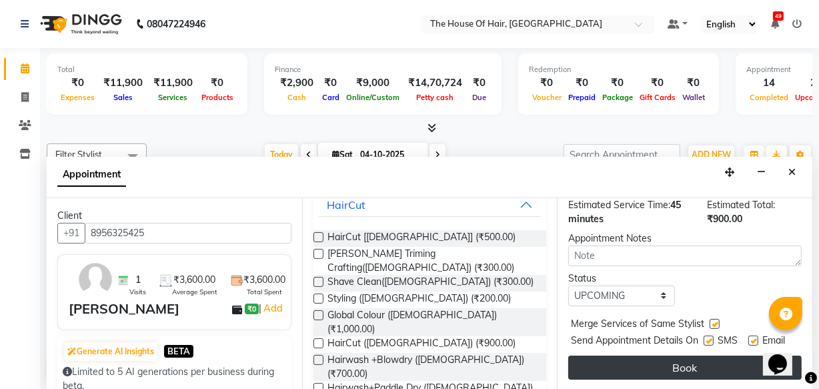
click at [686, 356] on button "Book" at bounding box center [684, 368] width 233 height 24
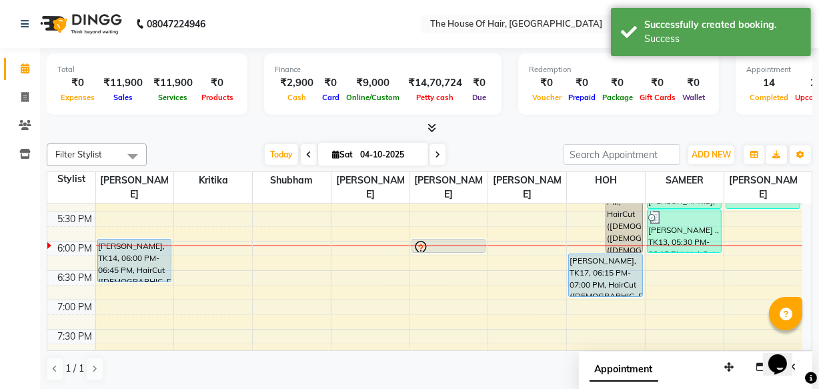
scroll to position [0, 0]
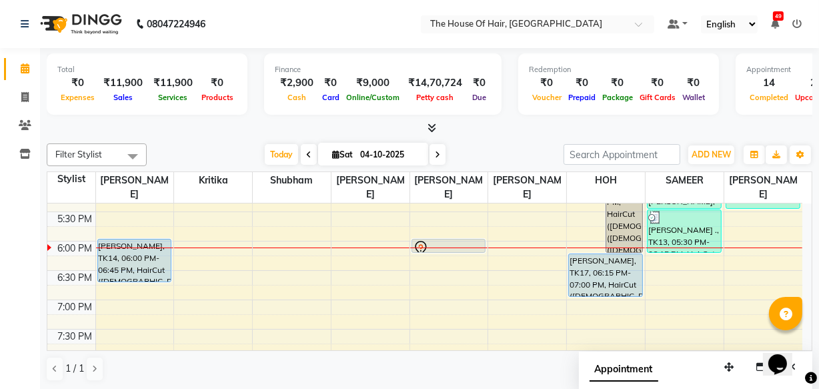
click at [563, 335] on div "8:00 AM 8:30 AM 9:00 AM 9:30 AM 10:00 AM 10:30 AM 11:00 AM 11:30 AM 12:00 PM 12…" at bounding box center [424, 64] width 755 height 821
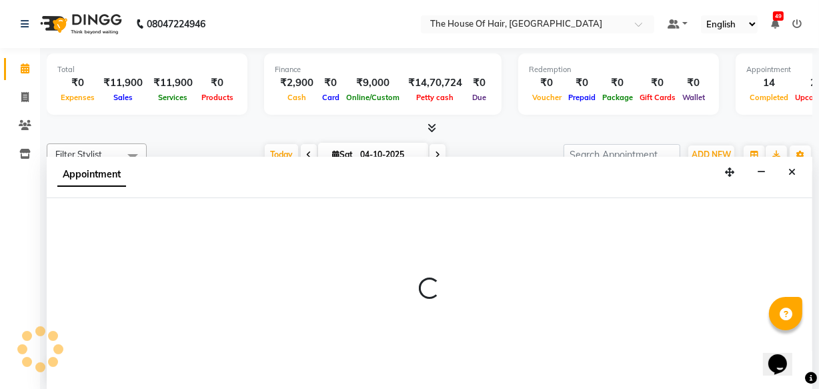
select select "64184"
select select "tentative"
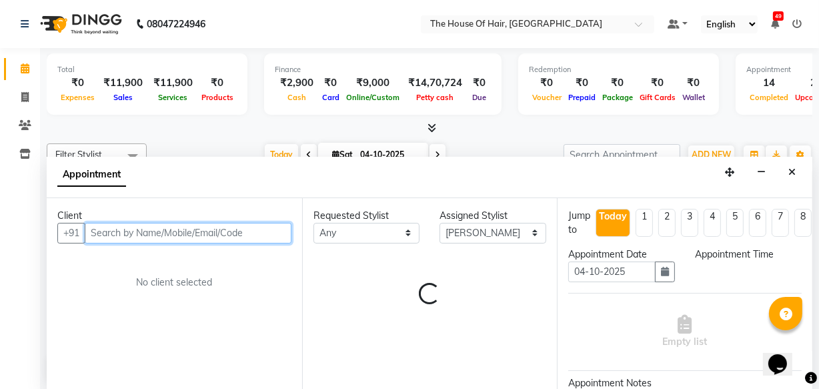
select select "1170"
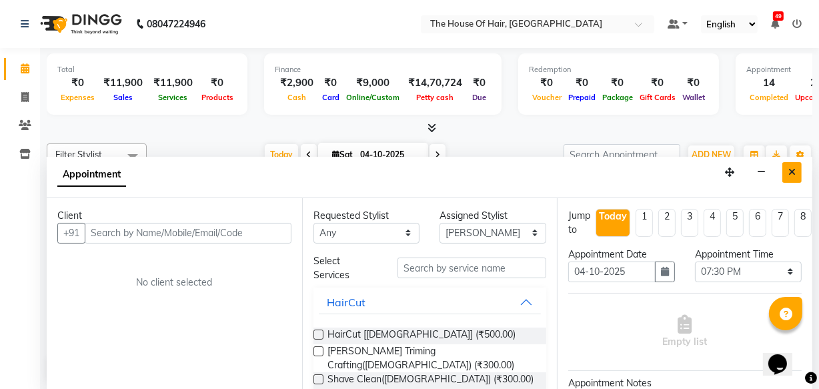
click at [794, 169] on icon "Close" at bounding box center [792, 171] width 7 height 9
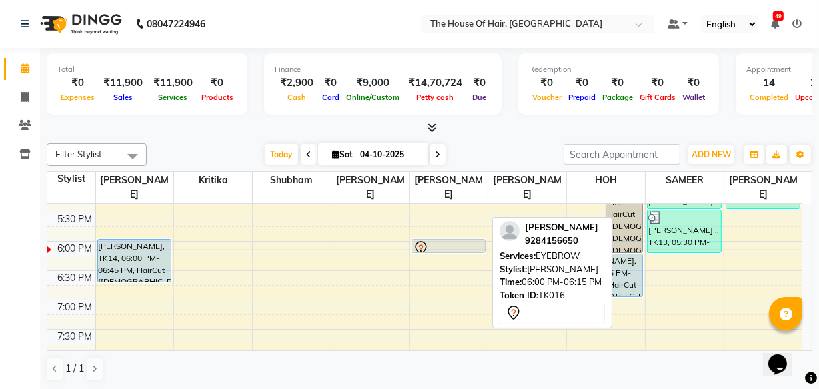
click at [464, 240] on div at bounding box center [449, 248] width 72 height 16
click at [468, 241] on div at bounding box center [449, 248] width 72 height 16
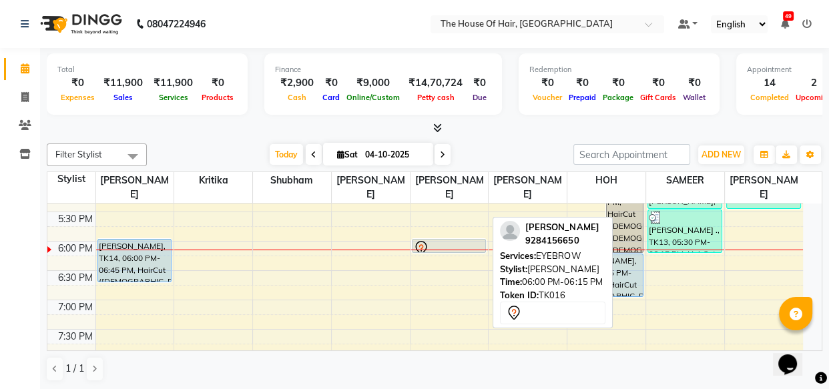
select select "7"
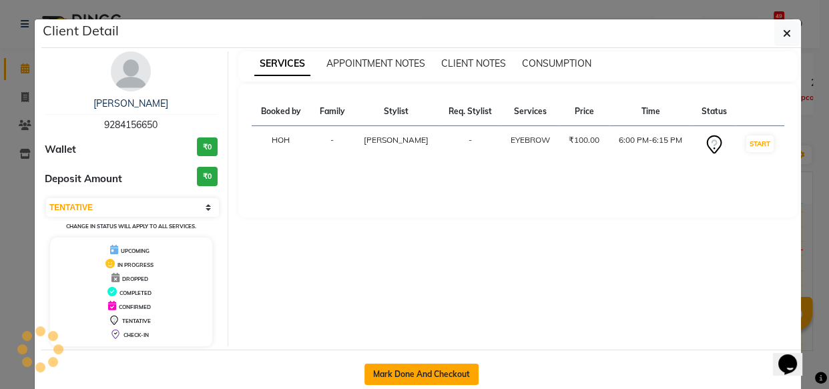
click at [410, 365] on button "Mark Done And Checkout" at bounding box center [421, 374] width 114 height 21
select select "service"
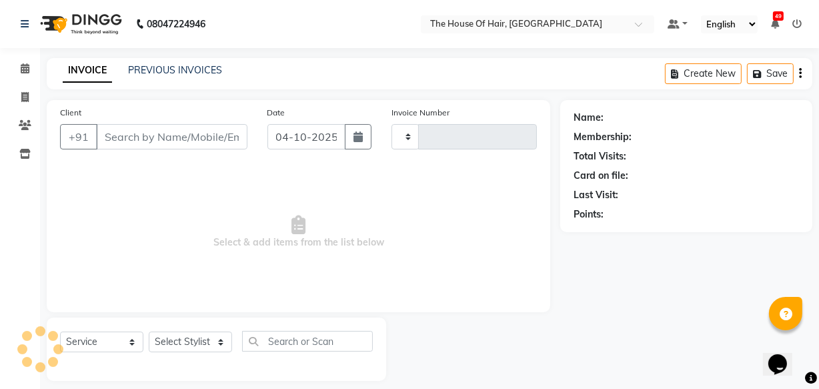
type input "2205"
select select "5992"
type input "9284156650"
select select "64183"
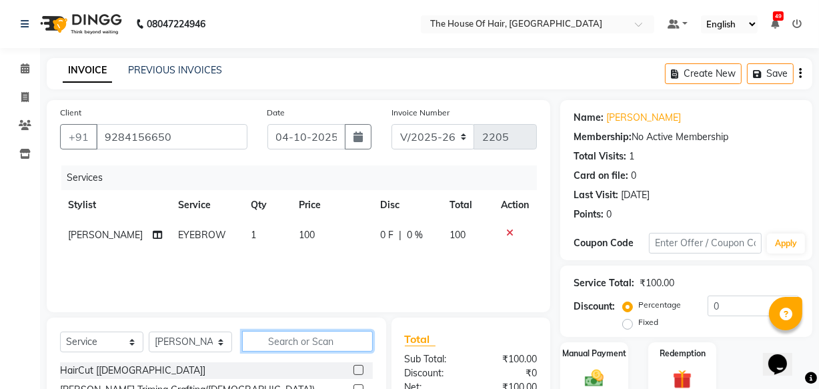
click at [278, 340] on input "text" at bounding box center [307, 341] width 131 height 21
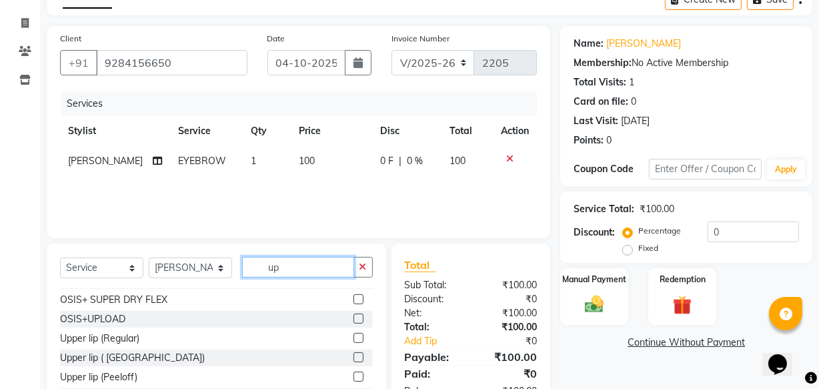
scroll to position [93, 0]
type input "up"
click at [354, 336] on label at bounding box center [359, 338] width 10 height 10
click at [354, 336] on input "checkbox" at bounding box center [358, 338] width 9 height 9
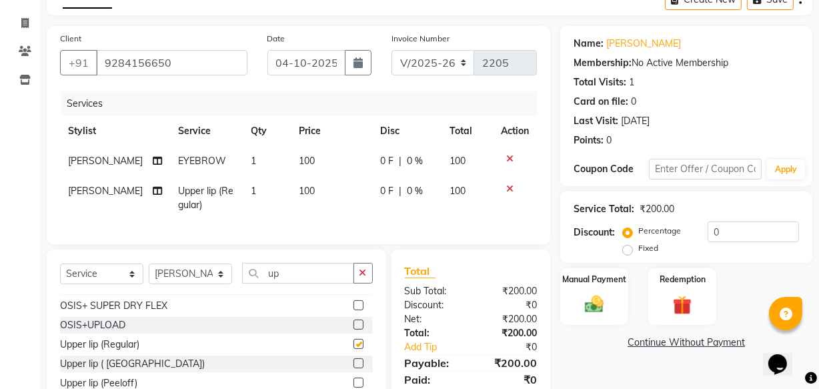
checkbox input "false"
click at [300, 190] on span "100" at bounding box center [307, 191] width 16 height 12
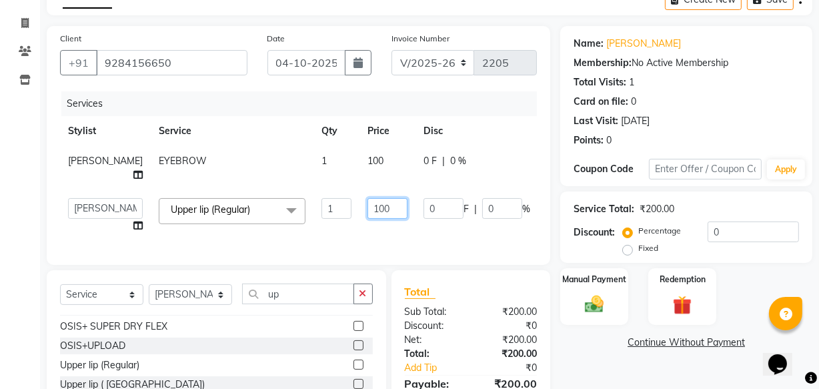
click at [368, 219] on input "100" at bounding box center [388, 208] width 40 height 21
type input "1"
type input "60"
click at [593, 305] on img at bounding box center [594, 304] width 32 height 23
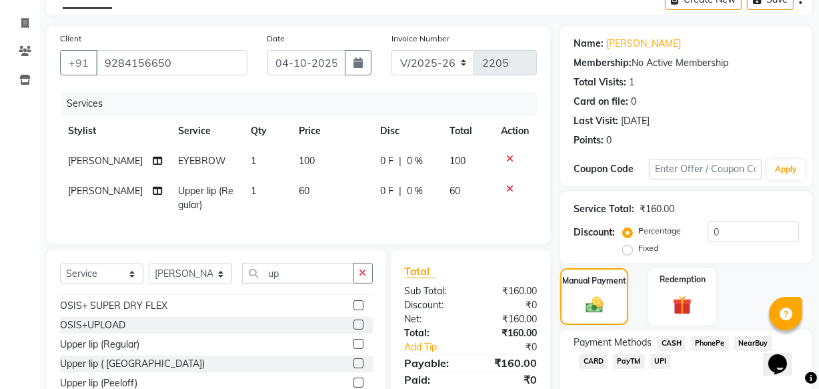
scroll to position [131, 0]
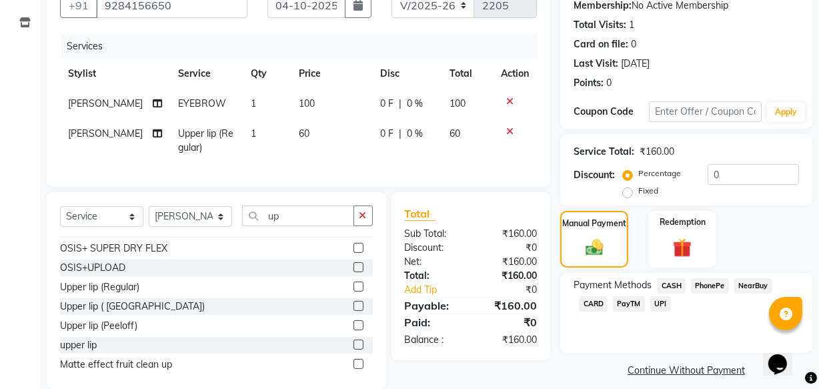
click at [662, 303] on span "UPI" at bounding box center [660, 303] width 21 height 15
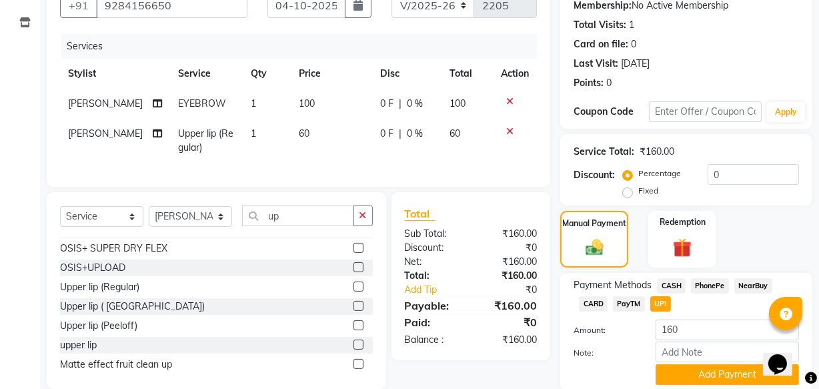
scroll to position [180, 0]
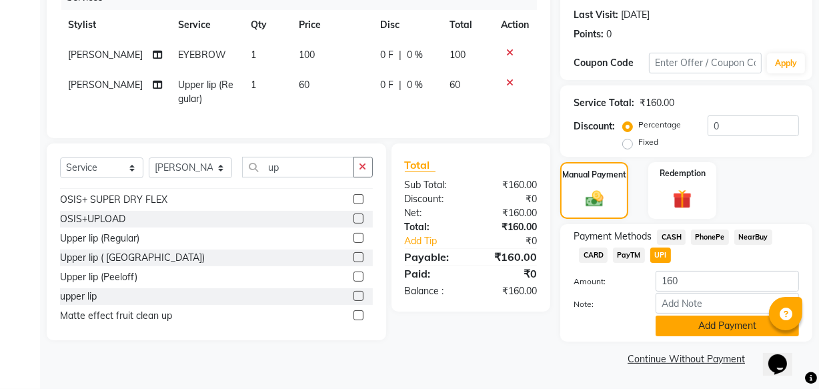
click at [727, 321] on button "Add Payment" at bounding box center [727, 326] width 143 height 21
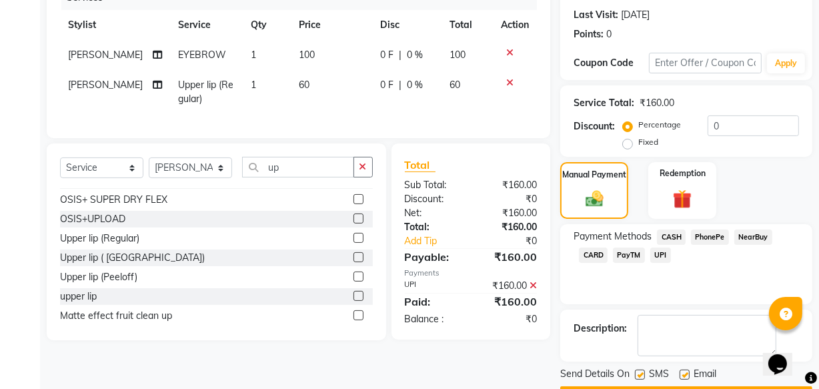
scroll to position [217, 0]
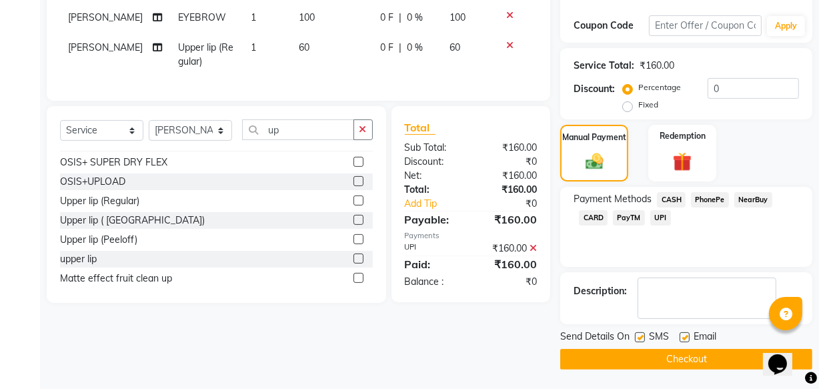
click at [682, 358] on button "Checkout" at bounding box center [686, 359] width 252 height 21
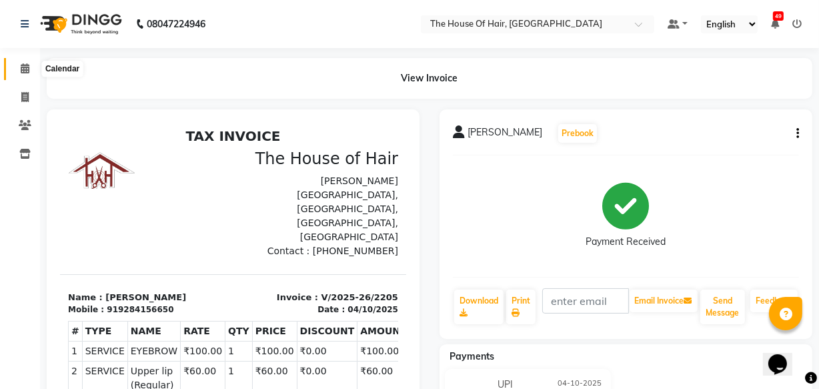
click at [25, 67] on icon at bounding box center [25, 68] width 9 height 10
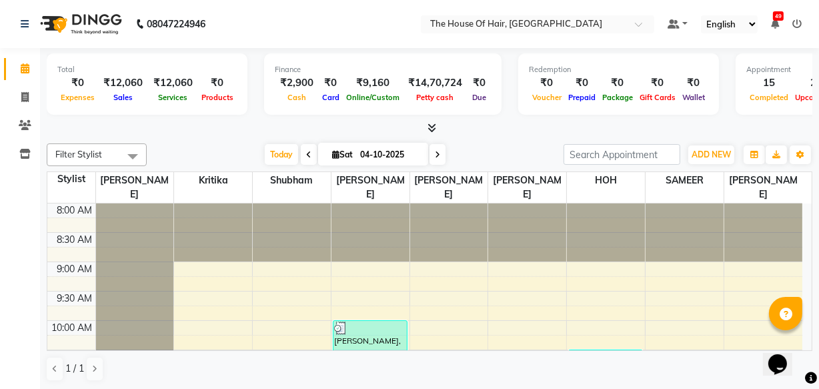
drag, startPoint x: 673, startPoint y: 254, endPoint x: 39, endPoint y: 280, distance: 634.3
click at [40, 280] on div "Total ₹0 Expenses ₹12,060 Sales ₹12,060 Services ₹0 Products Finance ₹2,900 Cas…" at bounding box center [429, 219] width 779 height 342
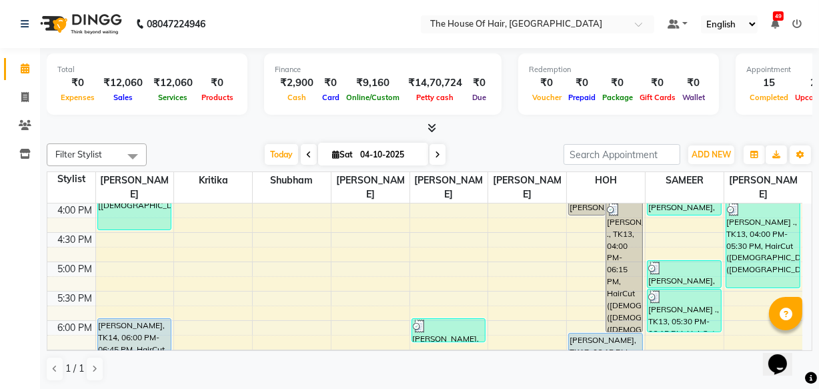
scroll to position [470, 0]
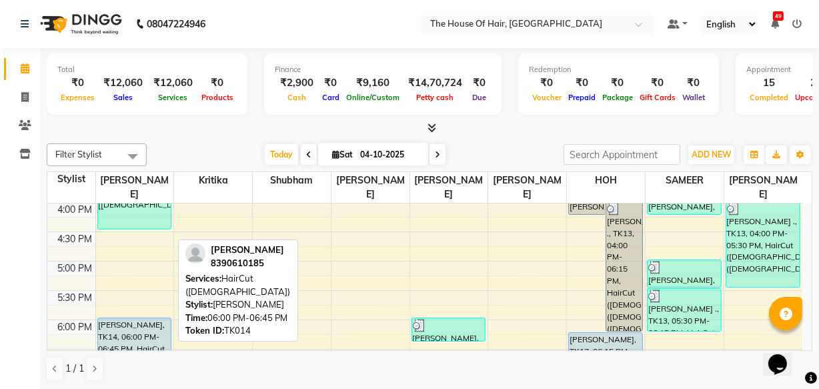
click at [143, 339] on div "[PERSON_NAME], TK14, 06:00 PM-06:45 PM, HairCut ([DEMOGRAPHIC_DATA])" at bounding box center [134, 339] width 73 height 42
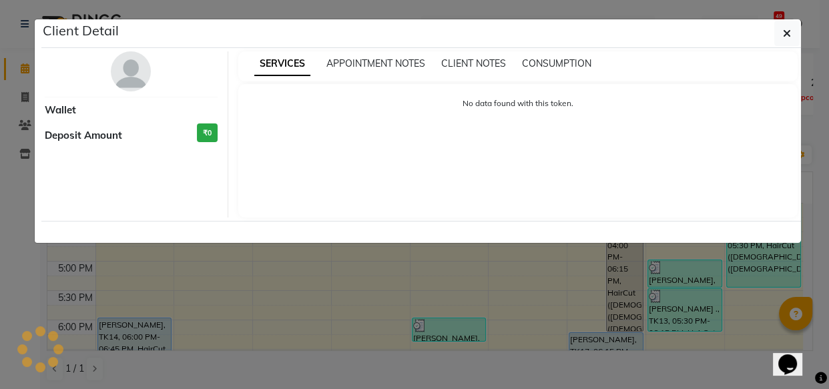
select select "5"
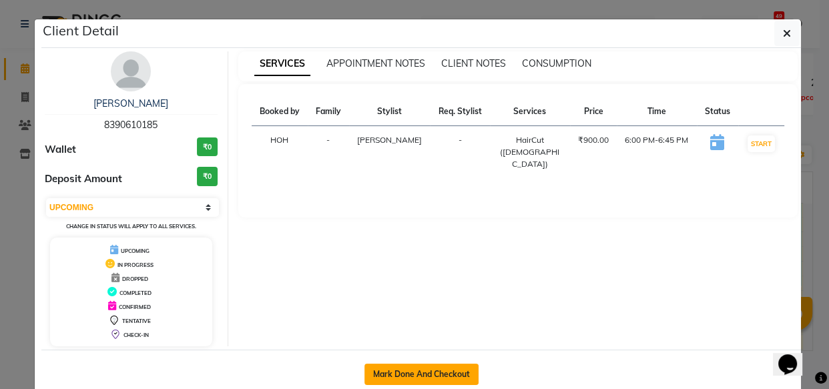
click at [438, 374] on button "Mark Done And Checkout" at bounding box center [421, 374] width 114 height 21
select select "service"
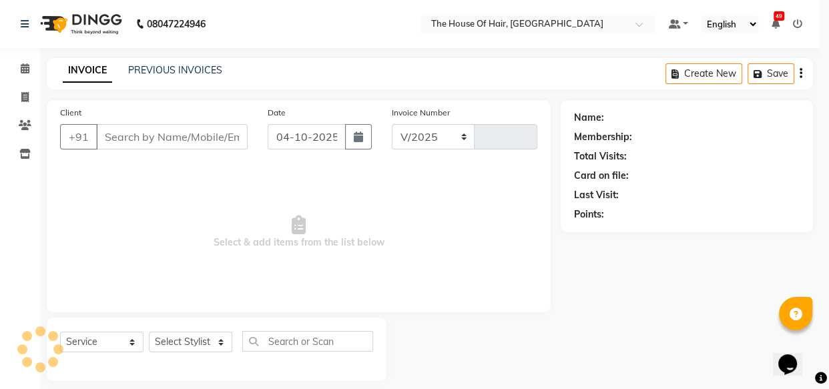
select select "5992"
type input "2206"
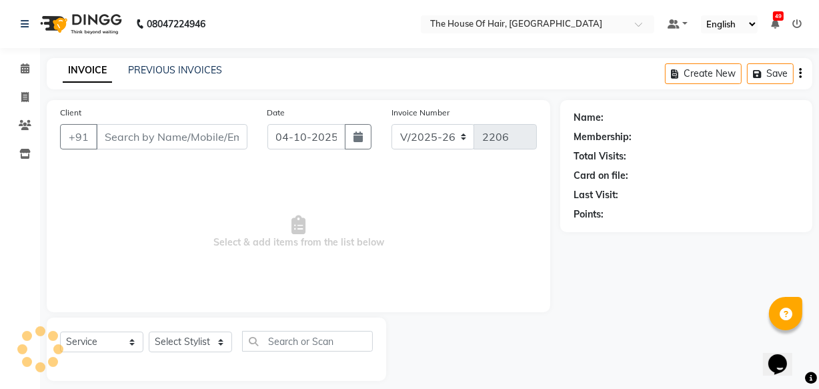
type input "8390610185"
select select "42812"
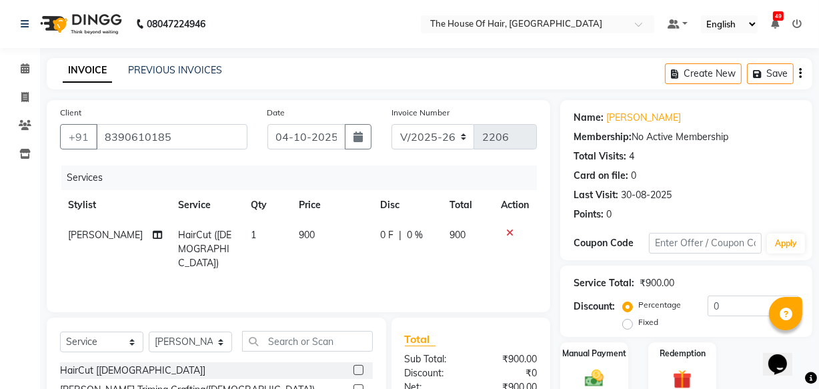
scroll to position [146, 0]
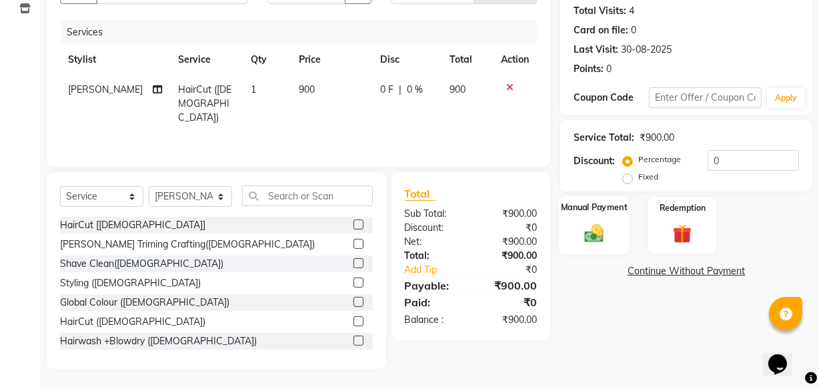
click at [592, 244] on div "Manual Payment" at bounding box center [594, 224] width 71 height 59
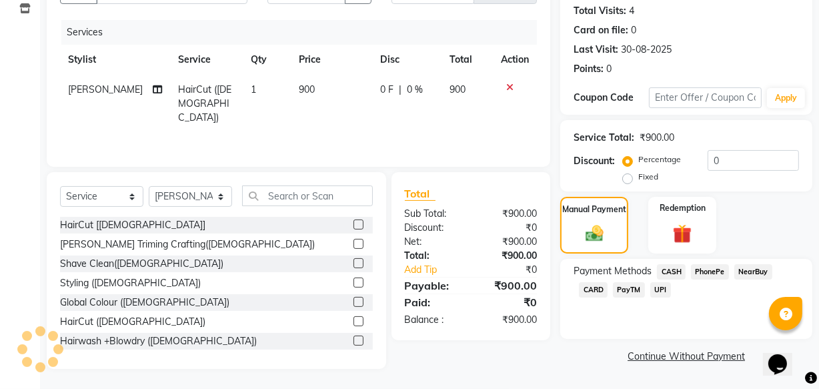
click at [674, 274] on span "CASH" at bounding box center [671, 271] width 29 height 15
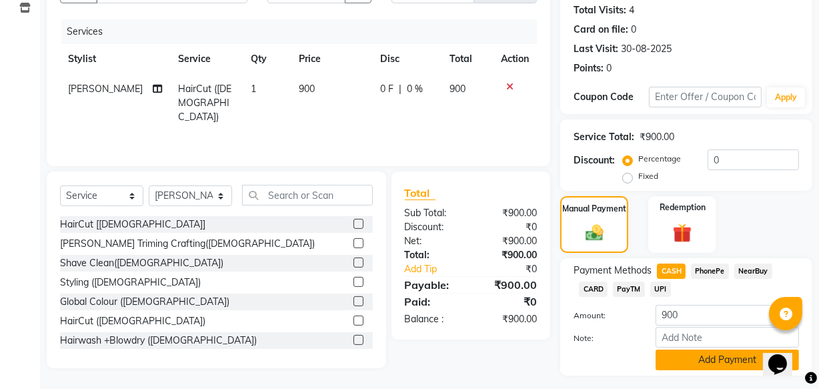
click at [714, 362] on button "Add Payment" at bounding box center [727, 360] width 143 height 21
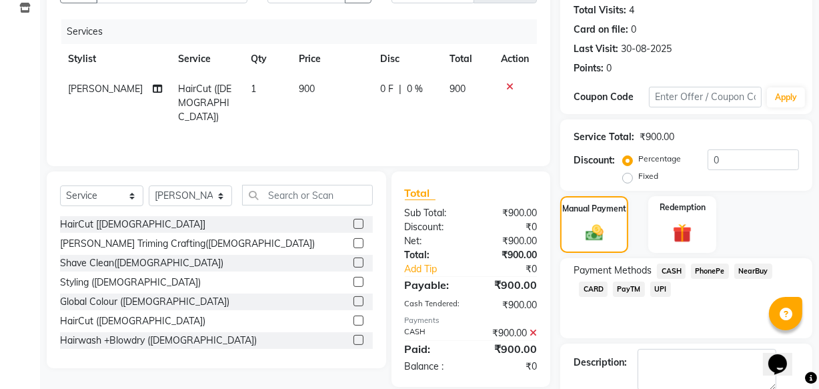
scroll to position [217, 0]
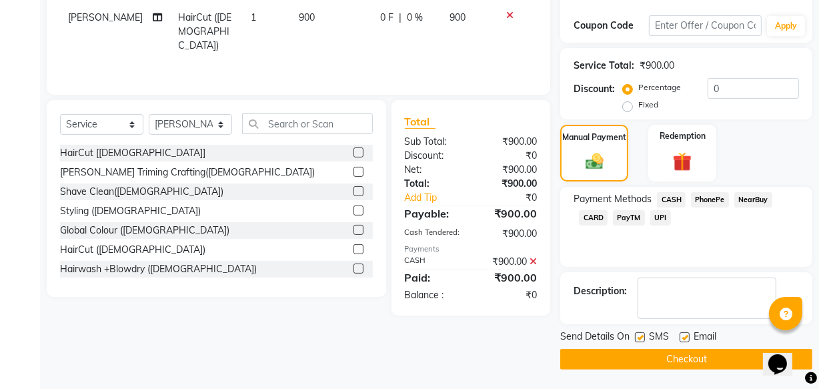
click at [664, 358] on button "Checkout" at bounding box center [686, 359] width 252 height 21
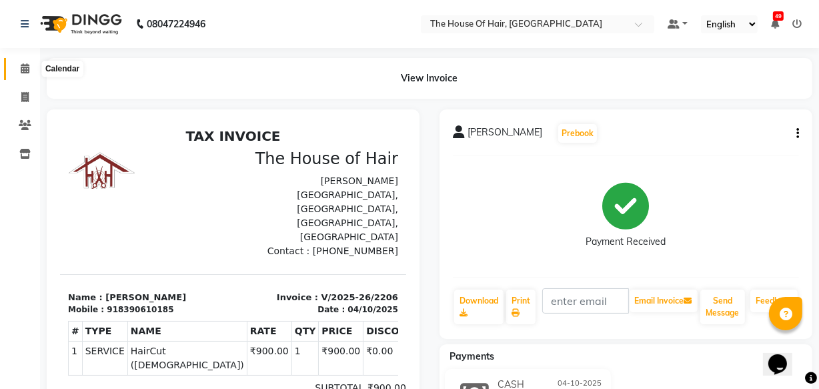
click at [27, 68] on icon at bounding box center [25, 68] width 9 height 10
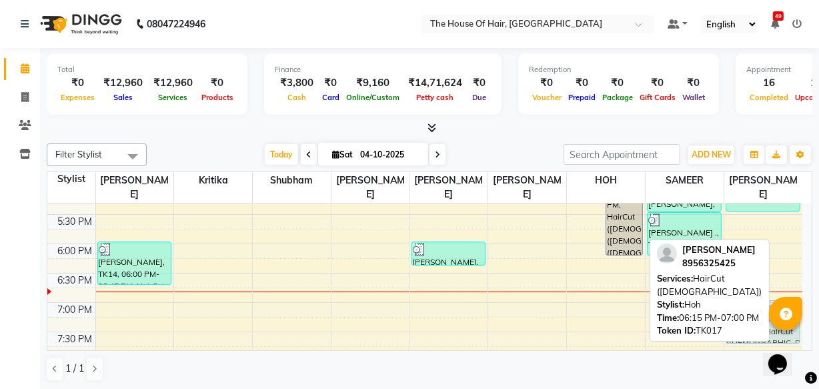
scroll to position [547, 0]
drag, startPoint x: 602, startPoint y: 288, endPoint x: 761, endPoint y: 293, distance: 158.8
click at [761, 293] on div "Filter Stylist Select All [PERSON_NAME] [PERSON_NAME] [PERSON_NAME] [PERSON_NAM…" at bounding box center [430, 262] width 766 height 249
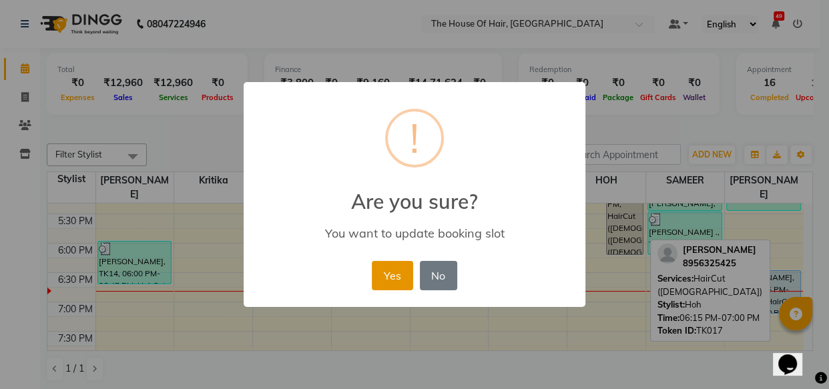
click at [392, 276] on button "Yes" at bounding box center [392, 275] width 41 height 29
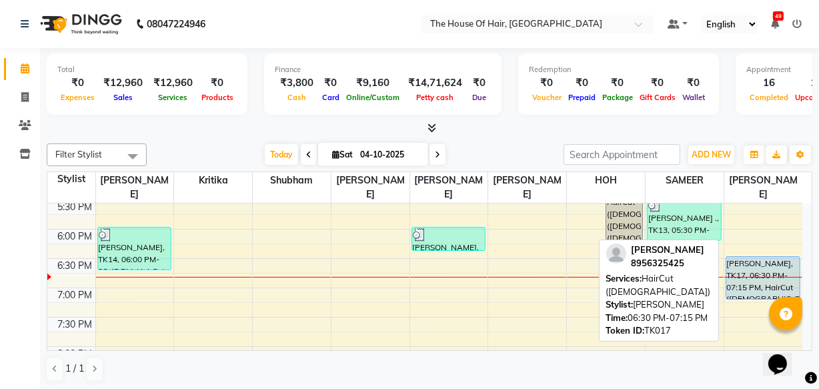
scroll to position [560, 0]
click at [759, 270] on div "[PERSON_NAME], TK17, 06:30 PM-07:15 PM, HairCut ([DEMOGRAPHIC_DATA])" at bounding box center [763, 279] width 73 height 42
select select "5"
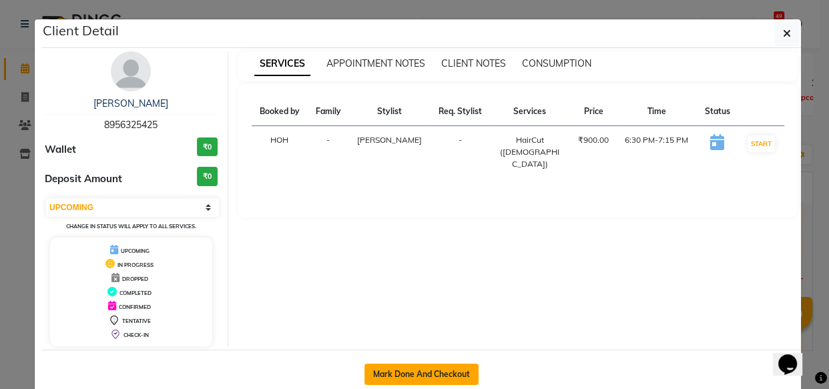
click at [438, 372] on button "Mark Done And Checkout" at bounding box center [421, 374] width 114 height 21
select select "service"
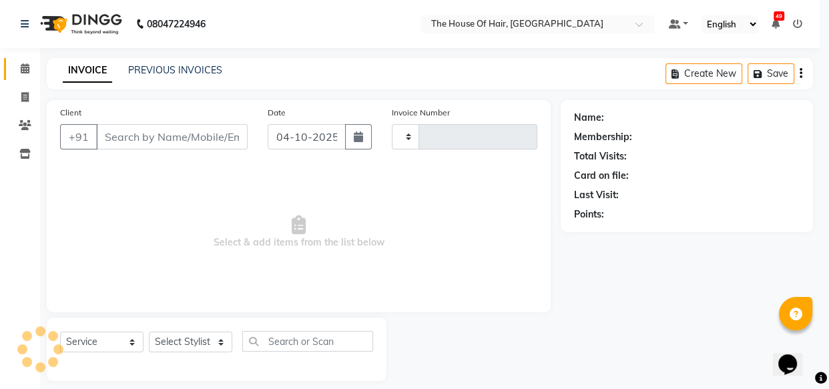
type input "2207"
select select "5992"
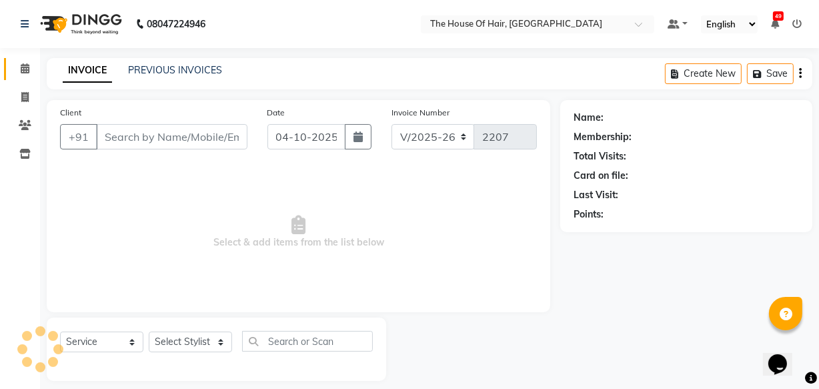
type input "8956325425"
select select "91289"
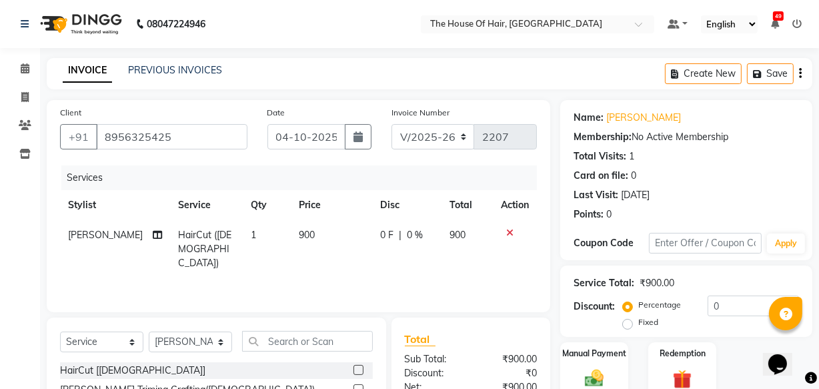
drag, startPoint x: 633, startPoint y: 325, endPoint x: 620, endPoint y: 223, distance: 102.3
click at [620, 223] on div "Name: [PERSON_NAME] Membership: No Active Membership Total Visits: 1 Card on fi…" at bounding box center [691, 307] width 262 height 414
click at [332, 5] on nav "08047224946 Select Location × The House Of Hair, Paud Road Default Panel My Pan…" at bounding box center [409, 24] width 819 height 48
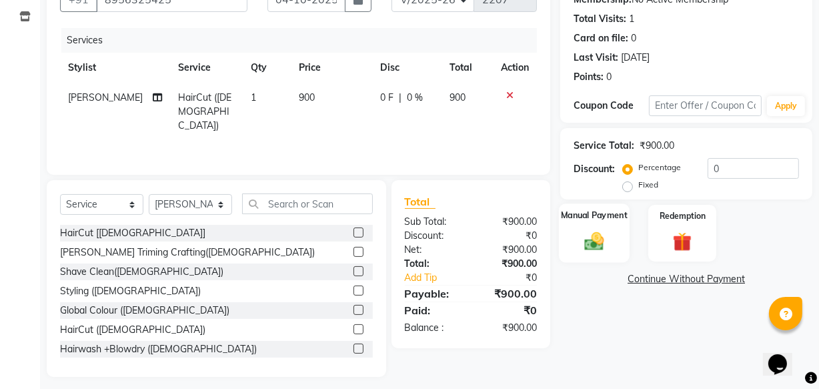
click at [584, 243] on img at bounding box center [594, 240] width 32 height 23
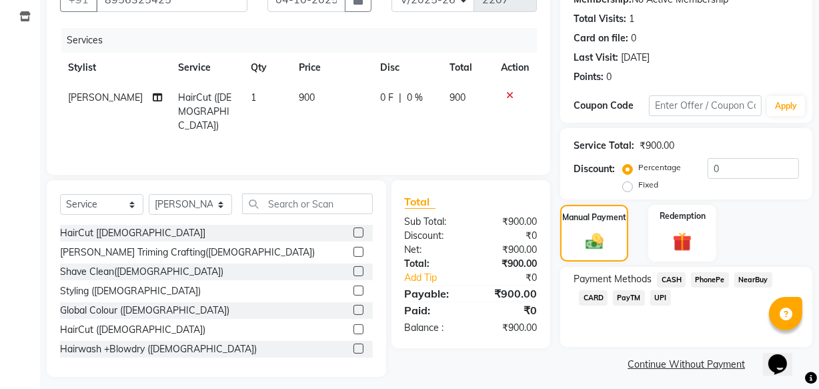
click at [664, 299] on span "UPI" at bounding box center [660, 297] width 21 height 15
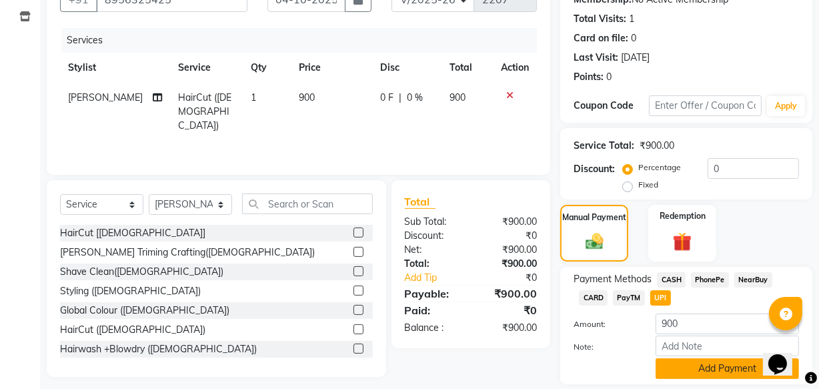
click at [665, 369] on button "Add Payment" at bounding box center [727, 368] width 143 height 21
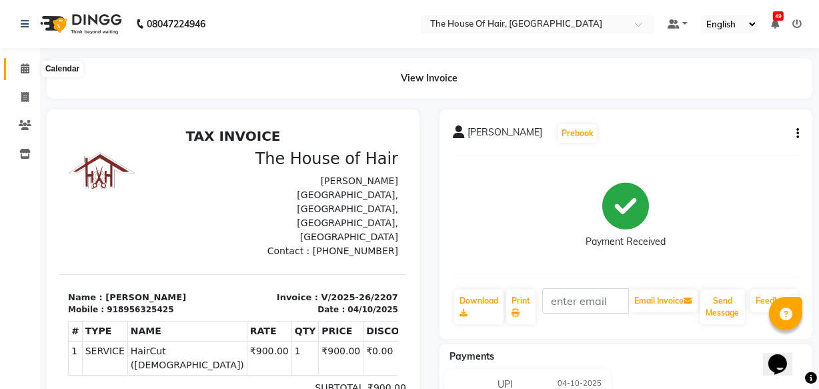
click at [23, 73] on span at bounding box center [24, 68] width 23 height 15
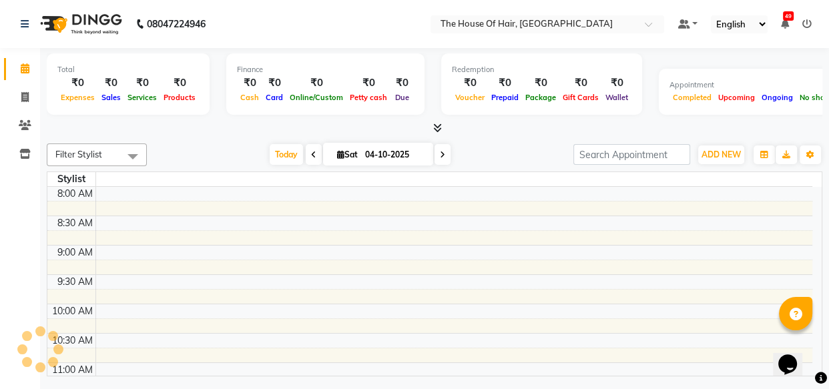
click at [380, 291] on td at bounding box center [453, 296] width 716 height 15
click at [375, 333] on td at bounding box center [453, 340] width 716 height 15
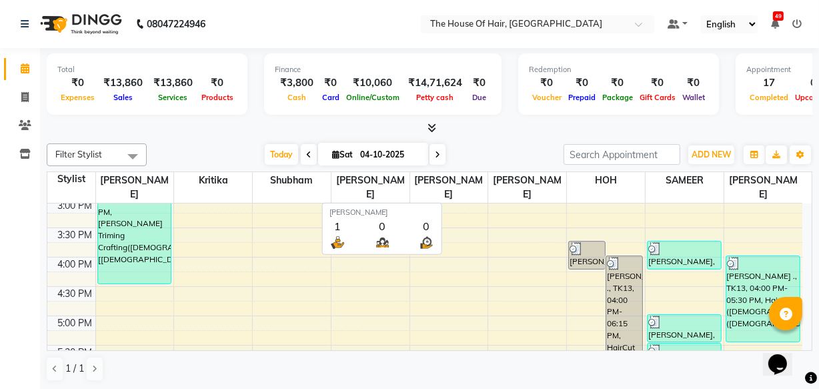
click at [447, 201] on th "[PERSON_NAME]" at bounding box center [449, 187] width 79 height 31
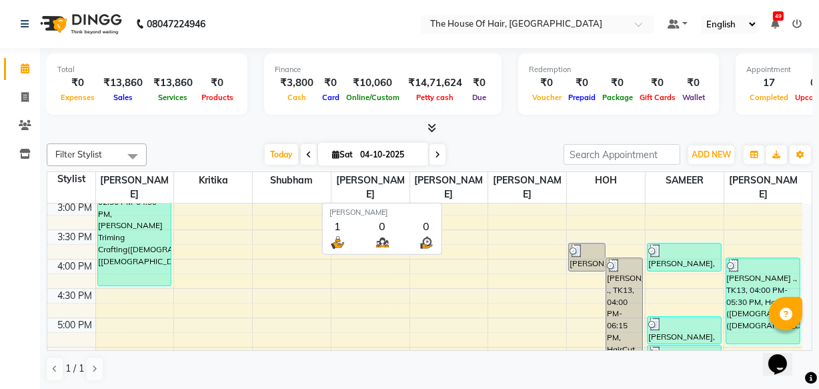
click at [447, 201] on th "[PERSON_NAME]" at bounding box center [449, 187] width 79 height 31
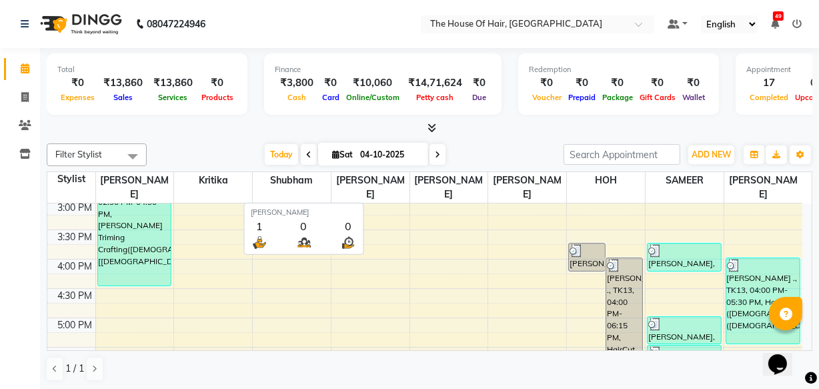
drag, startPoint x: 626, startPoint y: 305, endPoint x: 381, endPoint y: 193, distance: 269.6
click at [381, 193] on table "Stylist [PERSON_NAME] [PERSON_NAME] [PERSON_NAME] [PERSON_NAME] [PERSON_NAME] […" at bounding box center [430, 260] width 766 height 179
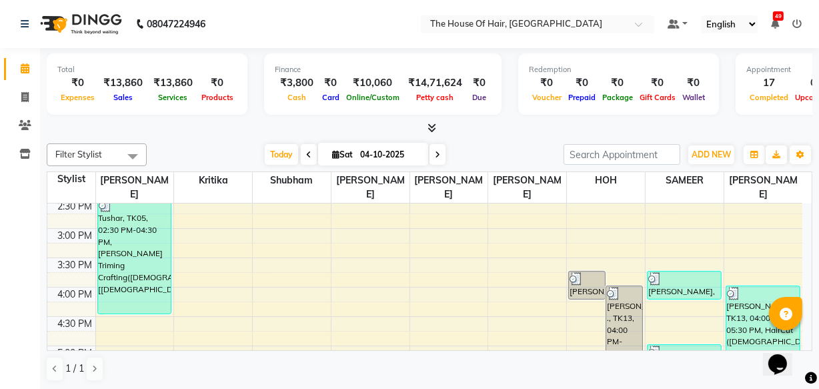
scroll to position [417, 0]
